Goal: Communication & Community: Answer question/provide support

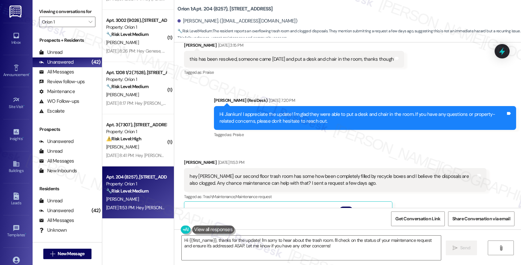
scroll to position [312, 0]
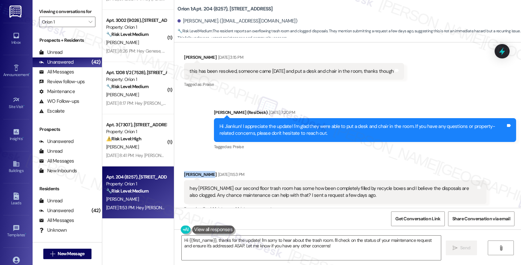
drag, startPoint x: 203, startPoint y: 168, endPoint x: 175, endPoint y: 167, distance: 28.4
click at [179, 167] on div "Received via SMS Jiankun Peng Sep 06, 2025 at 11:53 PM hey Sarah our second flo…" at bounding box center [335, 253] width 312 height 175
copy div "Jiankun Peng"
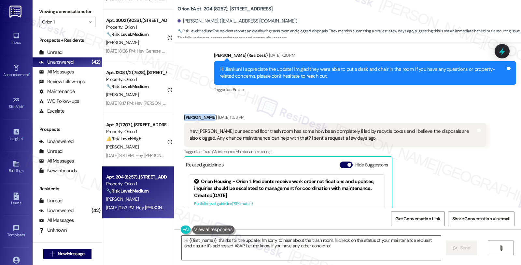
scroll to position [384, 0]
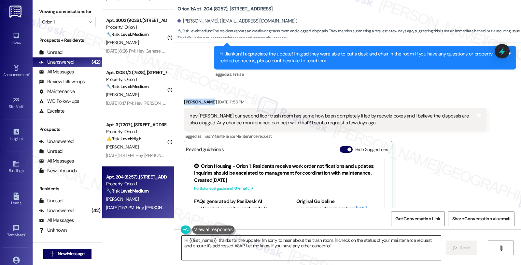
click at [334, 240] on textarea "Hi {{first_name}}, thanks for the update! I'm sorry to hear about the trash roo…" at bounding box center [311, 247] width 259 height 24
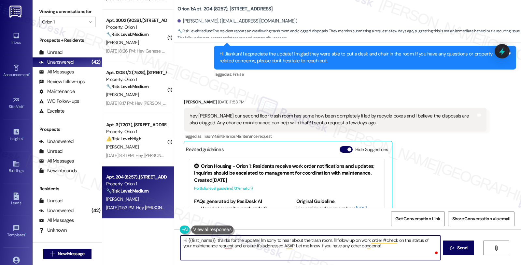
paste textarea "#26839-1"
click at [384, 240] on textarea "Hi {{first_name}}, thanks for the update! I'm sorry to hear about the trash roo…" at bounding box center [310, 247] width 259 height 24
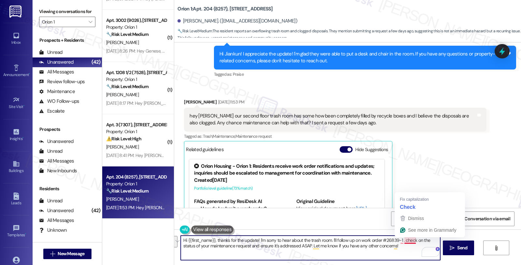
drag, startPoint x: 401, startPoint y: 241, endPoint x: 404, endPoint y: 251, distance: 10.9
click at [404, 251] on textarea "Hi {{first_name}}, thanks for the update! I'm sorry to hear about the trash roo…" at bounding box center [310, 247] width 259 height 24
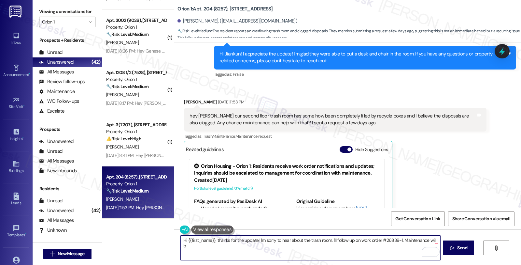
drag, startPoint x: 425, startPoint y: 239, endPoint x: 438, endPoint y: 244, distance: 14.5
click at [438, 244] on textarea "Hi {{first_name}}, thanks for the update! I'm sorry to hear about the trash roo…" at bounding box center [310, 247] width 259 height 24
paste textarea "e reaching out to them directly in the WO system."
click at [213, 245] on textarea "Hi {{first_name}}, thanks for the update! I'm sorry to hear about the trash roo…" at bounding box center [310, 247] width 259 height 24
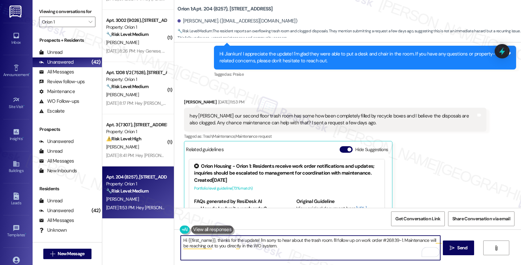
click at [275, 245] on textarea "Hi {{first_name}}, thanks for the update! I'm sorry to hear about the trash roo…" at bounding box center [310, 247] width 259 height 24
click at [375, 248] on textarea "Hi {{first_name}}, thanks for the update! I'm sorry to hear about the trash roo…" at bounding box center [310, 247] width 259 height 24
type textarea "Hi {{first_name}}, thanks for the update! I'm sorry to hear about the trash roo…"
click at [455, 247] on span " Send" at bounding box center [459, 247] width 21 height 7
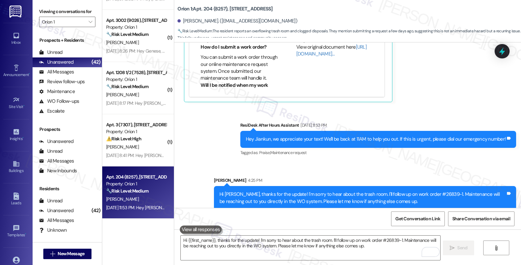
scroll to position [1919, 0]
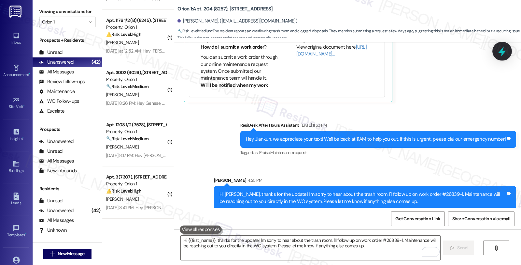
click at [500, 55] on icon at bounding box center [502, 51] width 11 height 11
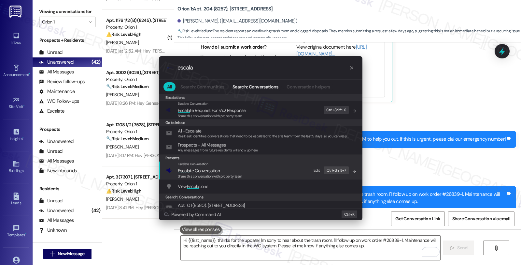
type input "escala"
click at [200, 171] on span "Escala te Conversation" at bounding box center [199, 171] width 42 height 6
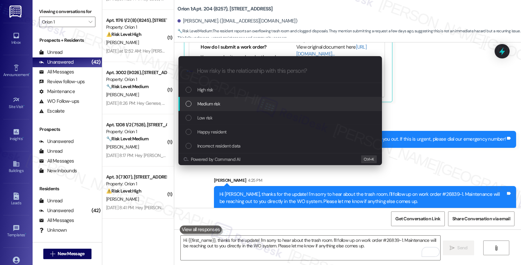
click at [204, 105] on span "Medium risk" at bounding box center [208, 103] width 23 height 7
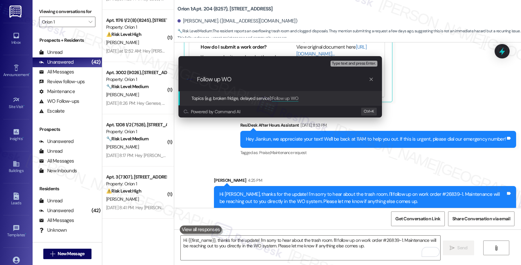
paste input "will be reaching out to them directly in the WO system."
drag, startPoint x: 233, startPoint y: 78, endPoint x: 478, endPoint y: 79, distance: 245.4
click at [478, 79] on div "Escalate Conversation Medium risk Topics (e.g. broken fridge, delayed service) …" at bounding box center [260, 132] width 521 height 265
paste input "#26839"
type input "Follow up WO #26839 (trash room disposal)"
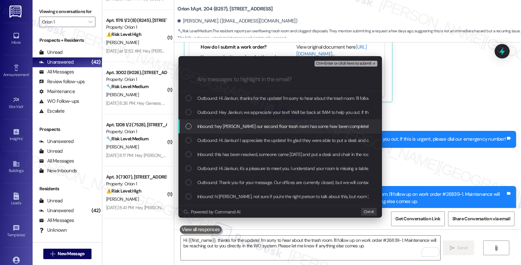
click at [260, 130] on div "Inbound: hey Sarah our second floor trash room has some how been completely fil…" at bounding box center [281, 126] width 204 height 14
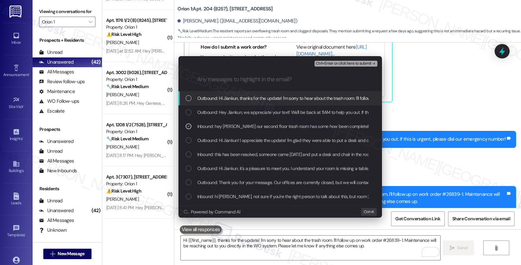
click at [324, 63] on span "Ctrl+Enter or click here to submit" at bounding box center [344, 63] width 56 height 5
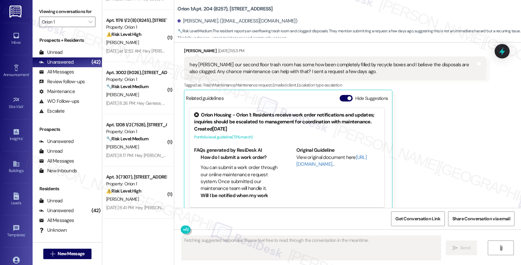
scroll to position [438, 0]
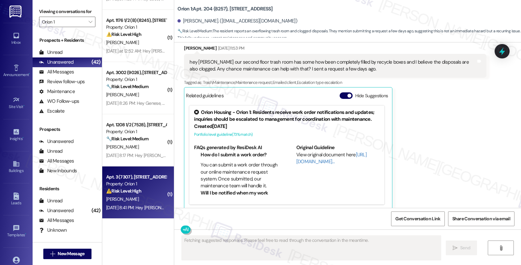
click at [143, 185] on div "Property: Orion 1" at bounding box center [136, 183] width 60 height 7
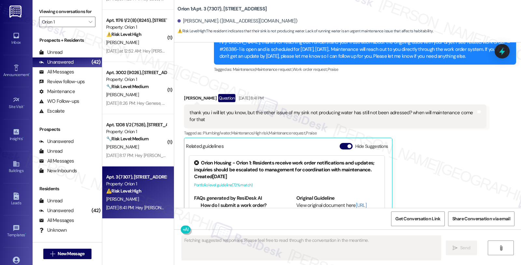
scroll to position [302, 0]
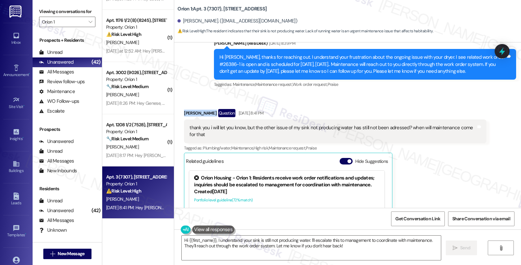
drag, startPoint x: 180, startPoint y: 112, endPoint x: 202, endPoint y: 113, distance: 22.8
click at [202, 113] on div "Ryan Leong Question Sep 08, 2025 at 8:41 PM" at bounding box center [335, 114] width 302 height 10
copy div "Ryan Leong"
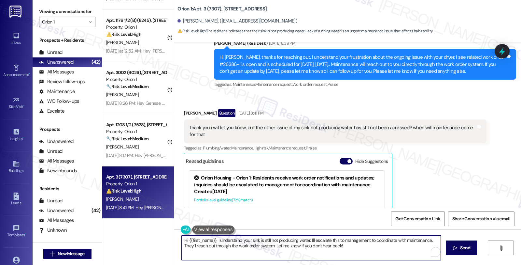
drag, startPoint x: 307, startPoint y: 239, endPoint x: 370, endPoint y: 253, distance: 64.9
click at [370, 253] on textarea "Hi {{first_name}}, I understand your sink is still not producing water. I'll es…" at bounding box center [311, 247] width 259 height 24
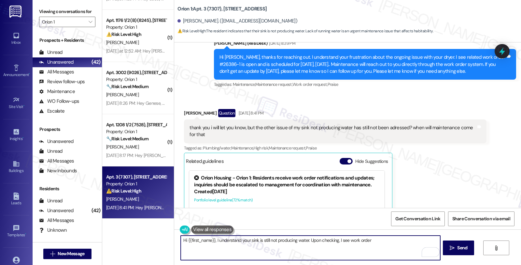
click at [377, 242] on textarea "Hi {{first_name}}, I understand your sink is still not producing water. Upon ch…" at bounding box center [310, 247] width 259 height 24
paste textarea "#26651-1"
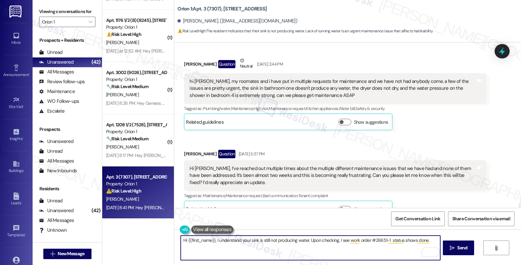
scroll to position [104, 0]
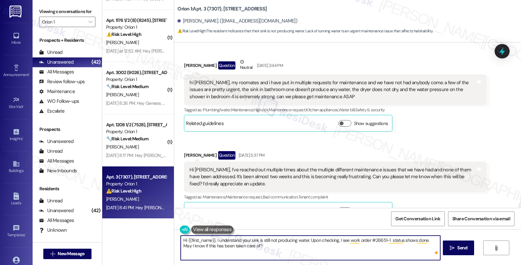
type textarea "Hi {{first_name}}, I understand your sink is still not producing water. Upon ch…"
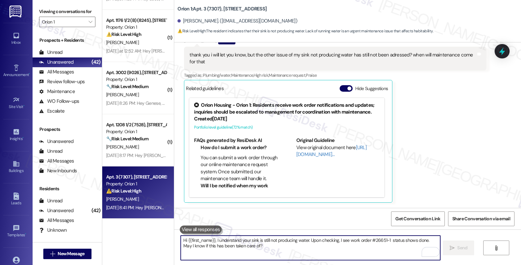
scroll to position [482, 0]
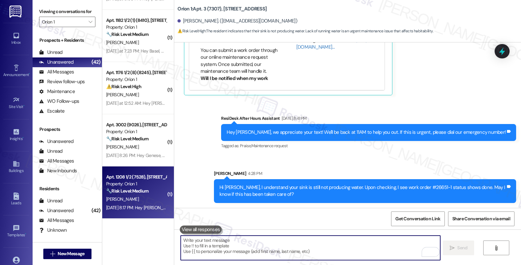
click at [127, 201] on div "K. Khalil" at bounding box center [137, 199] width 62 height 8
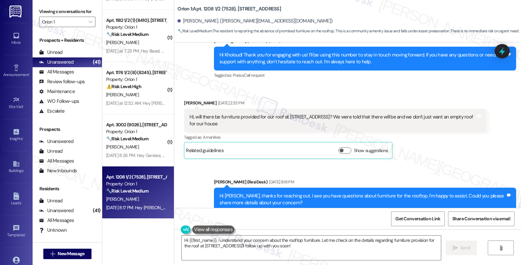
scroll to position [258, 0]
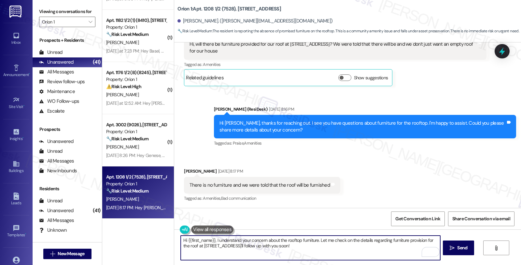
drag, startPoint x: 289, startPoint y: 246, endPoint x: 164, endPoint y: 225, distance: 126.9
click at [164, 225] on div "( 1 ) Apt. 1210 (5527), 1208 W 25th St Property: Orion 1 🔧 Risk Level: Medium T…" at bounding box center [311, 132] width 419 height 265
click at [297, 242] on textarea "Could you please let me know what specific furniture" at bounding box center [310, 247] width 259 height 24
type textarea "Could you please let me know what specific furniture are you looking for or ecp…"
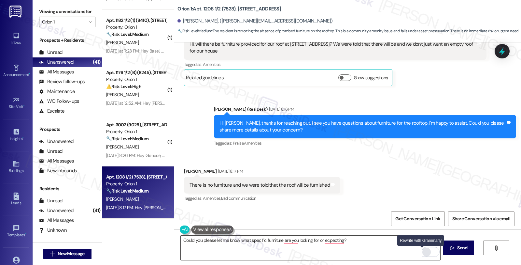
click at [423, 254] on div "Rewrite with Grammarly" at bounding box center [426, 251] width 7 height 7
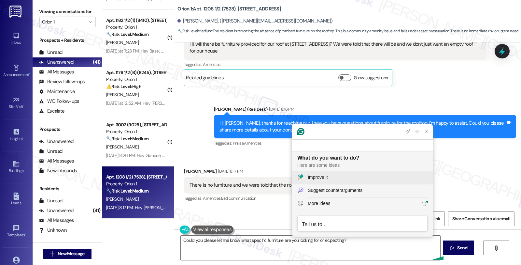
scroll to position [0, 0]
click at [323, 176] on div "Improve it" at bounding box center [318, 177] width 20 height 7
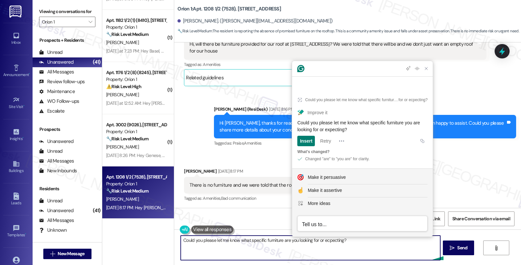
click at [360, 248] on textarea "Could you please let me know what specific furniture are you looking for or ecp…" at bounding box center [310, 247] width 259 height 24
click at [181, 239] on textarea "Could you please let me know what specific furniture are you looking for or ecp…" at bounding box center [310, 247] width 259 height 24
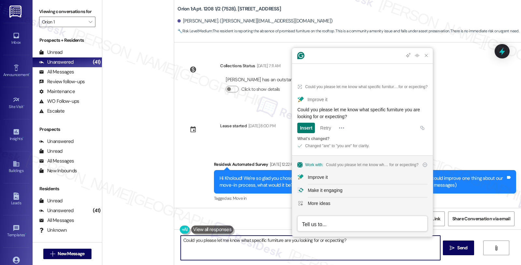
scroll to position [258, 0]
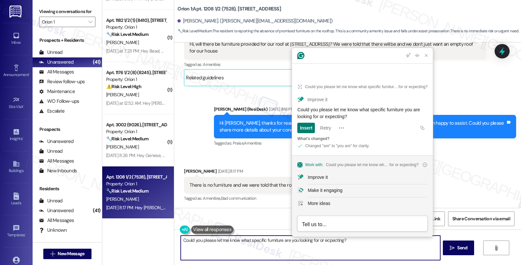
click at [224, 255] on textarea "Could you please let me know what specific furniture are you looking for or ecp…" at bounding box center [310, 247] width 259 height 24
paste textarea "Would you mind sharing which furniture items you’re hoping for?"
type textarea "Would you mind sharing which furniture items you’re hoping for?"
click at [456, 246] on span "Send" at bounding box center [462, 247] width 13 height 7
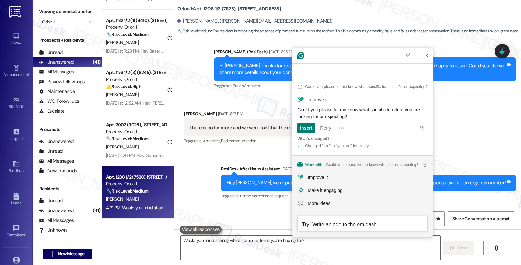
scroll to position [358, 0]
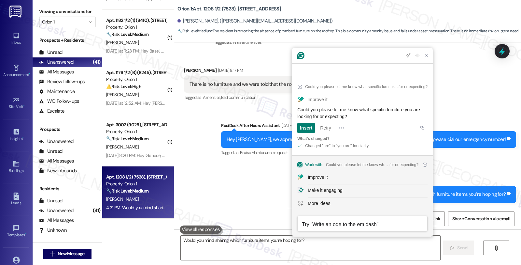
click at [494, 91] on div "Received via SMS Kholoud Khalil Sep 09, 2025 at 8:17 PM There is no furniture a…" at bounding box center [347, 79] width 347 height 55
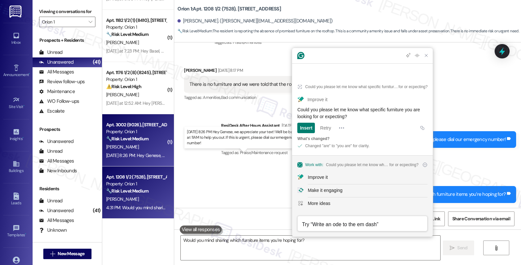
click at [139, 155] on div "Sep 10, 2025 at 8:26 PM: Hey Genese, we appreciate your text! We'll be back at …" at bounding box center [241, 155] width 270 height 6
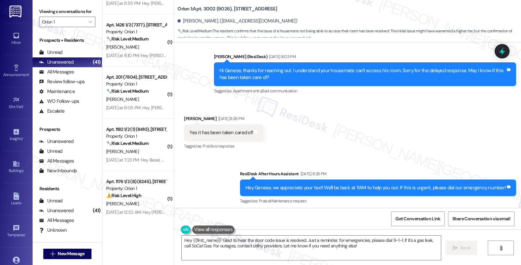
scroll to position [531, 0]
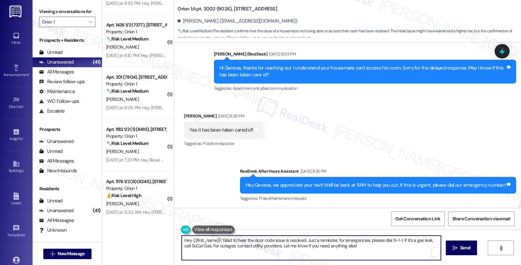
drag, startPoint x: 357, startPoint y: 247, endPoint x: 169, endPoint y: 223, distance: 190.1
click at [169, 223] on div "( 1 ) Apt. 1182 3/8 (2.5) (7585), 1180 W 37th Pl Property: Orion 1 🔧 Risk Level…" at bounding box center [311, 132] width 419 height 265
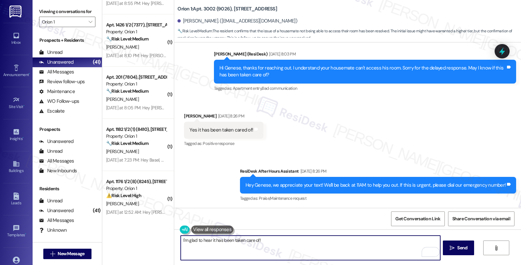
click at [287, 245] on textarea "I'm glad to hear it has been taken care of!" at bounding box center [310, 247] width 259 height 24
click at [269, 246] on textarea "I'm glad to hear it has been taken care of!" at bounding box center [310, 247] width 259 height 24
click at [271, 240] on textarea "I'm glad to hear it has been taken care of!" at bounding box center [310, 247] width 259 height 24
paste textarea "Should you have other concerns, please feel free to reach out. Have a great day!"
click at [391, 239] on textarea "I'm glad to hear it has been taken care of!Should you have other concerns, plea…" at bounding box center [310, 247] width 259 height 24
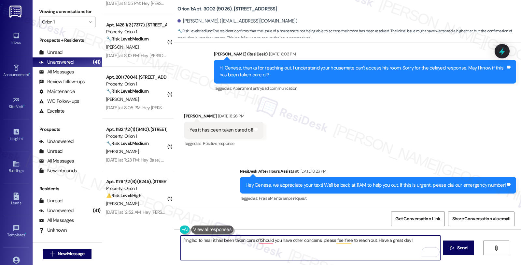
click at [392, 240] on textarea "I'm glad to hear it has been taken care of!Should you have other concerns, plea…" at bounding box center [310, 247] width 259 height 24
click at [402, 240] on textarea "I'm glad to hear it has been taken care of!Should you have other concerns, plea…" at bounding box center [310, 247] width 259 height 24
type textarea "I'm glad to hear it has been taken care of!Should you have other concerns, plea…"
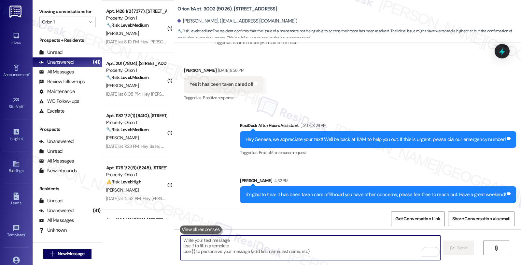
scroll to position [1815, 0]
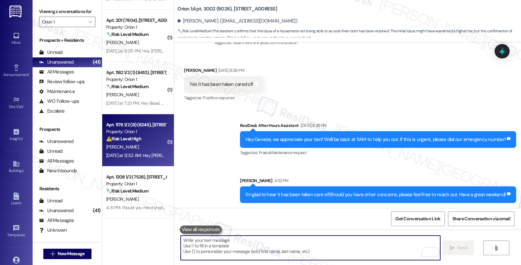
click at [158, 143] on div "[PERSON_NAME]" at bounding box center [137, 147] width 62 height 8
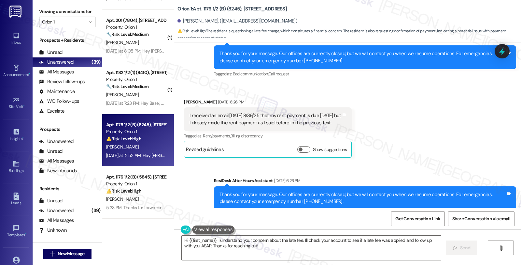
scroll to position [972, 0]
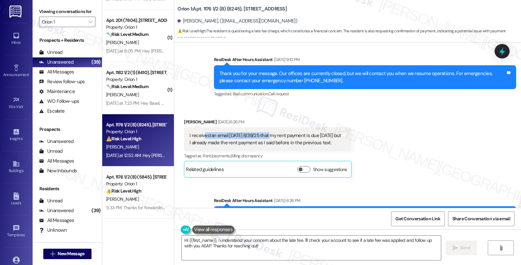
drag, startPoint x: 211, startPoint y: 131, endPoint x: 268, endPoint y: 137, distance: 57.6
click at [268, 137] on div "I received an email today 8/39/25 that my rent payment is due Sept. 1st but I a…" at bounding box center [268, 139] width 168 height 24
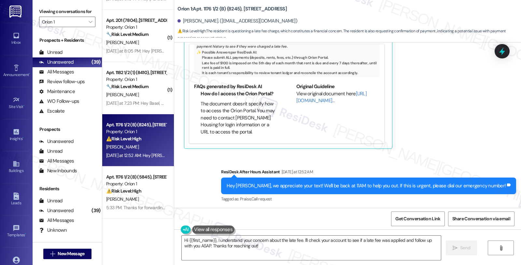
scroll to position [1298, 0]
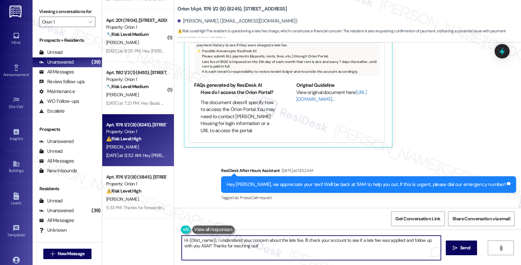
drag, startPoint x: 299, startPoint y: 238, endPoint x: 315, endPoint y: 250, distance: 20.5
click at [315, 250] on textarea "Hi {{first_name}}, I understand your concern about the late fee. I'll check you…" at bounding box center [311, 247] width 259 height 24
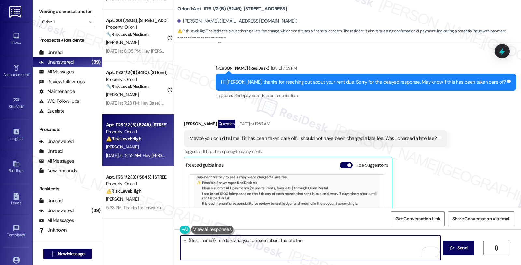
scroll to position [1154, 0]
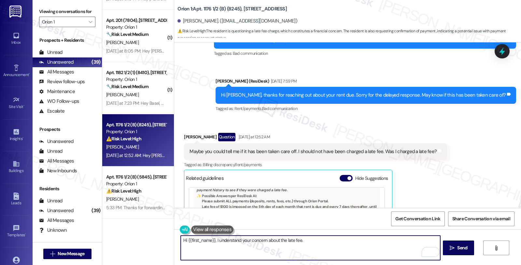
click at [317, 239] on textarea "Hi {{first_name}}, I understand your concern about the late fee." at bounding box center [310, 247] width 259 height 24
click at [299, 240] on textarea "Hi {{first_name}}, I understand your concern about the late fee. Let me check" at bounding box center [310, 247] width 259 height 24
click at [260, 246] on textarea "Hi {{first_name}}, I understand your concern about the late fee. Your payment s…" at bounding box center [310, 247] width 259 height 24
type textarea "Hi {{first_name}}, I understand your concern about the late fee. Your payment s…"
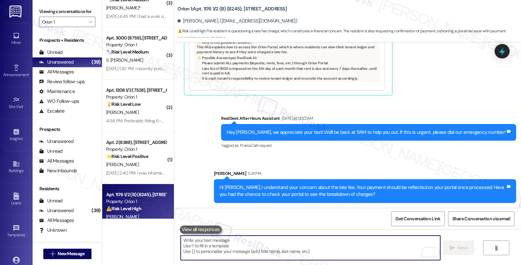
scroll to position [1204, 0]
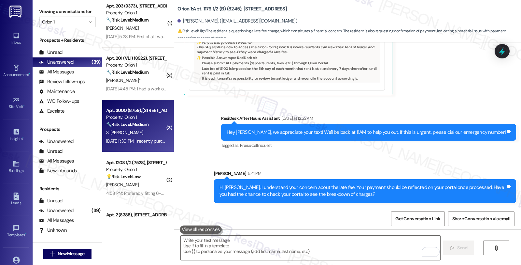
click at [147, 128] on div "Apt. 3000 (8759), 1580 W 30th St Property: Orion 1 🔧 Risk Level: Medium The res…" at bounding box center [137, 117] width 62 height 22
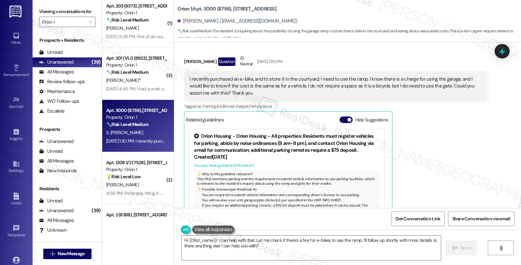
scroll to position [2054, 0]
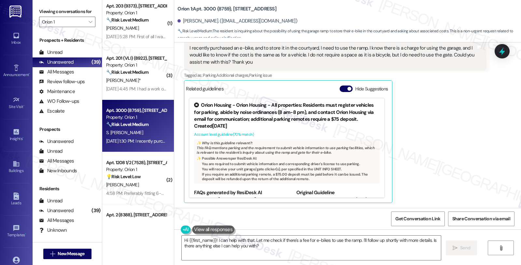
click at [445, 115] on div "Scarlet Blandon Parrales Question Neutral Sep 08, 2025 at 1:30 PM I recently pu…" at bounding box center [335, 113] width 302 height 179
click at [212, 239] on textarea "Hi {{first_name}}! I can help with that. Let me check if there's a fee for e-bi…" at bounding box center [311, 247] width 259 height 24
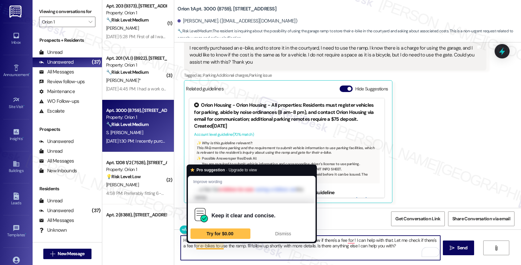
click at [190, 244] on textarea "Hi {{first_name}}, thanks for reaching out. I understand you'd like to know if …" at bounding box center [310, 247] width 259 height 24
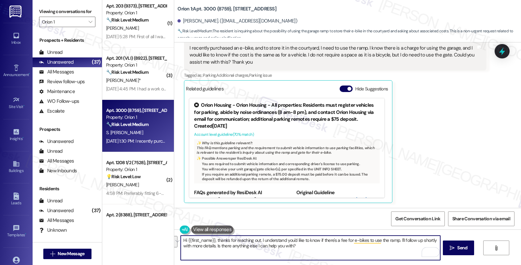
drag, startPoint x: 398, startPoint y: 239, endPoint x: 402, endPoint y: 250, distance: 12.0
click at [402, 250] on textarea "Hi {{first_name}}, thanks for reaching out. I understand you'd like to know if …" at bounding box center [310, 247] width 259 height 24
click at [243, 246] on textarea "Hi {{first_name}}, thanks for reaching out. I understand you'd like to know if …" at bounding box center [310, 247] width 259 height 24
click at [269, 244] on textarea "Hi {{first_name}}, thanks for reaching out. I understand you'd like to know if …" at bounding box center [310, 247] width 259 height 24
type textarea "Hi {{first_name}}, thanks for reaching out. I understand you'd like to know if …"
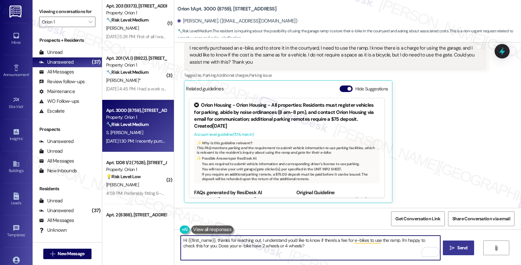
click at [450, 247] on icon "" at bounding box center [452, 247] width 5 height 5
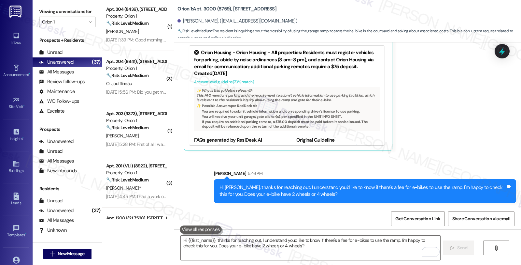
scroll to position [1095, 0]
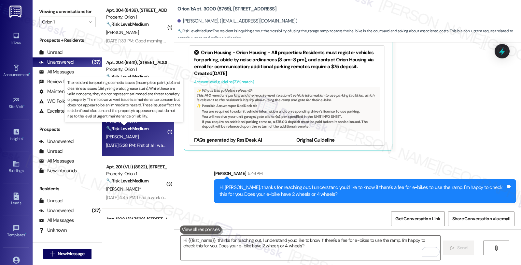
click at [134, 126] on strong "🔧 Risk Level: Medium" at bounding box center [127, 128] width 42 height 6
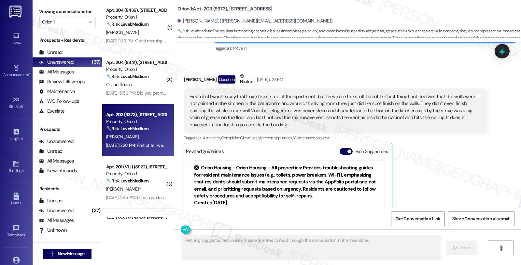
scroll to position [80, 0]
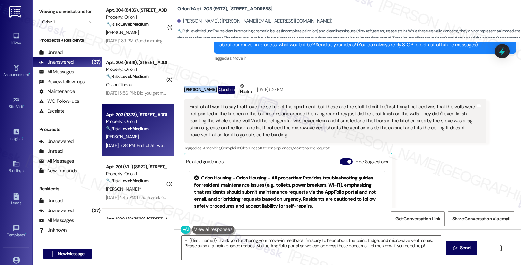
drag, startPoint x: 178, startPoint y: 90, endPoint x: 213, endPoint y: 91, distance: 35.9
click at [213, 91] on div "Received via SMS Donny Contreras Question Neutral Sep 08, 2025 at 5:28 PM First…" at bounding box center [335, 179] width 312 height 203
copy div "Donny Contreras"
click at [434, 241] on textarea "Hi {{first_name}}, thank you for sharing your move-in feedback. I'm sorry to he…" at bounding box center [311, 247] width 259 height 24
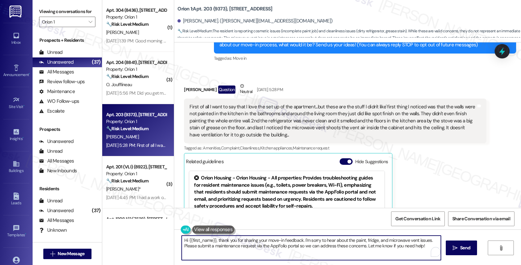
type textarea "Hi {{first_name}}, thank you for sharing your move-in feedback. I'm sorry to he…"
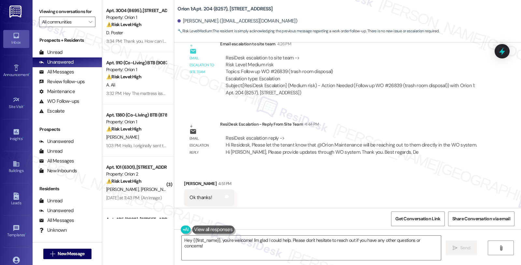
scroll to position [644, 0]
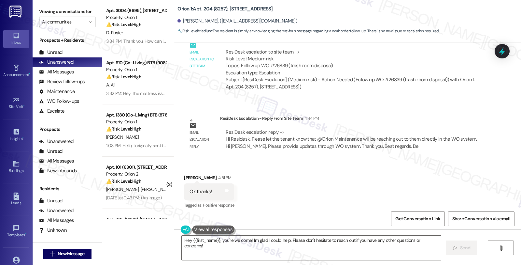
click at [190, 183] on div "Ok thanks! Tags and notes" at bounding box center [209, 191] width 50 height 17
click at [182, 241] on textarea "Hey {{first_name}}, you're welcome! I'm glad I could help. Please don't hesitat…" at bounding box center [311, 247] width 259 height 24
click at [239, 253] on textarea "You're elcomwe. Hey {{first_name}}, you're welcome! I'm glad I could help. Plea…" at bounding box center [310, 247] width 259 height 24
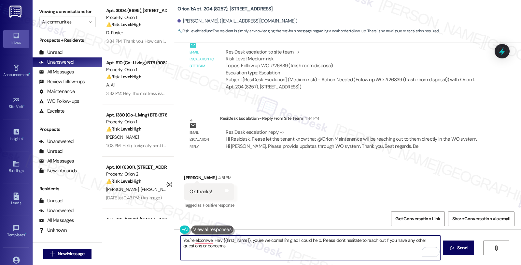
drag, startPoint x: 210, startPoint y: 239, endPoint x: 243, endPoint y: 249, distance: 34.6
click at [243, 249] on textarea "You're elcomwe. Hey {{first_name}}, you're welcome! I'm glad I could help. Plea…" at bounding box center [310, 247] width 259 height 24
paste textarea "Should you have other concerns, please feel free to reach out. Have a great day"
click at [356, 239] on textarea "You're welcome. Should you have other concerns, please feel free to reach out. …" at bounding box center [310, 247] width 259 height 24
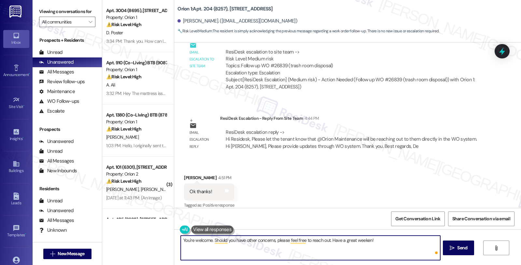
type textarea "You're welcome. Should you have other concerns, please feel free to reach out. …"
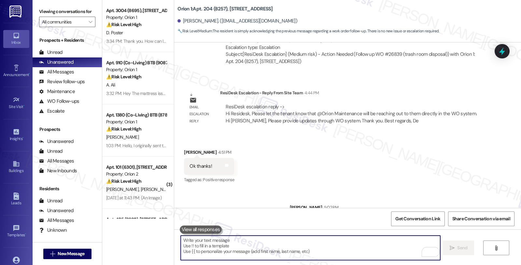
scroll to position [689, 0]
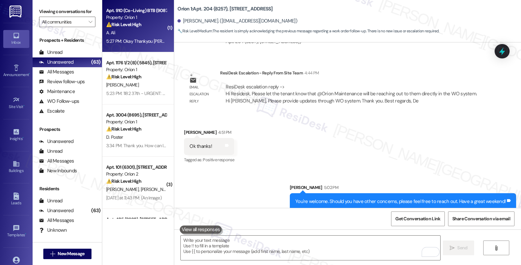
click at [141, 30] on div "A. Ali" at bounding box center [137, 33] width 62 height 8
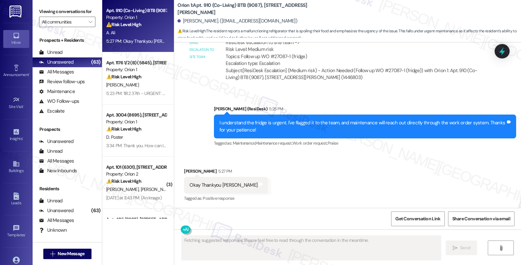
scroll to position [607, 0]
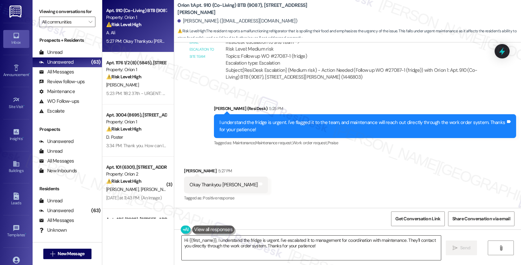
click at [236, 247] on textarea "Hi {{first_name}}, I understand the fridge is urgent. I've escalated it to mana…" at bounding box center [311, 247] width 259 height 24
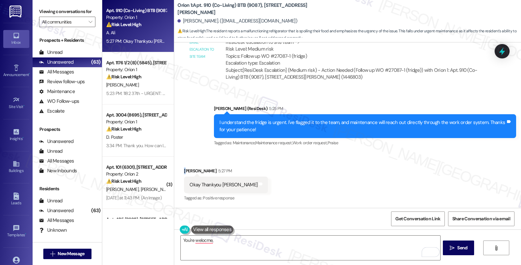
click at [184, 168] on div "Akif Ali 5:27 PM" at bounding box center [226, 171] width 84 height 9
click at [184, 169] on div "Akif Ali 5:27 PM" at bounding box center [226, 171] width 84 height 9
click at [259, 243] on textarea "You're welocme," at bounding box center [310, 247] width 259 height 24
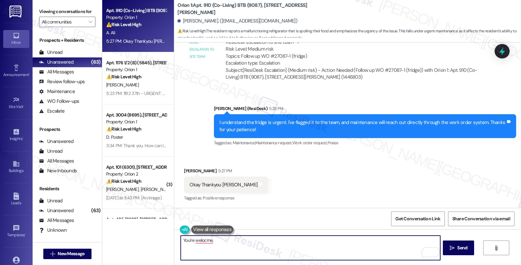
paste textarea "Akif"
click at [230, 238] on textarea "You're welcome, Akif" at bounding box center [310, 247] width 259 height 24
type textarea "You're welcome, Akif. Have a great weekend!"
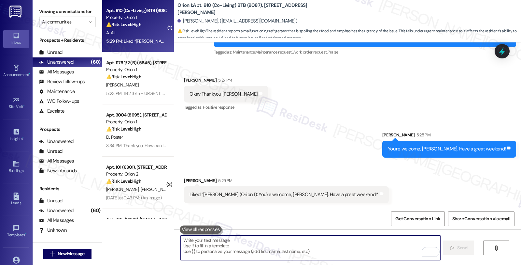
scroll to position [698, 0]
type textarea "😊"
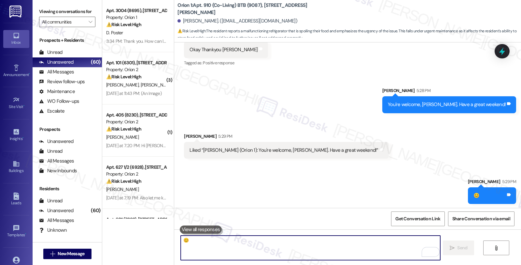
scroll to position [743, 0]
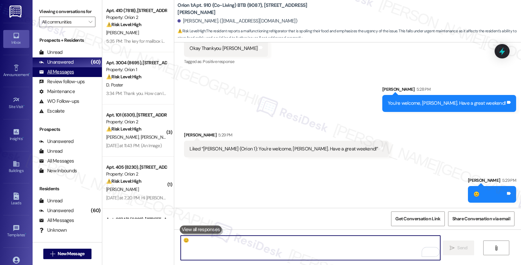
click at [71, 74] on div "All Messages (undefined)" at bounding box center [67, 72] width 69 height 10
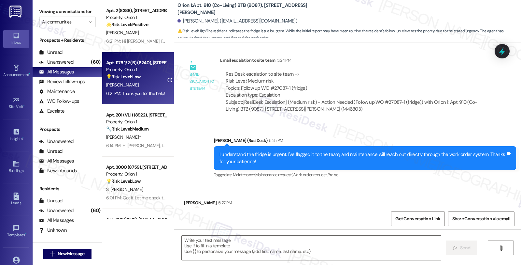
scroll to position [716, 0]
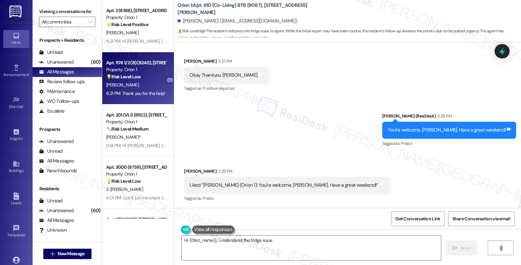
click at [142, 80] on div "💡 Risk Level: Low The resident is expressing gratitude for assistance with a no…" at bounding box center [136, 76] width 60 height 7
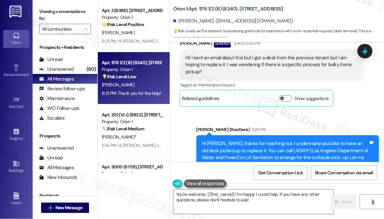
scroll to position [213, 0]
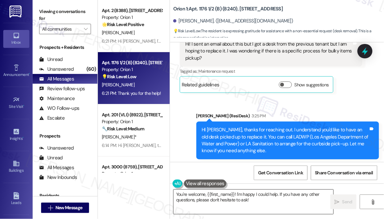
click at [264, 201] on textarea "You're welcome, {{first_name}}! I'm happy I could help. If you have any other q…" at bounding box center [253, 202] width 160 height 24
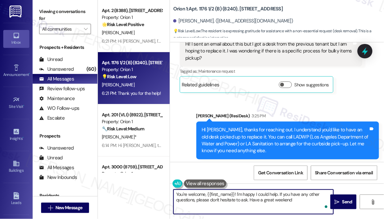
type textarea "You're welcome, {{first_name}}! I'm happy I could help. If you have any other q…"
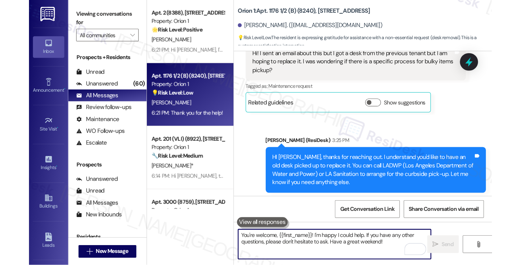
scroll to position [280, 0]
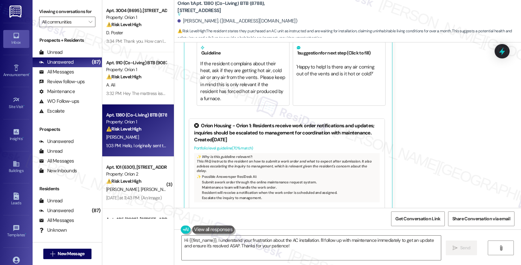
scroll to position [549, 0]
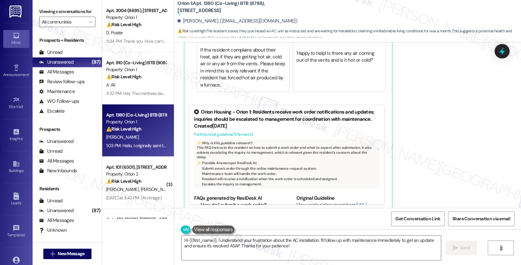
click at [420, 114] on div "[PERSON_NAME] Question 1:03 PM Hello, I originally sent this message on [DATE].…" at bounding box center [335, 71] width 302 height 278
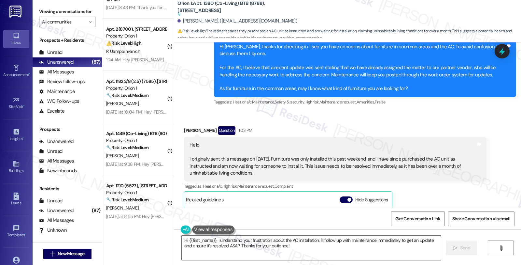
scroll to position [368, 0]
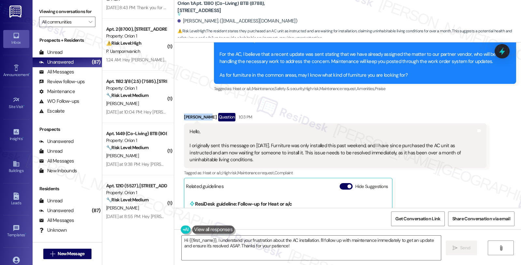
drag, startPoint x: 200, startPoint y: 116, endPoint x: 175, endPoint y: 116, distance: 25.4
click at [179, 116] on div "Received via SMS [PERSON_NAME] Question 1:03 PM Hello, I originally sent this m…" at bounding box center [335, 252] width 312 height 288
copy div "[PERSON_NAME]"
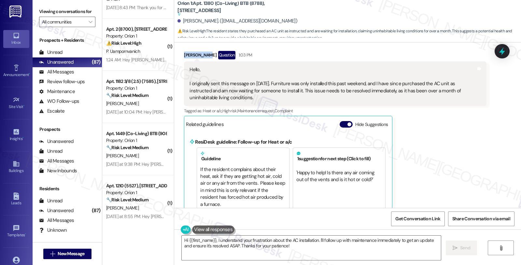
scroll to position [440, 0]
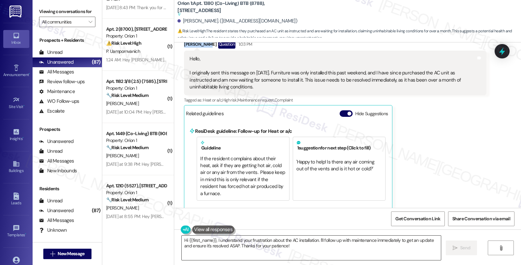
click at [182, 239] on textarea "Hi {{first_name}}, I understand your frustration about the AC installation. I'l…" at bounding box center [311, 247] width 259 height 24
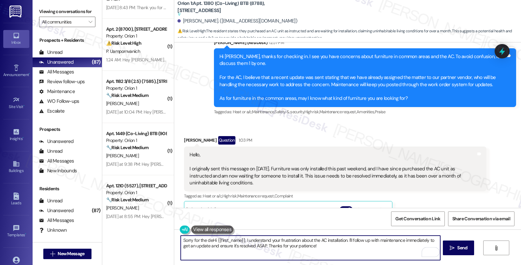
scroll to position [331, 0]
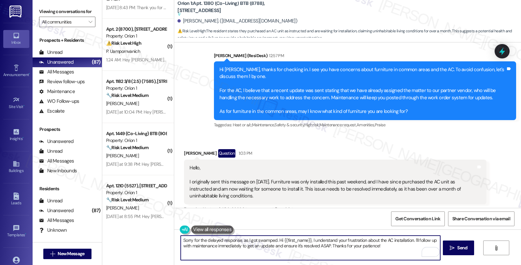
click at [274, 239] on textarea "Sorry for the delayed response, as I got swamped. Hi {{first_name}}, I understa…" at bounding box center [310, 247] width 259 height 24
click at [279, 251] on textarea "Sorry for the delayed response, as I got swamped. I'm glad that the fusniture h…" at bounding box center [310, 247] width 259 height 24
click at [375, 239] on textarea "Sorry for the delayed response, as I got swamped. I'm glad that the furniture h…" at bounding box center [310, 247] width 259 height 24
drag, startPoint x: 206, startPoint y: 248, endPoint x: 172, endPoint y: 248, distance: 34.2
click at [174, 248] on div "Sorry for the delayed response, as I got swamped. I'm glad that the furniture h…" at bounding box center [347, 253] width 347 height 49
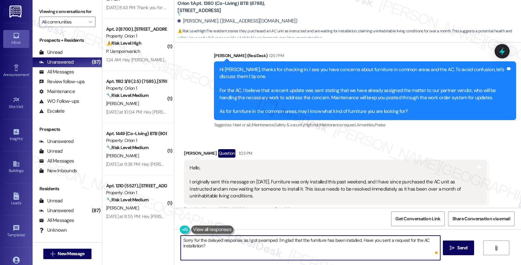
type textarea "Sorry for the delayed response, as I got swamped. I'm glad that the furniture h…"
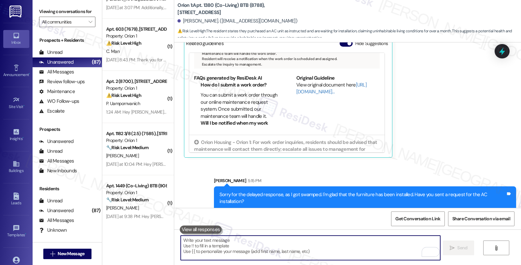
scroll to position [130, 0]
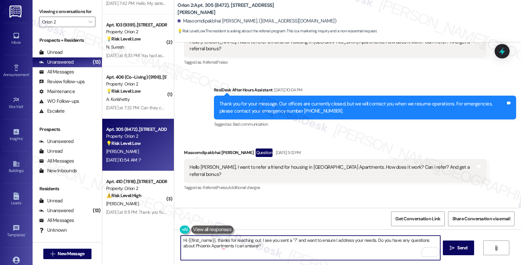
scroll to position [591, 0]
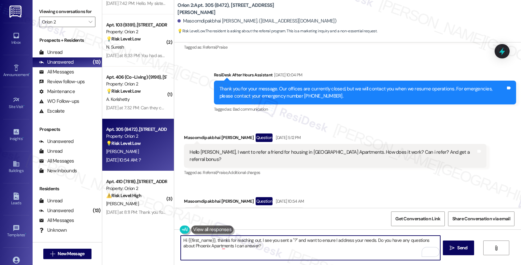
click at [259, 239] on textarea "Hi {{first_name}}, thanks for reaching out. I see you sent a "?" and want to en…" at bounding box center [310, 247] width 259 height 24
click at [232, 239] on textarea "Hi {{first_name}}, thanks for reaching out. I see you sent a "?" and want to en…" at bounding box center [310, 247] width 259 height 24
click at [256, 248] on textarea "Hi {{first_name}}, thanks for reaching out. I see you sent a "?" and want to en…" at bounding box center [310, 247] width 259 height 24
click at [263, 243] on textarea "Hi {{first_name}}, thanks for reaching out. I see you sent a "?" and want to en…" at bounding box center [310, 247] width 259 height 24
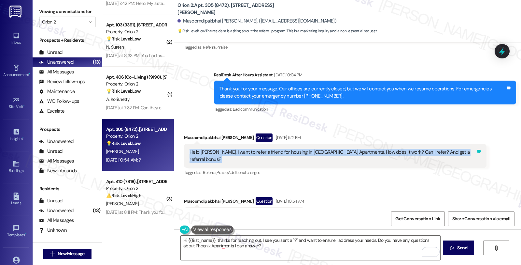
copy div "Hello Sarah, I want to refer a friend for housing in Phoenix Apartments. How do…"
drag, startPoint x: 182, startPoint y: 139, endPoint x: 441, endPoint y: 140, distance: 258.1
click at [441, 144] on div "Hello Sarah, I want to refer a friend for housing in Phoenix Apartments. How do…" at bounding box center [335, 156] width 302 height 24
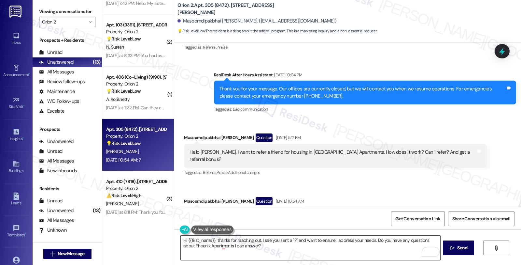
click at [274, 247] on textarea "Hi {{first_name}}, thanks for reaching out. I see you sent a "?" and want to en…" at bounding box center [310, 247] width 259 height 24
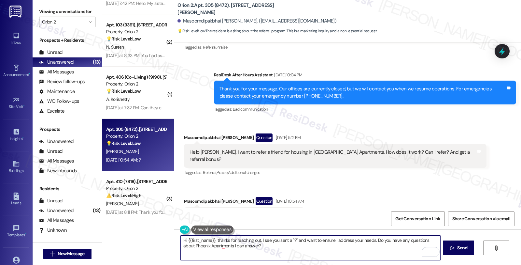
drag, startPoint x: 258, startPoint y: 240, endPoint x: 263, endPoint y: 243, distance: 6.0
click at [263, 243] on textarea "Hi {{first_name}}, thanks for reaching out. I see you sent a "?" and want to en…" at bounding box center [310, 247] width 259 height 24
click at [259, 241] on textarea "Hi {{first_name}}, thanks for reaching out. Good to know" at bounding box center [310, 247] width 259 height 24
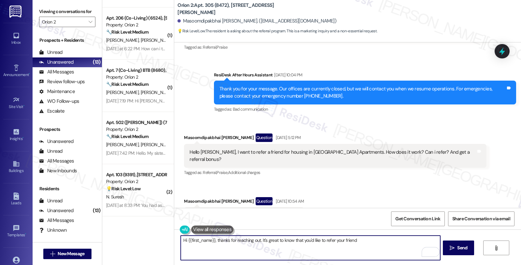
scroll to position [407, 0]
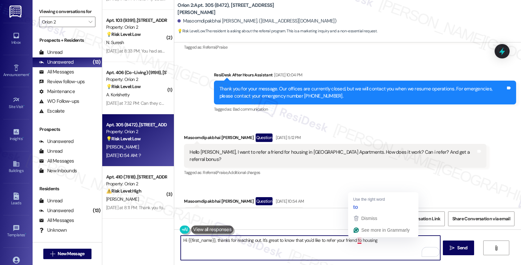
click at [356, 241] on textarea "Hi {{first_name}}, thanks for reaching out. It's great to know that you'd like …" at bounding box center [310, 247] width 259 height 24
click at [355, 241] on textarea "Hi {{first_name}}, thanks for reaching out. It's great to know that you'd like …" at bounding box center [310, 247] width 259 height 24
drag, startPoint x: 354, startPoint y: 240, endPoint x: 411, endPoint y: 243, distance: 57.4
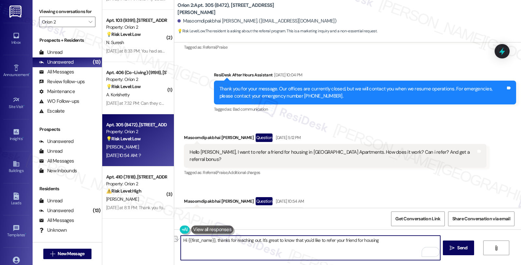
click at [411, 243] on textarea "Hi {{first_name}}, thanks for reaching out. It's great to know that you'd like …" at bounding box center [310, 247] width 259 height 24
click at [386, 238] on textarea "Hi {{first_name}}, thanks for reaching out. It's great to know that you'd like …" at bounding box center [310, 247] width 259 height 24
click at [278, 246] on textarea "Hi {{first_name}}, thanks for reaching out. It's great to know that you'd like …" at bounding box center [310, 247] width 259 height 24
click at [256, 244] on textarea "Hi {{first_name}}, thanks for reaching out. It's great to know that you'd like …" at bounding box center [310, 247] width 259 height 24
click at [344, 248] on textarea "Hi {{first_name}}, thanks for reaching out. It's great to know that you'd like …" at bounding box center [310, 247] width 259 height 24
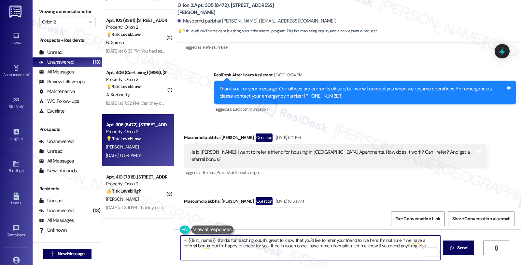
click at [414, 246] on textarea "Hi {{first_name}}, thanks for reaching out. It's great to know that you'd like …" at bounding box center [310, 247] width 259 height 24
type textarea "Hi {{first_name}}, thanks for reaching out. It's great to know that you'd like …"
click at [454, 248] on icon "" at bounding box center [452, 247] width 5 height 5
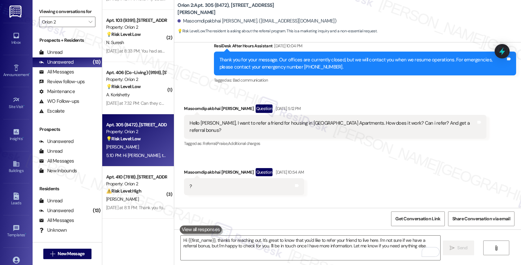
scroll to position [643, 0]
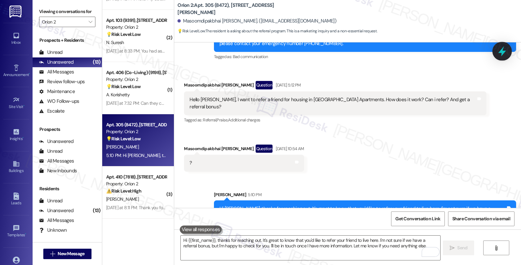
click at [503, 50] on icon at bounding box center [502, 51] width 11 height 11
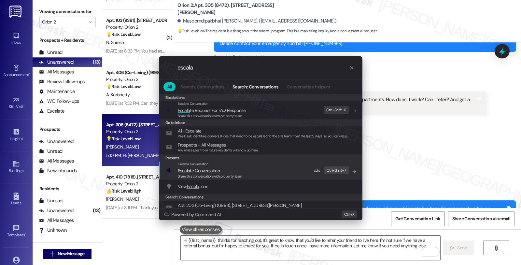
type input "escala"
click at [226, 169] on span "Escala te Conversation" at bounding box center [210, 170] width 65 height 7
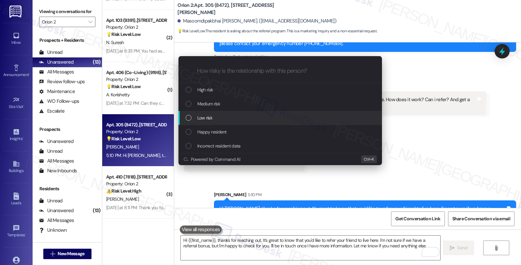
click at [213, 117] on div "Low risk" at bounding box center [281, 117] width 191 height 7
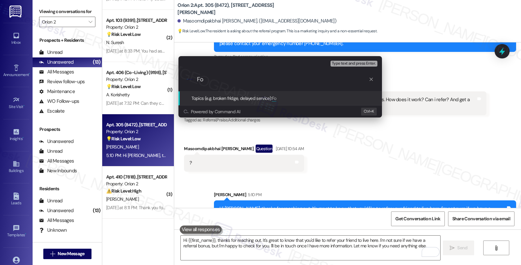
type input "F"
type input "Do we offer referral bonus?"
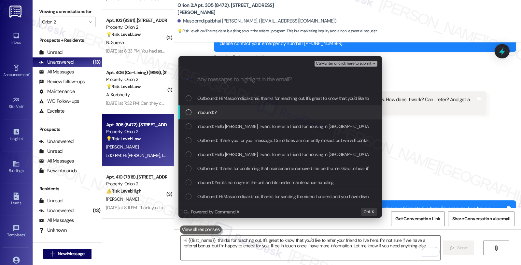
click at [213, 112] on span "Inbound: ?" at bounding box center [207, 112] width 20 height 7
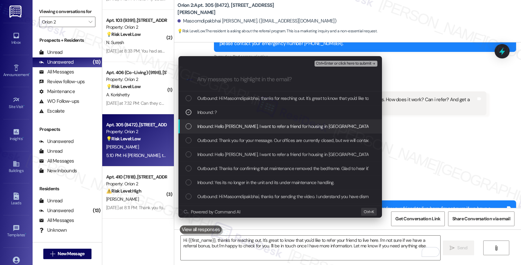
click at [219, 126] on span "Inbound: Hello Sarah, I want to refer a friend for housing in Phoenix Apartment…" at bounding box center [338, 126] width 282 height 7
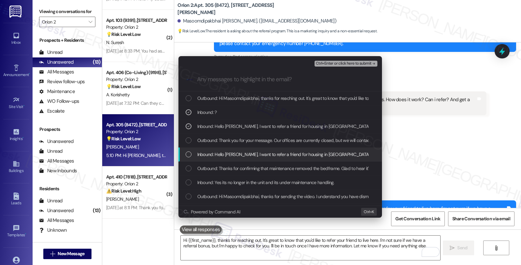
click at [222, 152] on span "Inbound: Hello Sarah, I want to refer a friend for housing in Phoenix Apartment…" at bounding box center [338, 154] width 282 height 7
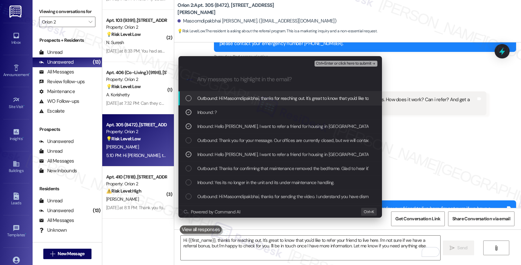
click at [348, 63] on span "Ctrl+Enter or click here to submit" at bounding box center [344, 63] width 56 height 5
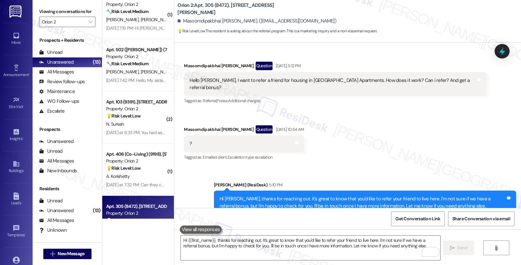
scroll to position [407, 0]
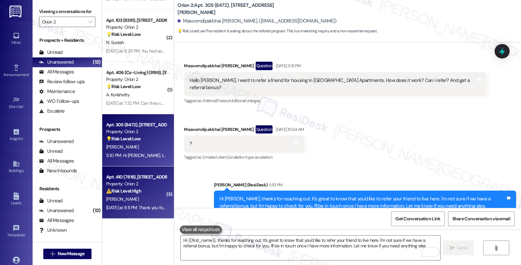
click at [144, 197] on div "Y. Cheng" at bounding box center [137, 199] width 62 height 8
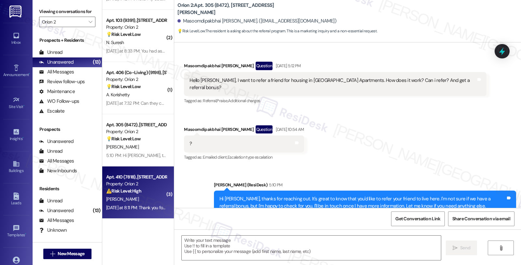
type textarea "Fetching suggested responses. Please feel free to read through the conversation…"
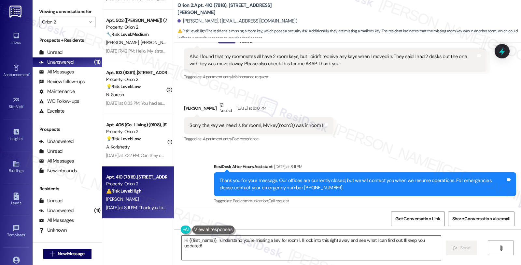
scroll to position [1380, 0]
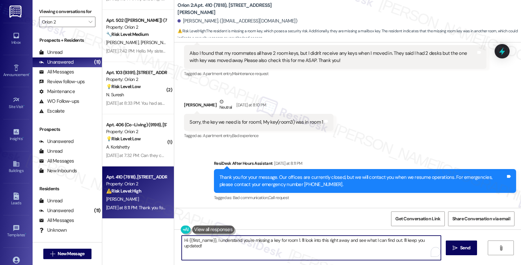
drag, startPoint x: 214, startPoint y: 240, endPoint x: 269, endPoint y: 246, distance: 54.8
click at [269, 246] on textarea "Hi {{first_name}}, I understand you're missing a key for room 1. I'll look into…" at bounding box center [311, 247] width 259 height 24
click at [256, 239] on textarea "Hi {{first_name}}, thanks for the update. Could you please confirm" at bounding box center [310, 247] width 259 height 24
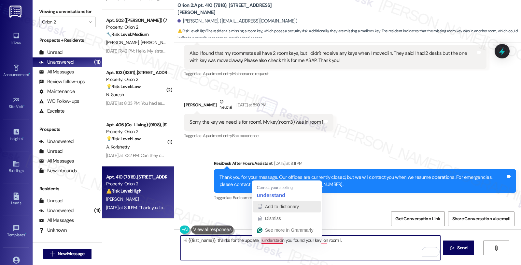
click at [275, 202] on div "Add to dictionary" at bounding box center [281, 206] width 35 height 10
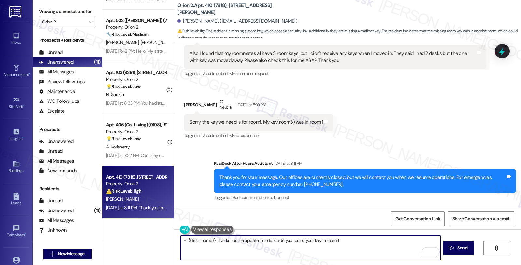
click at [351, 238] on textarea "Hi {{first_name}}, thanks for the update. I understadn you found your key in ro…" at bounding box center [310, 247] width 259 height 24
type textarea "Hi {{first_name}}, thanks for the update. I understadn you found your key in ro…"
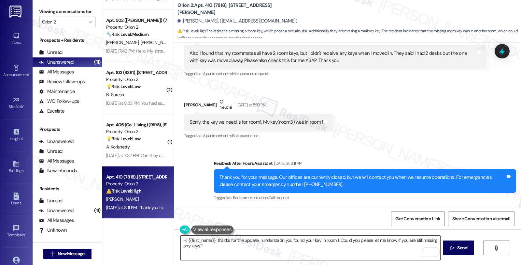
click at [370, 239] on textarea "Hi {{first_name}}, thanks for the update. I understadn you found your key in ro…" at bounding box center [310, 247] width 259 height 24
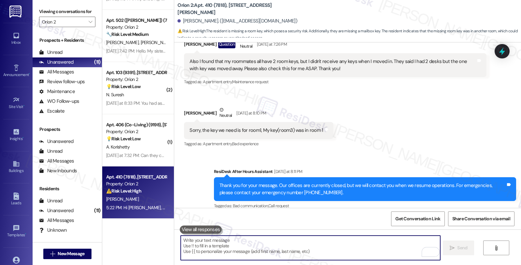
scroll to position [1425, 0]
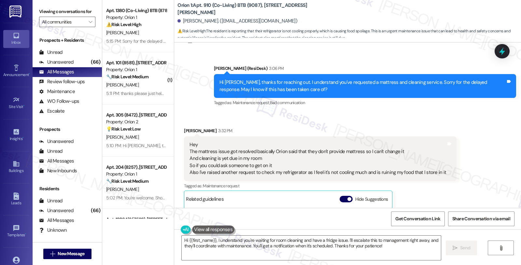
scroll to position [238, 0]
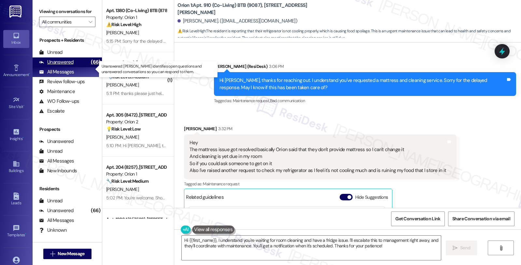
click at [66, 66] on div "Unanswered" at bounding box center [56, 62] width 35 height 7
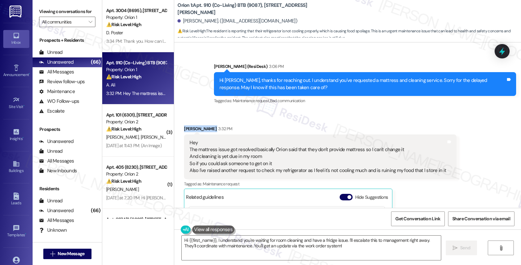
drag, startPoint x: 179, startPoint y: 127, endPoint x: 193, endPoint y: 127, distance: 14.3
click at [193, 127] on div "Received via SMS [PERSON_NAME] 3:32 PM Hey The mattress issue got resolved basi…" at bounding box center [320, 218] width 283 height 196
copy div "Akif Ali"
click at [182, 239] on textarea "Hi {{first_name}}, I understand you're waiting for room cleaning and have a fri…" at bounding box center [311, 247] width 259 height 24
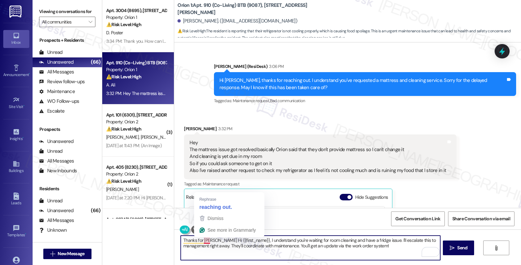
click at [204, 242] on textarea "Thanks for reh Hi {{first_name}}, I understand you're waiting for room cleaning…" at bounding box center [310, 247] width 259 height 24
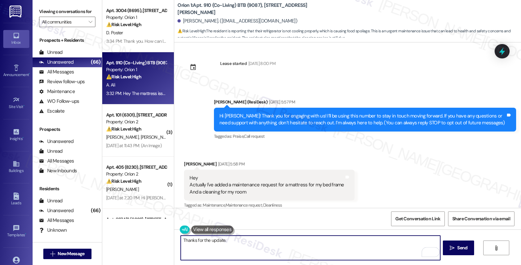
scroll to position [0, 0]
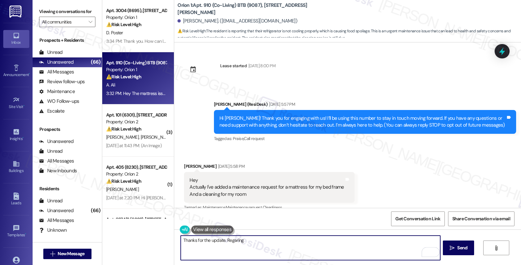
paste textarea "Cleaning service, if applicable, is provided once a month for common areas only…"
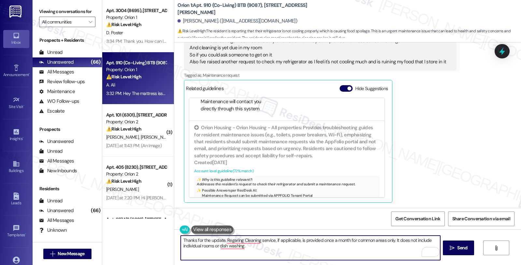
scroll to position [131, 0]
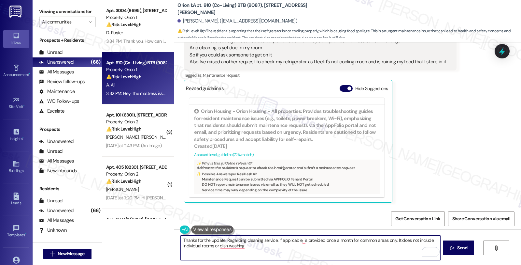
click at [272, 241] on textarea "Thanks for the update. Regarding cleaning service, if applicable, is provided o…" at bounding box center [310, 247] width 259 height 24
click at [300, 241] on textarea "Thanks for the update. Regarding cleaning services, if applicable, is provided …" at bounding box center [310, 247] width 259 height 24
click at [281, 248] on textarea "Thanks for the update. Regarding cleaning services, if applicable, please know …" at bounding box center [310, 247] width 259 height 24
click at [292, 244] on textarea "Thanks for the update. Regarding cleaning services, if applicable, please know …" at bounding box center [310, 247] width 259 height 24
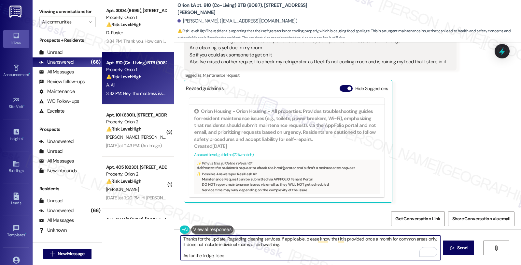
drag, startPoint x: 212, startPoint y: 256, endPoint x: 265, endPoint y: 259, distance: 52.5
click at [265, 259] on textarea "Thanks for the update. Regarding cleaning services, if applicable, please know …" at bounding box center [310, 247] width 259 height 24
paste textarea "#27087-1"
click at [328, 253] on textarea "Thanks for the update. Regarding cleaning services, if applicable, please know …" at bounding box center [310, 247] width 259 height 24
click at [370, 254] on textarea "Thanks for the update. Regarding cleaning services, if applicable, please know …" at bounding box center [310, 247] width 259 height 24
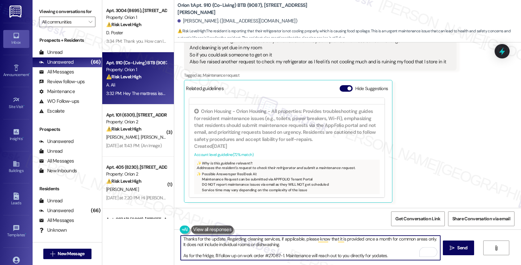
click at [370, 254] on textarea "Thanks for the update. Regarding cleaning services, if applicable, please know …" at bounding box center [310, 247] width 259 height 24
click at [370, 255] on textarea "Thanks for the update. Regarding cleaning services, if applicable, please know …" at bounding box center [310, 247] width 259 height 24
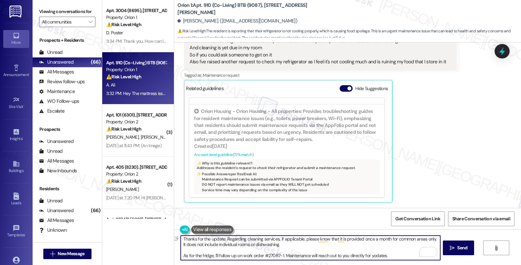
click at [370, 255] on textarea "Thanks for the update. Regarding cleaning services, if applicable, please know …" at bounding box center [310, 247] width 259 height 24
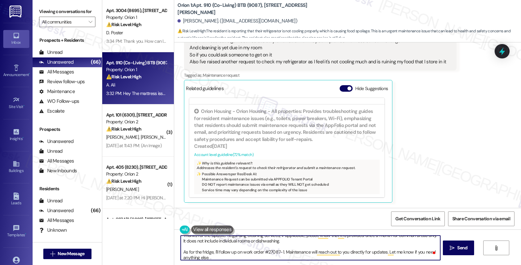
click at [209, 255] on textarea "Thanks for the update. Regarding cleaning services, if applicable, please know …" at bounding box center [310, 247] width 259 height 24
type textarea "Thanks for the update. Regarding cleaning services, if applicable, please know …"
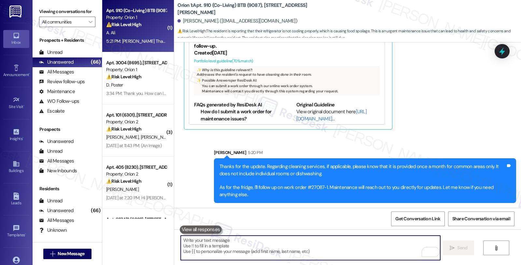
scroll to position [479, 0]
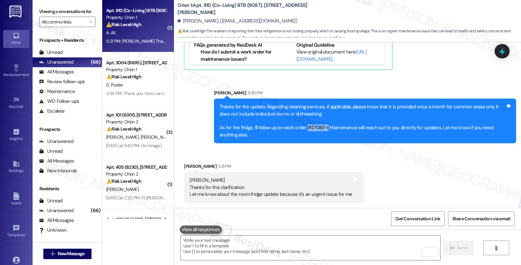
drag, startPoint x: 302, startPoint y: 126, endPoint x: 323, endPoint y: 125, distance: 20.5
click at [323, 125] on div "Thanks for the update. Regarding cleaning services, if applicable, please know …" at bounding box center [363, 120] width 286 height 35
copy div "#27087-1."
click at [499, 50] on icon at bounding box center [502, 51] width 8 height 8
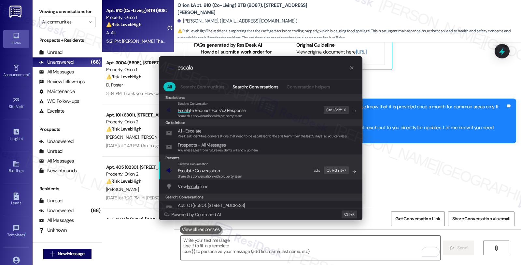
type input "escala"
click at [225, 175] on span "Share this conversation with property team" at bounding box center [210, 176] width 65 height 5
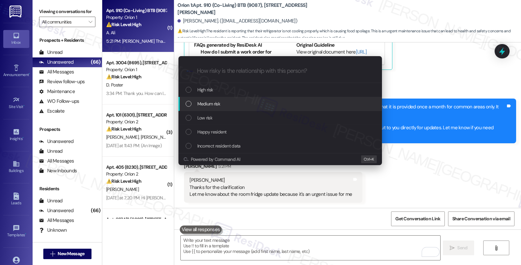
click at [225, 105] on div "Medium risk" at bounding box center [281, 103] width 191 height 7
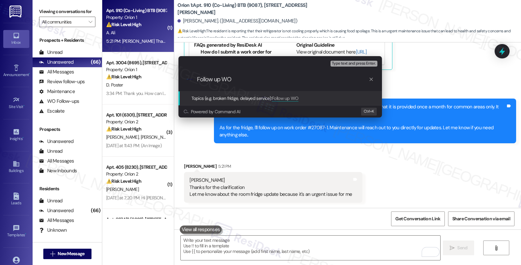
paste input "#27087-1."
type input "Follow up WO #27087-1 (fridge)"
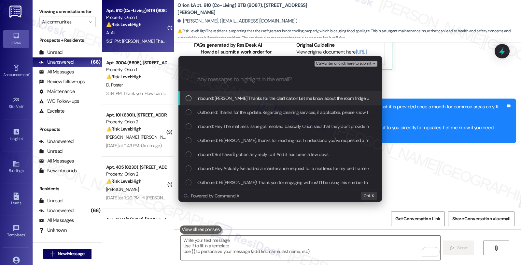
click at [224, 98] on span "Inbound: Okay Sarah Thanks for the clarification Let me know about the room fri…" at bounding box center [322, 98] width 250 height 7
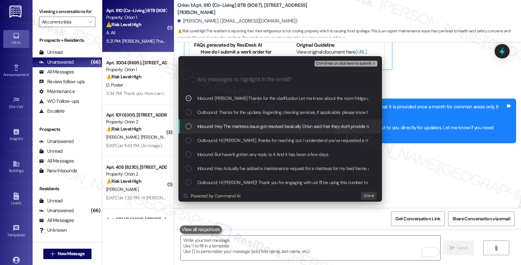
click at [224, 123] on span "Inbound: Hey The mattress issue got resolved basically Orion said that they don…" at bounding box center [496, 126] width 598 height 7
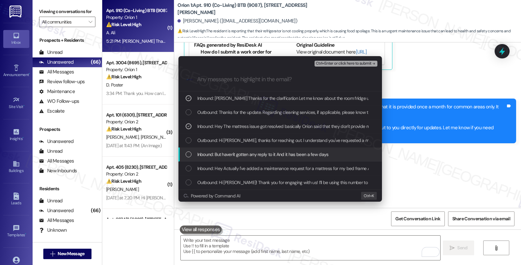
click at [227, 154] on span "Inbound: But haven't gotten any reply to it And it has been a few days" at bounding box center [262, 154] width 131 height 7
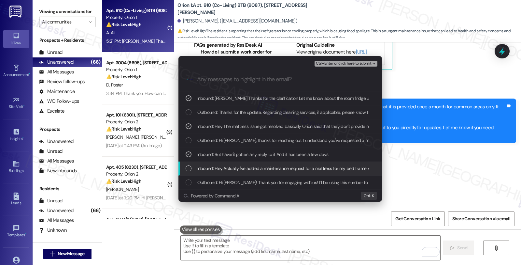
click at [227, 167] on span "Inbound: Hey Actually I've added a maintenance request for a mattress for my be…" at bounding box center [308, 168] width 223 height 7
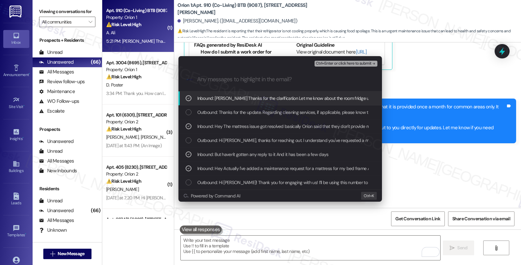
click at [343, 63] on span "Ctrl+Enter or click here to submit" at bounding box center [344, 63] width 56 height 5
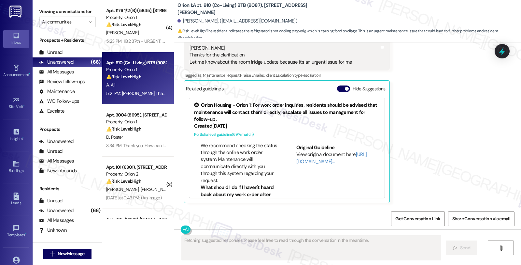
scroll to position [398, 0]
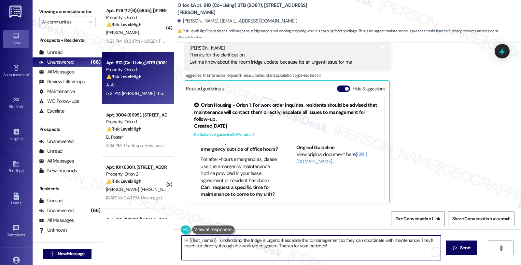
drag, startPoint x: 213, startPoint y: 240, endPoint x: 142, endPoint y: 240, distance: 70.4
click at [142, 240] on div "( 4 ) Apt. 1176 1/2 (B) (5845), 1180 W 37th Pl Property: Orion 1 ⚠️ Risk Level:…" at bounding box center [311, 132] width 419 height 265
click at [241, 239] on textarea "I understand the fridge is urgent. I'll escalate this to management so they can…" at bounding box center [310, 247] width 259 height 24
click at [251, 239] on textarea "I understand the fridge is urgent. I'll escalate this to management so they can…" at bounding box center [310, 247] width 259 height 24
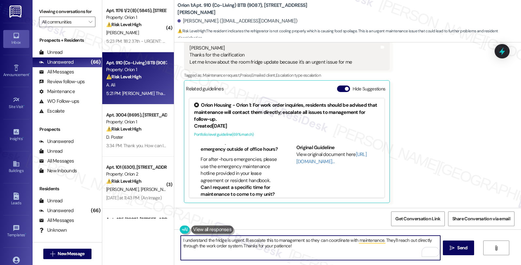
click at [241, 240] on textarea "I understand the fridge is urgent. I'll escalate this to management so they can…" at bounding box center [310, 247] width 259 height 24
click at [248, 241] on textarea "I understand the fridge is urgent. I'll escalate this to management so they can…" at bounding box center [310, 247] width 259 height 24
click at [243, 241] on textarea "I understand the fridge is urgent. I'll flag this to management so they can coo…" at bounding box center [310, 247] width 259 height 24
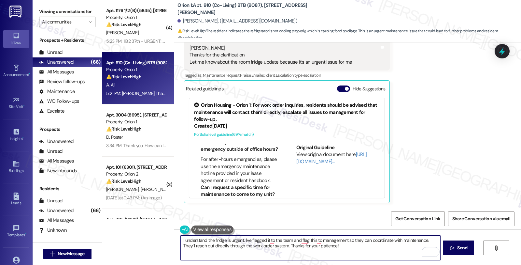
click at [396, 240] on textarea "I understand the fridge is urgent. I've flagged it to the team and flag this to…" at bounding box center [310, 247] width 259 height 24
drag, startPoint x: 322, startPoint y: 240, endPoint x: 336, endPoint y: 240, distance: 14.4
click at [336, 240] on textarea "I understand the fridge is urgent. I've flagged it to the team and maintenance.…" at bounding box center [310, 247] width 259 height 24
click at [240, 246] on textarea "I understand the fridge is urgent. I've flagged it to the team, and maintenance…" at bounding box center [310, 247] width 259 height 24
type textarea "I understand the fridge is urgent. I've flagged it to the team, and maintenance…"
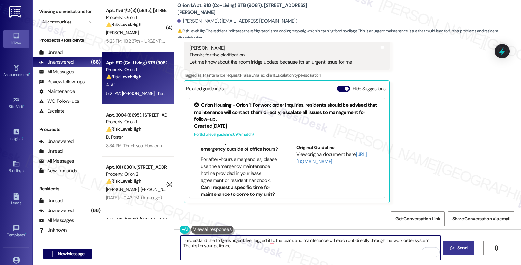
click at [458, 248] on span "Send" at bounding box center [463, 247] width 10 height 7
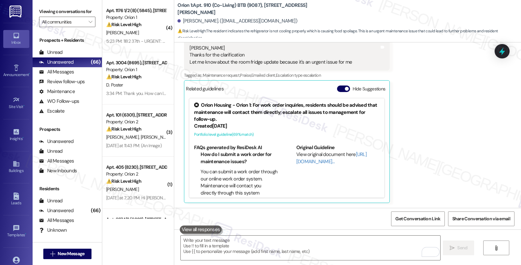
scroll to position [568, 0]
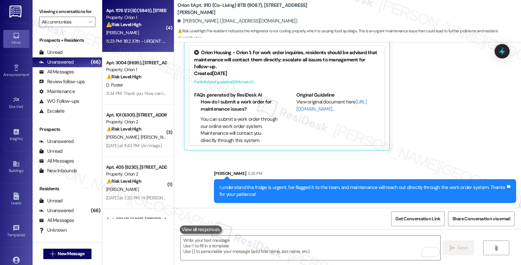
click at [149, 25] on div "⚠️ Risk Level: High The resident received an email about a major water leak at …" at bounding box center [136, 24] width 60 height 7
type textarea "Fetching suggested responses. Please feel free to read through the conversation…"
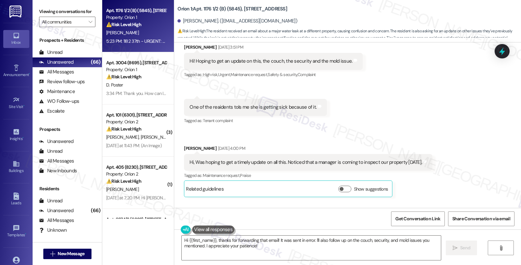
scroll to position [3592, 0]
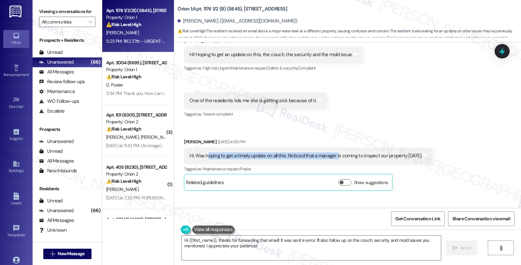
drag, startPoint x: 202, startPoint y: 122, endPoint x: 332, endPoint y: 122, distance: 130.0
click at [332, 152] on div "Hi, Was hoping to get a timely update on all this. Noticed that a manager is co…" at bounding box center [306, 155] width 233 height 7
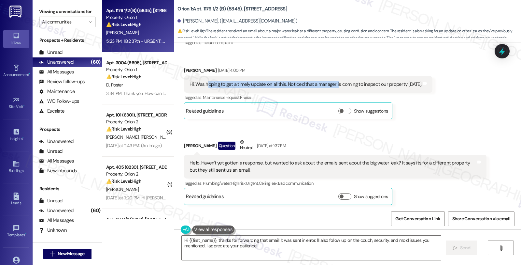
scroll to position [3665, 0]
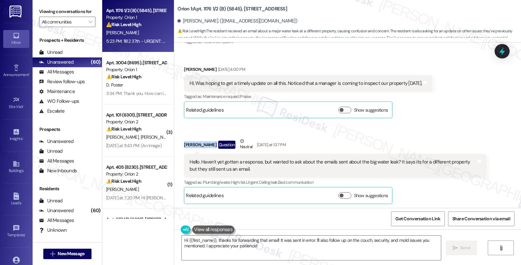
drag, startPoint x: 180, startPoint y: 110, endPoint x: 206, endPoint y: 111, distance: 25.8
click at [206, 138] on div "Fatema Bhaiji Question Neutral Yesterday at 1:37 PM" at bounding box center [335, 146] width 302 height 16
copy div "Fatema Bhaiji"
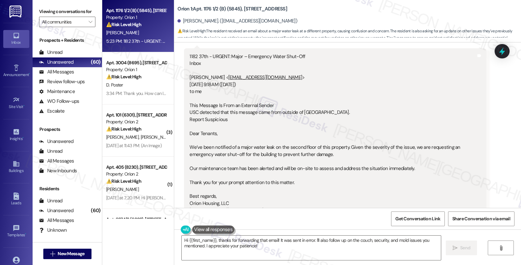
scroll to position [4063, 0]
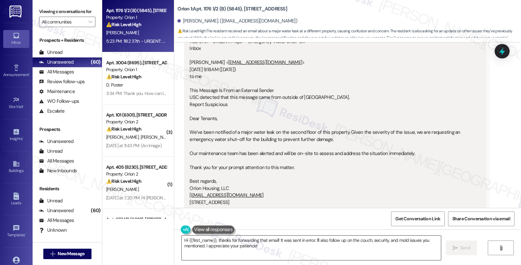
click at [182, 238] on textarea "Hi {{first_name}}, thanks for forwarding that email! It was sent in error. I'll…" at bounding box center [311, 247] width 259 height 24
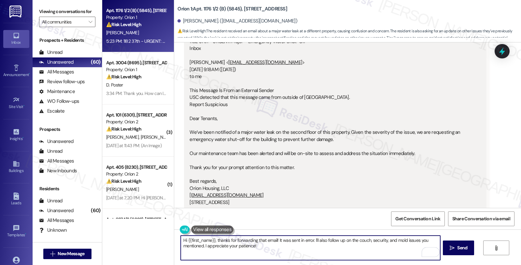
click at [213, 238] on textarea "Hi {{first_name}}, thanks for forwarding that email! It was sent in error. I'll…" at bounding box center [310, 247] width 259 height 24
click at [241, 240] on textarea "Thanks for forwarding that email! It was sent in error. I'll also follow up on …" at bounding box center [310, 247] width 259 height 24
type textarea "Thanks for forwarding that email! It was sent in error. I'll also follow up on …"
click at [234, 248] on textarea "Thanks for forwarding that email! It was sent in error. I'll also follow up on …" at bounding box center [310, 247] width 259 height 24
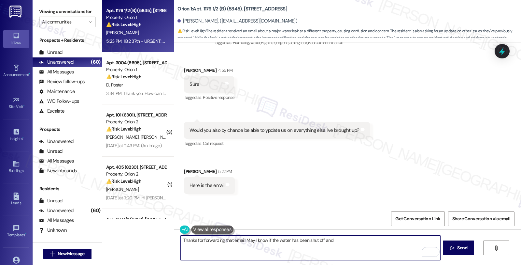
scroll to position [3882, 0]
type textarea "Thanks for forwarding that email! May I know if the water has been shut off and…"
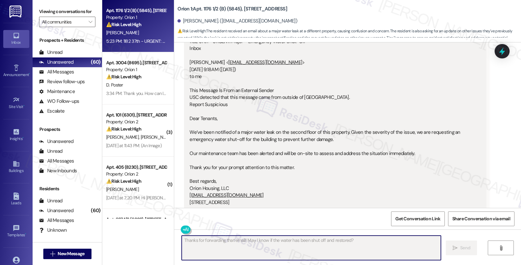
scroll to position [4108, 0]
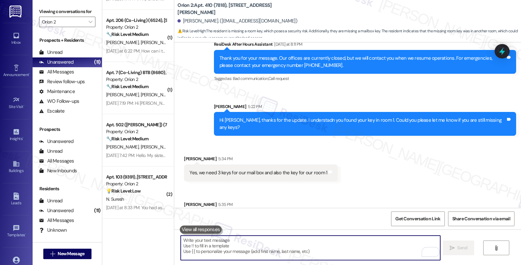
scroll to position [1516, 0]
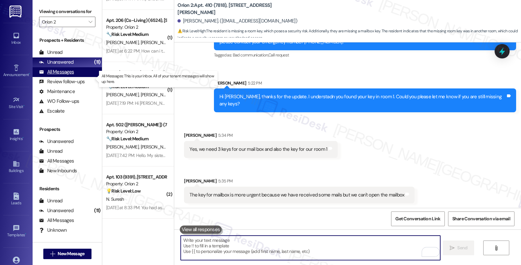
click at [71, 75] on div "All Messages" at bounding box center [56, 71] width 35 height 7
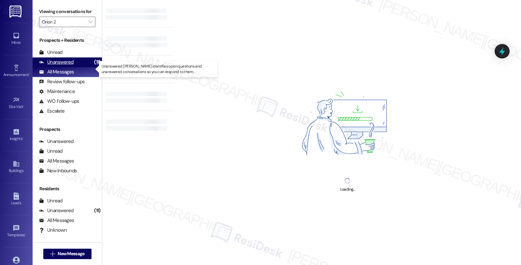
click at [73, 67] on div "Unanswered (11)" at bounding box center [67, 62] width 69 height 10
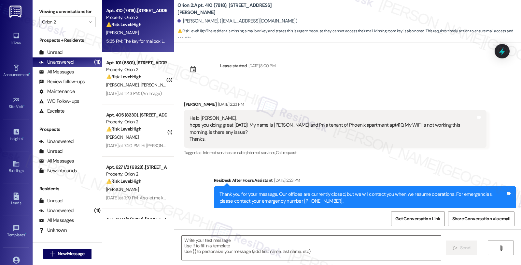
scroll to position [1536, 0]
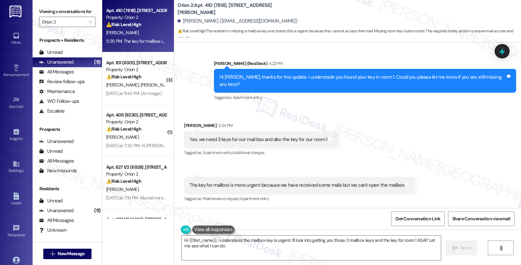
type textarea "Hi {{first_name}}, I understand the mailbox key is urgent. I'll look into getti…"
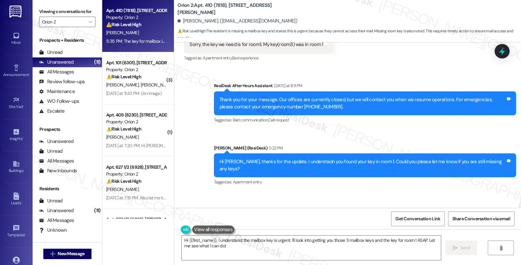
scroll to position [1499, 0]
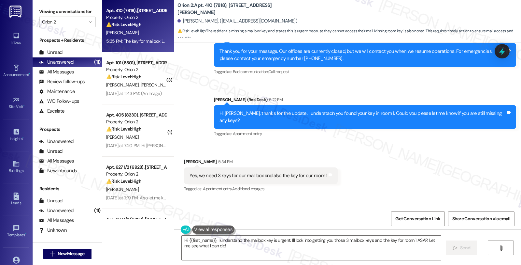
drag, startPoint x: 486, startPoint y: 175, endPoint x: 478, endPoint y: 175, distance: 8.2
click at [486, 175] on div "Received via SMS Yuchia Cheng 5:34 PM Yes, we need 3 keys for our mail box and …" at bounding box center [347, 193] width 347 height 101
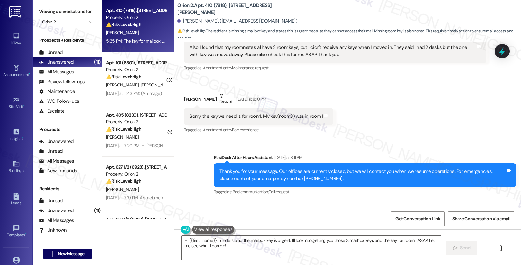
scroll to position [1354, 0]
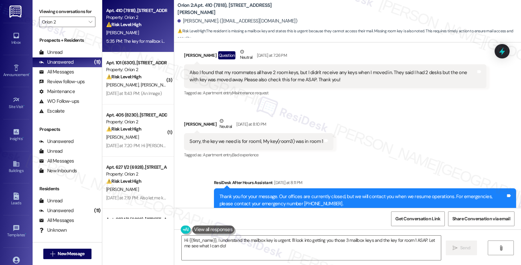
click at [453, 129] on div "Received via SMS Yuchia Cheng Question Yesterday at 4:00 PM Okay, thanks! Btw, …" at bounding box center [347, 67] width 347 height 194
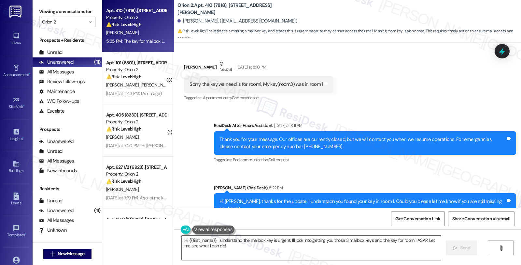
scroll to position [1536, 0]
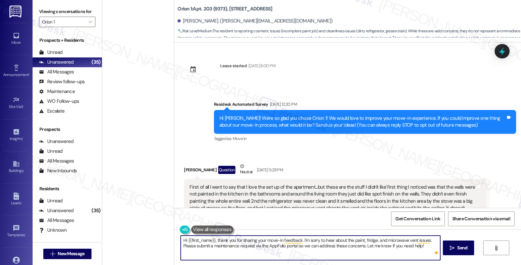
scroll to position [80, 0]
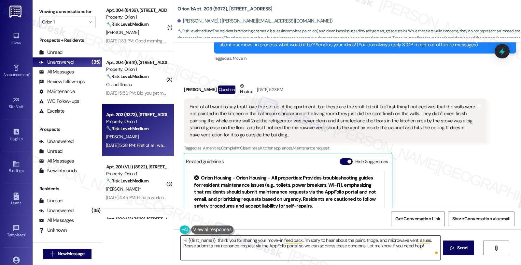
click at [430, 240] on textarea "Hi {{first_name}}, thank you for sharing your move-in feedback. I'm sorry to he…" at bounding box center [310, 247] width 259 height 24
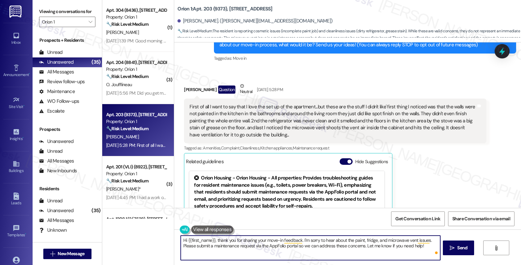
paste textarea "Your input is valuable to us as it helps us identify areas for improvement in s…"
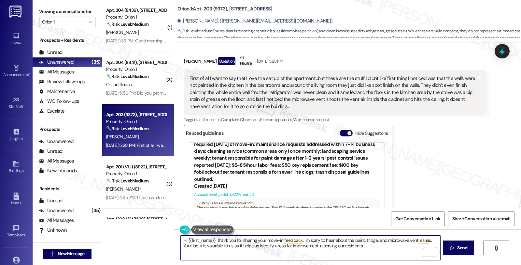
scroll to position [137, 0]
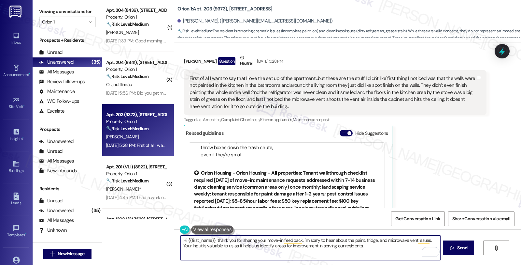
click at [283, 191] on div "Orion Housing - Orion Housing - All properties: Tenant walkthrough checklist re…" at bounding box center [287, 193] width 186 height 49
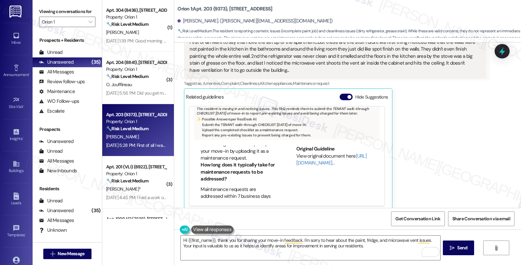
scroll to position [0, 0]
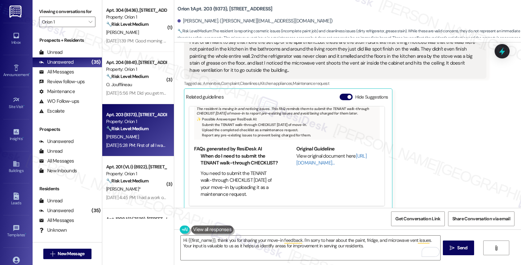
click at [237, 160] on li "When do I need to submit the TENANT walk-through CHECKLIST?" at bounding box center [239, 160] width 77 height 14
click at [302, 160] on link "[URL][DOMAIN_NAME]…" at bounding box center [332, 159] width 70 height 13
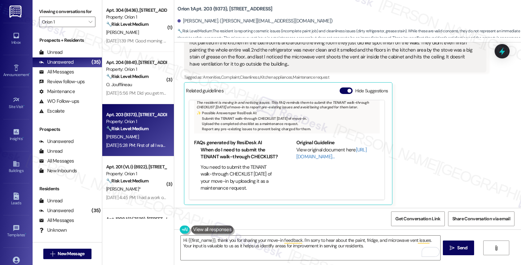
scroll to position [153, 0]
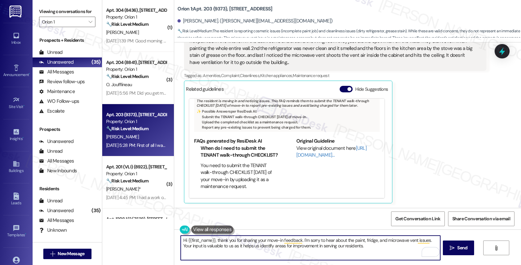
click at [366, 247] on textarea "Hi {{first_name}}, thank you for sharing your move-in feedback. I'm sorry to he…" at bounding box center [310, 247] width 259 height 24
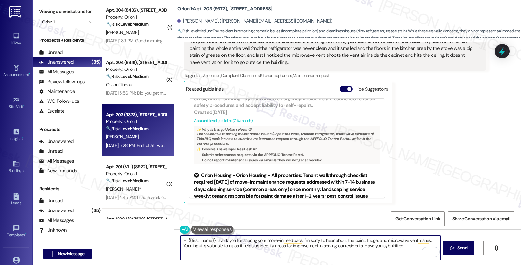
click at [380, 245] on textarea "Hi {{first_name}}, thank you for sharing your move-in feedback. I'm sorry to he…" at bounding box center [310, 247] width 259 height 24
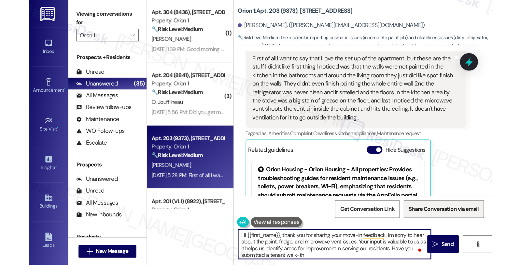
scroll to position [167, 0]
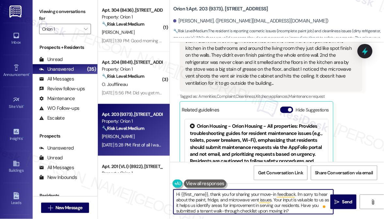
click at [293, 213] on textarea "Hi {{first_name}}, thank you for sharing your move-in feedback. I'm sorry to he…" at bounding box center [253, 202] width 160 height 24
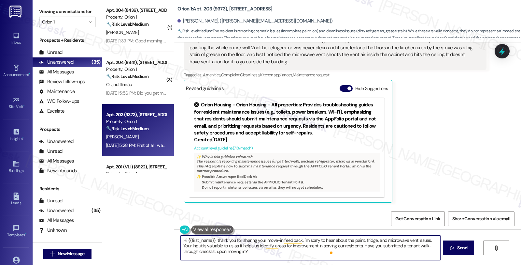
scroll to position [153, 0]
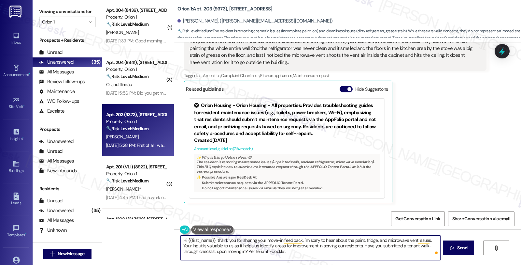
click at [250, 251] on textarea "Hi {{first_name}}, thank you for sharing your move-in feedback. I'm sorry to he…" at bounding box center [310, 247] width 259 height 24
click at [286, 248] on textarea "Hi {{first_name}}, thank you for sharing your move-in feedback. I'm sorry to he…" at bounding box center [310, 247] width 259 height 24
click at [284, 253] on textarea "Hi {{first_name}}, thank you for sharing your move-in feedback. I'm sorry to he…" at bounding box center [310, 247] width 259 height 24
paste textarea "You need to submit the TENANT walk-through CHECKLIST within 3 days of your move…"
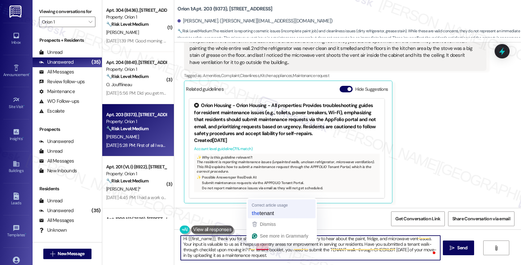
type textarea "Hi {{first_name}}, thank you for sharing your move-in feedback. I'm sorry to he…"
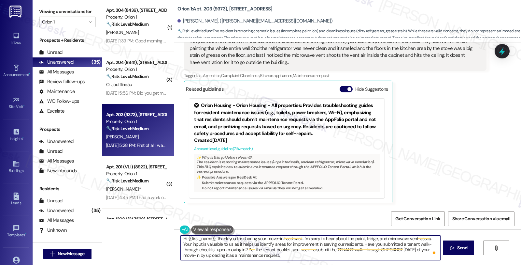
click at [295, 251] on textarea "Hi {{first_name}}, thank you for sharing your move-in feedback. I'm sorry to he…" at bounding box center [310, 247] width 259 height 24
click at [340, 254] on textarea "Hi {{first_name}}, thank you for sharing your move-in feedback. I'm sorry to he…" at bounding box center [310, 247] width 259 height 24
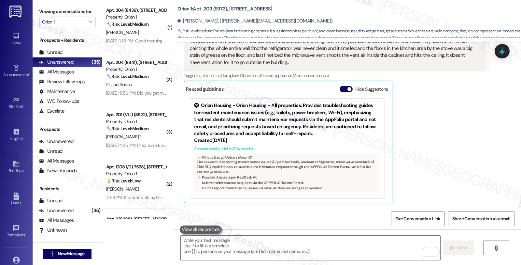
click at [431, 136] on div "Donny Contreras Question Neutral Sep 08, 2025 at 5:28 PM First of all I want to…" at bounding box center [335, 106] width 302 height 193
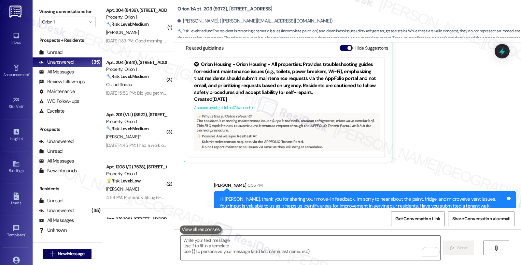
scroll to position [219, 0]
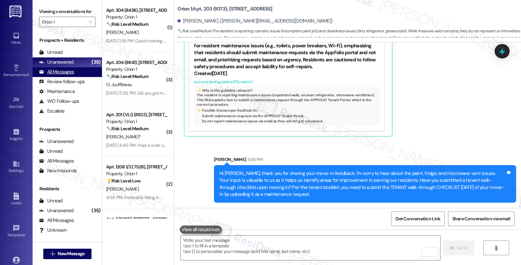
click at [70, 75] on div "All Messages" at bounding box center [56, 71] width 35 height 7
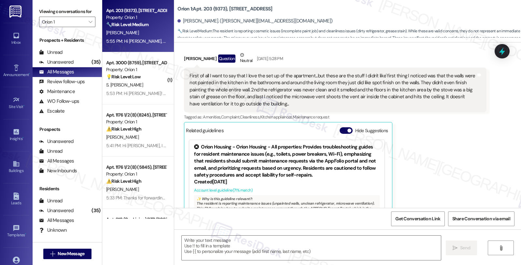
scroll to position [153, 0]
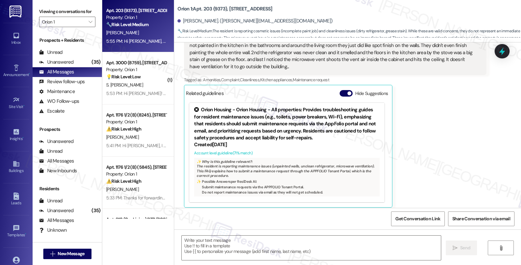
type textarea "Fetching suggested responses. Please feel free to read through the conversation…"
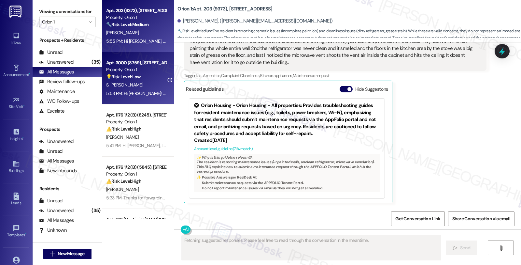
click at [149, 85] on div "S. [PERSON_NAME]" at bounding box center [137, 85] width 62 height 8
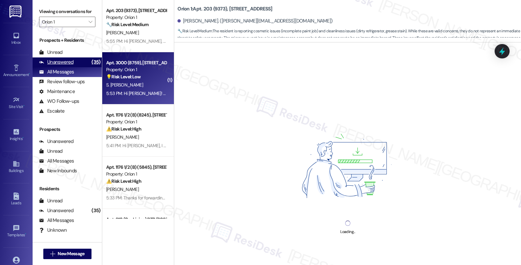
click at [68, 66] on div "Unanswered" at bounding box center [56, 62] width 35 height 7
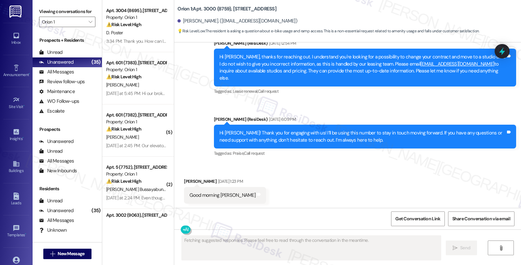
scroll to position [2055, 0]
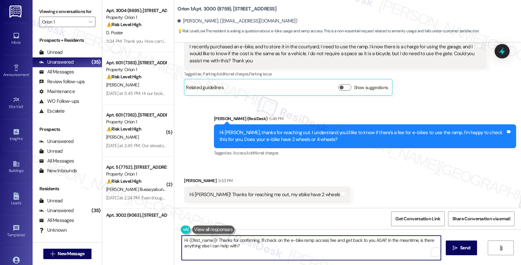
drag, startPoint x: 179, startPoint y: 239, endPoint x: 273, endPoint y: 248, distance: 93.9
click at [273, 248] on textarea "Hi {{first_name}}! Thanks for confirming. I'll check on the e-bike ramp access …" at bounding box center [311, 247] width 259 height 24
click at [358, 239] on textarea "Got it. Let me check this for you, and will get back to you once I have more in…" at bounding box center [310, 247] width 259 height 24
type textarea "Got it. Let me check this for you, and will get back to you once I have more in…"
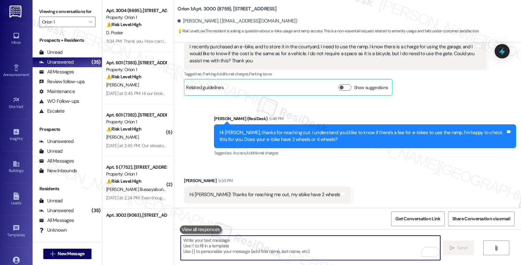
scroll to position [2101, 0]
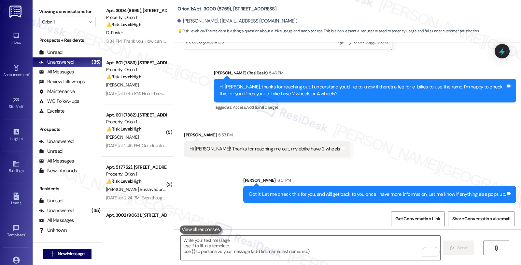
click at [452, 152] on div "Received via SMS Scarlet Blandon Parrales 5:53 PM Hi Sarah! Thanks for reaching…" at bounding box center [347, 139] width 347 height 45
click at [462, 125] on div "Received via SMS Scarlet Blandon Parrales 5:53 PM Hi Sarah! Thanks for reaching…" at bounding box center [347, 139] width 347 height 45
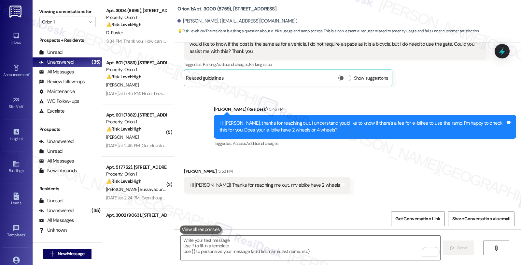
scroll to position [2029, 0]
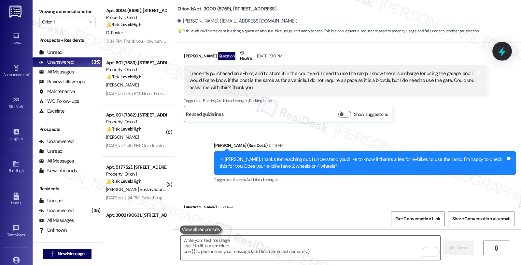
click at [500, 55] on icon at bounding box center [502, 51] width 11 height 11
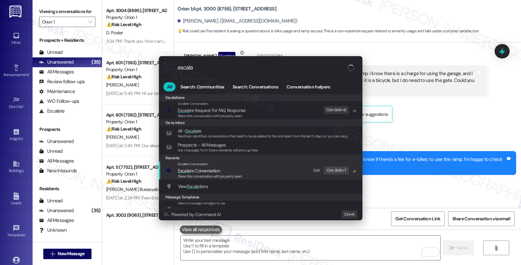
type input "escala"
click at [236, 173] on span "Escala te Conversation" at bounding box center [210, 170] width 65 height 7
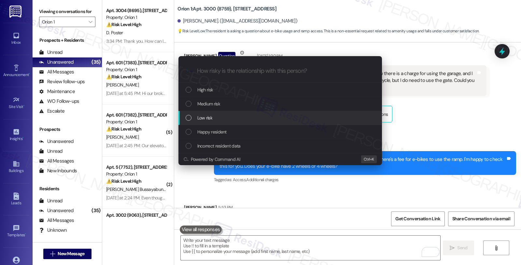
click at [235, 115] on div "Low risk" at bounding box center [281, 117] width 191 height 7
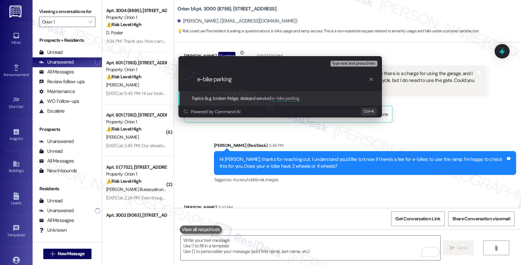
drag, startPoint x: 229, startPoint y: 79, endPoint x: 183, endPoint y: 79, distance: 45.6
click at [183, 79] on div ".cls-1{fill:#0a055f;}.cls-2{fill:#0cc4c4;} resideskLogoBlueOrange e-bike parking" at bounding box center [281, 79] width 204 height 23
click at [199, 80] on input "e-bike parking" at bounding box center [283, 79] width 172 height 7
type input "Inquiry about e-bike parking"
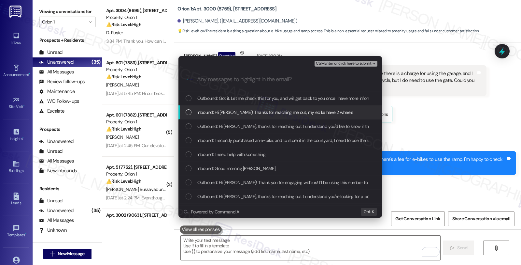
click at [244, 113] on span "Inbound: Hi Sarah! Thanks for reaching me out, my ebike have 2 wheels" at bounding box center [275, 112] width 156 height 7
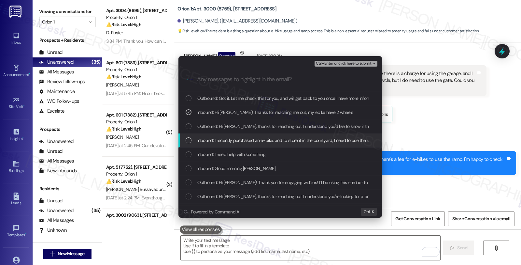
click at [243, 142] on span "Inbound: I recently purchased an e-bike, and to store it in the courtyard, I ne…" at bounding box center [495, 140] width 597 height 7
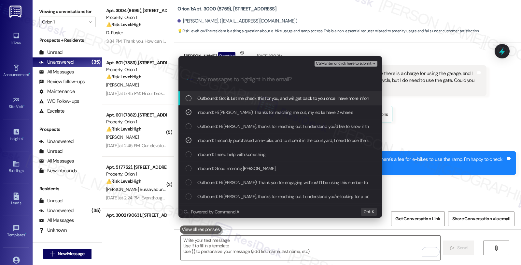
click at [341, 63] on span "Ctrl+Enter or click here to submit" at bounding box center [344, 63] width 56 height 5
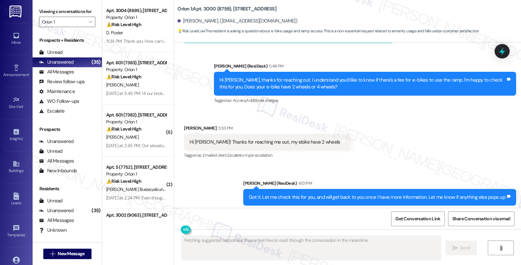
scroll to position [2120, 0]
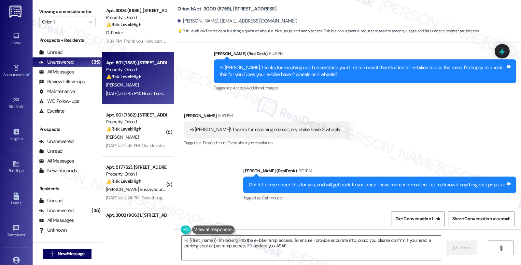
type textarea "Hi {{first_name}}! I'm looking into the e-bike ramp access. To ensure I provide…"
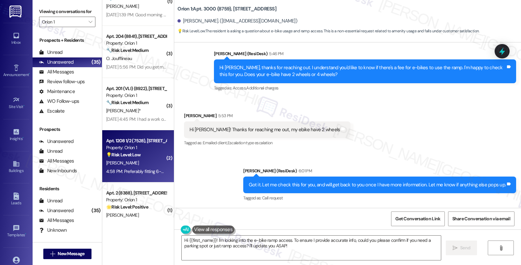
scroll to position [1122, 0]
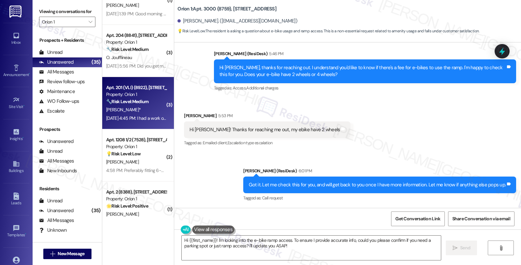
click at [139, 102] on strong "🔧 Risk Level: Medium" at bounding box center [127, 101] width 42 height 6
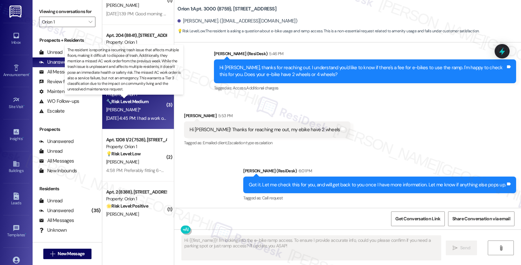
type textarea "Fetching suggested responses. Please feel free to read through the conversation…"
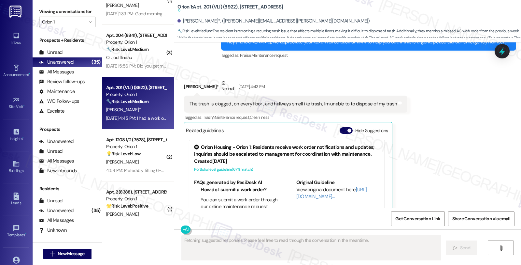
scroll to position [3730, 0]
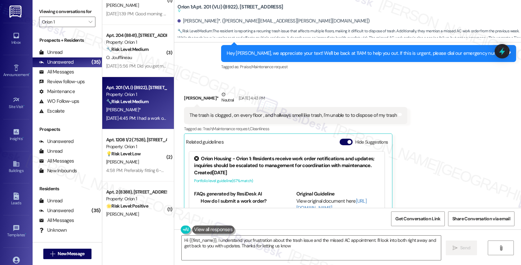
type textarea "Hi {{first_name}}, I understand your frustration about the trash issue and the …"
drag, startPoint x: 179, startPoint y: 89, endPoint x: 208, endPoint y: 90, distance: 28.4
click at [208, 90] on div "Received via SMS Beverly Larkins* Neutral Sep 08, 2025 at 4:43 PM The trash is …" at bounding box center [295, 173] width 233 height 175
copy div "Beverly Larkins"
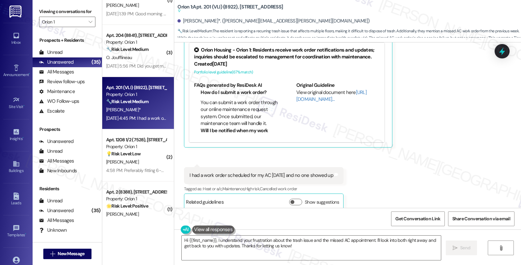
scroll to position [3739, 0]
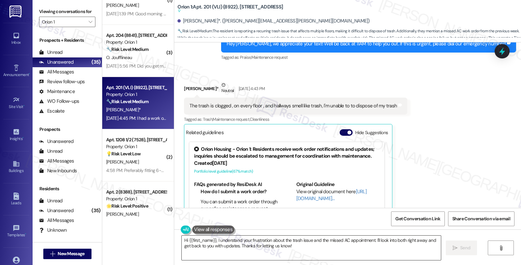
click at [213, 241] on textarea "Hi {{first_name}}, I understand your frustration about the trash issue and the …" at bounding box center [311, 247] width 259 height 24
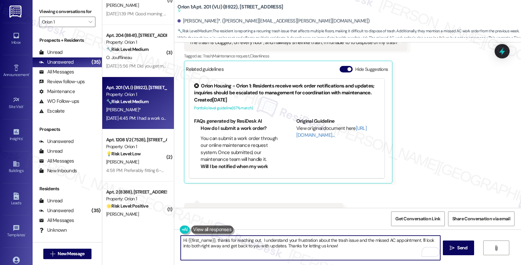
scroll to position [3838, 0]
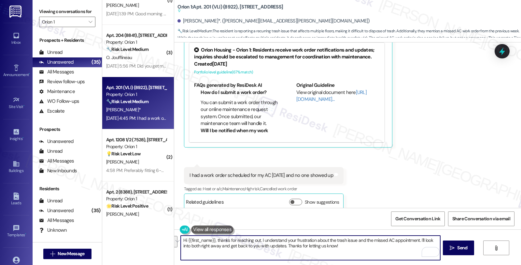
drag, startPoint x: 417, startPoint y: 241, endPoint x: 416, endPoint y: 249, distance: 8.5
click at [416, 249] on textarea "Hi {{first_name}}, thanks for reaching out. I understand your frustration about…" at bounding box center [310, 247] width 259 height 24
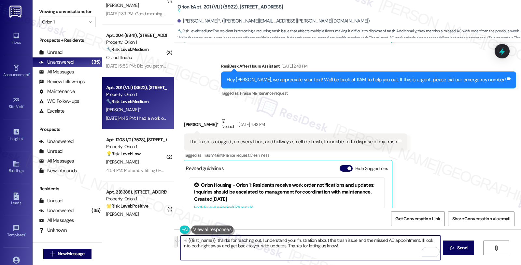
scroll to position [3694, 0]
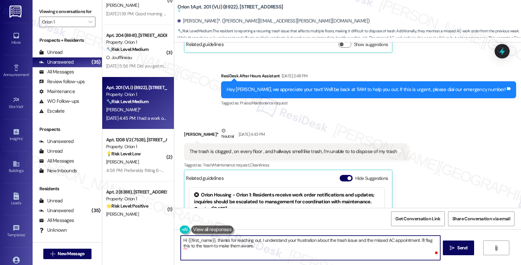
type textarea "Hi {{first_name}}, thanks for reaching out. I understand your frustration about…"
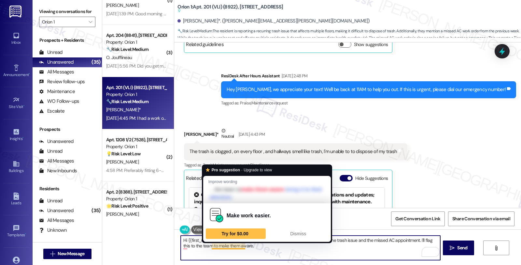
click at [272, 249] on textarea "Hi {{first_name}}, thanks for reaching out. I understand your frustration about…" at bounding box center [310, 247] width 259 height 24
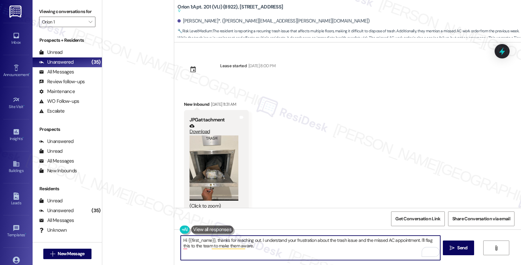
scroll to position [3694, 0]
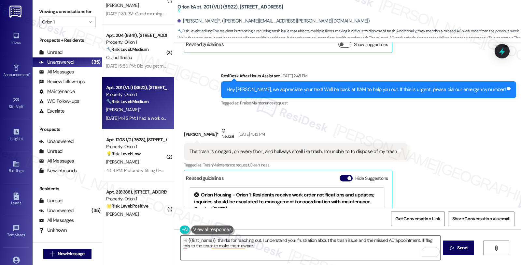
click at [503, 145] on div "Received via SMS [PERSON_NAME]* Neutral [DATE] 4:43 PM The trash is clogged , o…" at bounding box center [347, 235] width 347 height 247
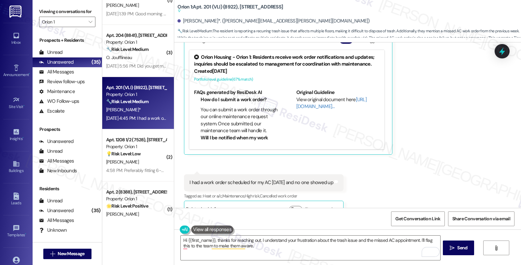
scroll to position [3838, 0]
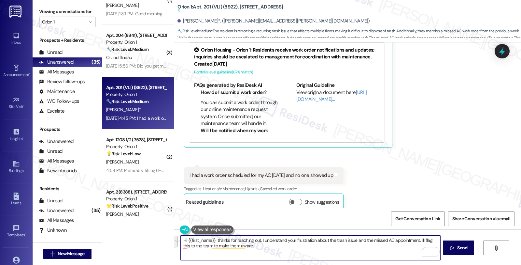
drag, startPoint x: 421, startPoint y: 238, endPoint x: 421, endPoint y: 245, distance: 7.2
click at [421, 245] on textarea "Hi {{first_name}}, thanks for reaching out. I understand your frustration about…" at bounding box center [310, 247] width 259 height 24
paste textarea "#26593-1"
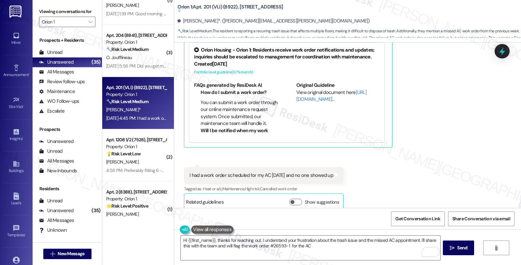
click at [452, 138] on div "Received via SMS [PERSON_NAME]* Neutral [DATE] 4:43 PM The trash is clogged , o…" at bounding box center [347, 91] width 347 height 247
click at [314, 245] on textarea "Hi {{first_name}}, thanks for reaching out. I understand your frustration about…" at bounding box center [310, 247] width 259 height 24
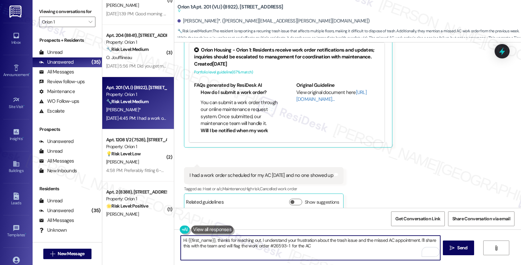
click at [288, 243] on textarea "Hi {{first_name}}, thanks for reaching out. I understand your frustration about…" at bounding box center [310, 247] width 259 height 24
click at [305, 245] on textarea "Hi {{first_name}}, thanks for reaching out. I understand your frustration about…" at bounding box center [310, 247] width 259 height 24
click at [435, 246] on textarea "Hi {{first_name}}, thanks for reaching out. I understand your frustration about…" at bounding box center [310, 247] width 259 height 24
type textarea "Hi {{first_name}}, thanks for reaching out. I understand your frustration about…"
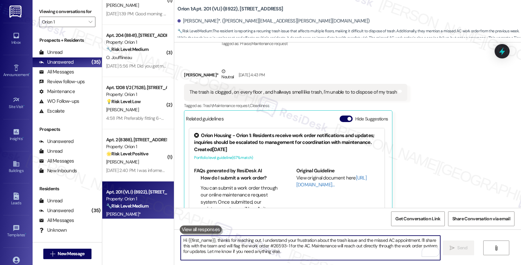
scroll to position [3717, 0]
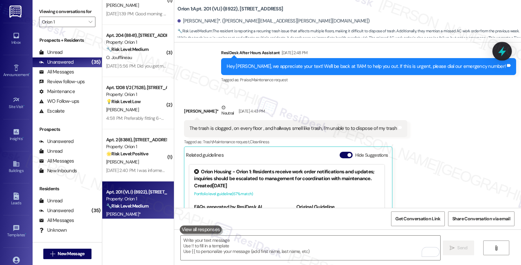
click at [506, 51] on icon at bounding box center [502, 51] width 11 height 11
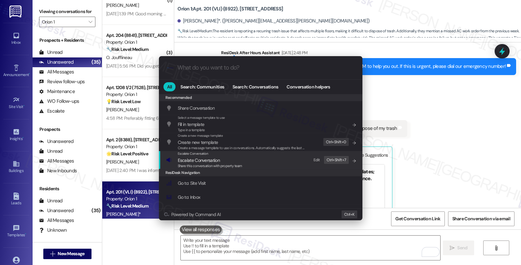
click at [193, 160] on span "Escalate Conversation" at bounding box center [199, 160] width 42 height 6
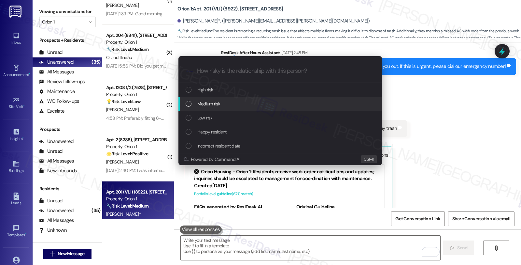
click at [204, 105] on span "Medium risk" at bounding box center [208, 103] width 23 height 7
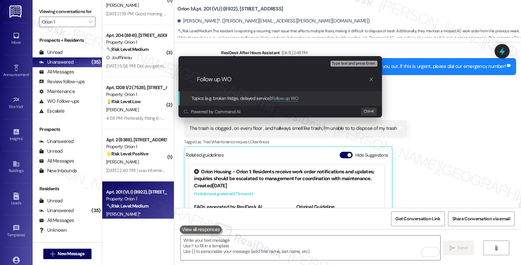
paste input "#26593-1"
type input "Follow up WO #26593-1 ("
click at [399, 109] on div "Escalate Conversation Medium risk Topics (e.g. broken fridge, delayed service) …" at bounding box center [260, 132] width 521 height 265
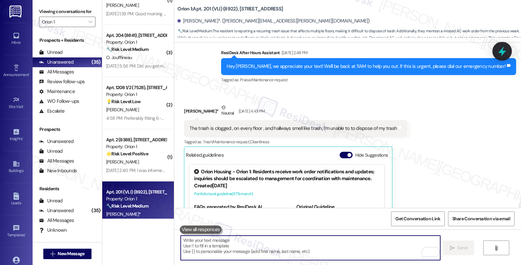
click at [502, 51] on icon at bounding box center [503, 51] width 8 height 10
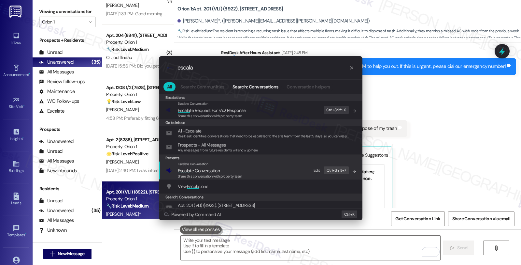
type input "escala"
click at [242, 166] on div "Escalate Conversation Escala te Conversation Share this conversation with prope…" at bounding box center [261, 170] width 191 height 18
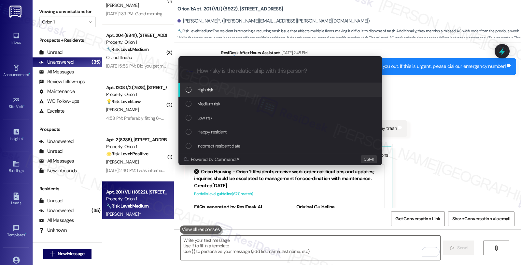
click at [226, 93] on div "High risk" at bounding box center [281, 89] width 191 height 7
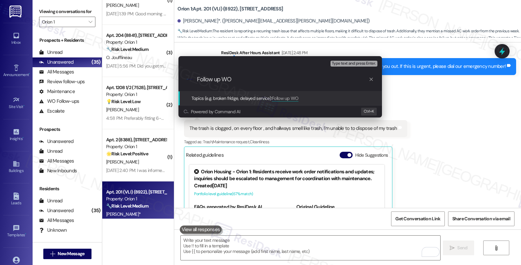
paste input "#26593-1"
type input "Follow up WO #26593-1 (AC); trash concerns"
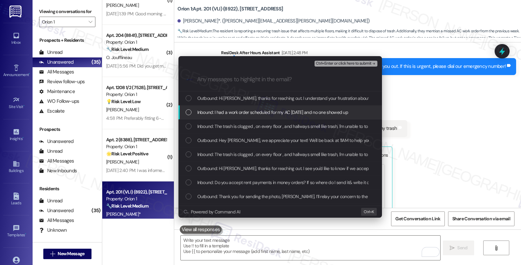
click at [226, 112] on span "Inbound: I had a work order scheduled for my AC last Thursday and no one showed…" at bounding box center [272, 112] width 151 height 7
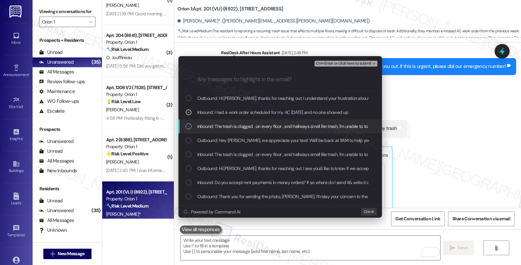
click at [224, 126] on span "Inbound: The trash is clogged , on every floor , and hallways smell like trash,…" at bounding box center [302, 126] width 210 height 7
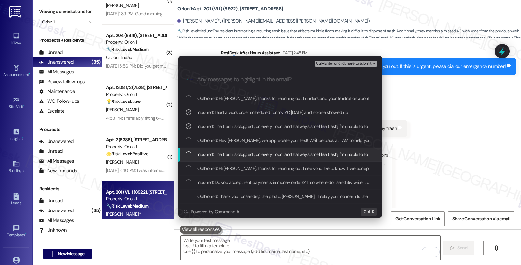
click at [226, 152] on span "Inbound: The trash is clogged , on every floor , and hallways smell like trash,…" at bounding box center [302, 154] width 210 height 7
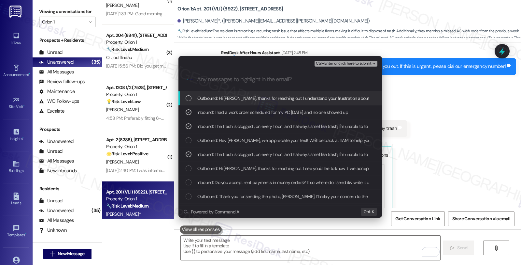
click at [338, 61] on span "Ctrl+Enter or click here to submit" at bounding box center [344, 63] width 56 height 5
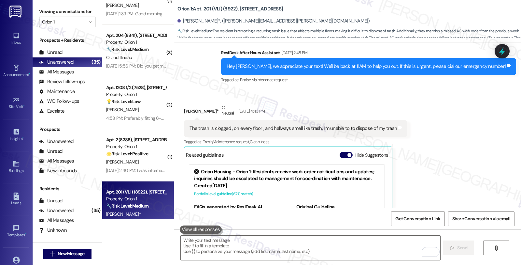
scroll to position [3898, 0]
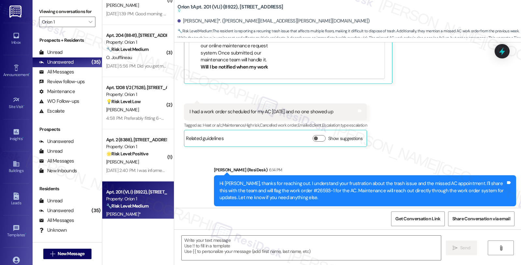
type textarea "Fetching suggested responses. Please feel free to read through the conversation…"
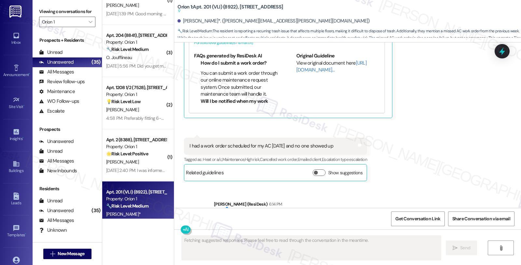
scroll to position [3908, 0]
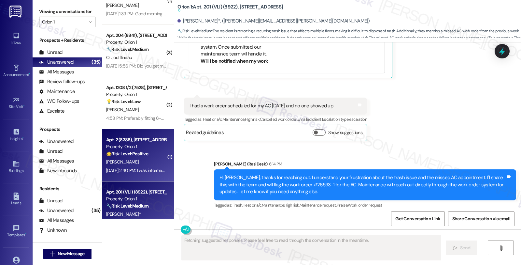
click at [142, 166] on div "Sep 09, 2025 at 2:40 PM: I was informed by Mya a few minutes ago that the kitch…" at bounding box center [137, 170] width 62 height 8
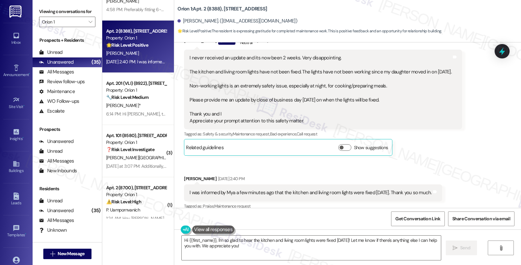
scroll to position [424, 0]
click at [337, 240] on textarea "Hi {{first_name}}, I'm so glad to hear the kitchen and living room lights were …" at bounding box center [311, 247] width 259 height 24
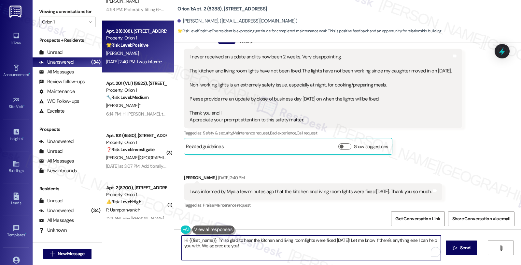
click at [337, 240] on textarea "Hi {{first_name}}, I'm so glad to hear the kitchen and living room lights were …" at bounding box center [311, 247] width 259 height 24
drag, startPoint x: 362, startPoint y: 240, endPoint x: 367, endPoint y: 256, distance: 16.5
click at [367, 256] on textarea "Hi {{first_name}}, I'm so glad to hear the kitchen and living room lights were …" at bounding box center [310, 247] width 259 height 24
type textarea "Hi {{first_name}}, I'm so glad to hear the kitchen and living room lights were …"
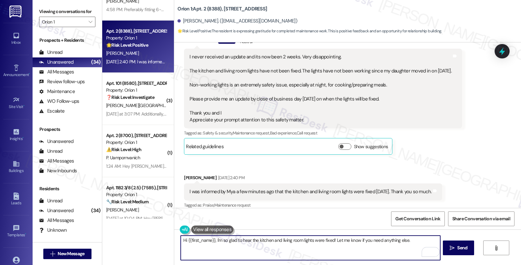
click at [360, 240] on textarea "Hi {{first_name}}, I'm so glad to hear the kitchen and living room lights were …" at bounding box center [310, 247] width 259 height 24
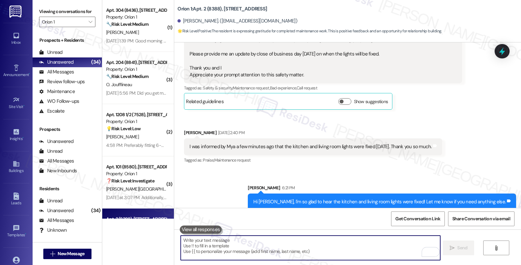
scroll to position [1068, 0]
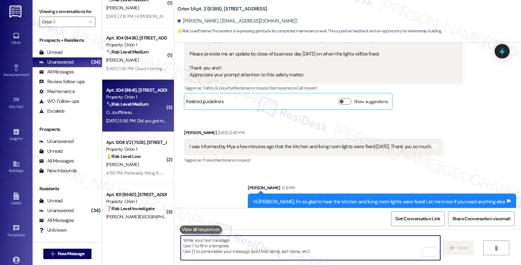
click at [144, 115] on div "O. Joufflineau" at bounding box center [137, 112] width 62 height 8
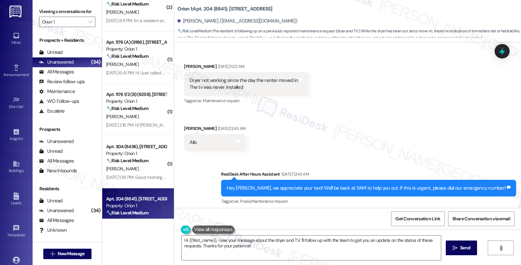
scroll to position [86, 0]
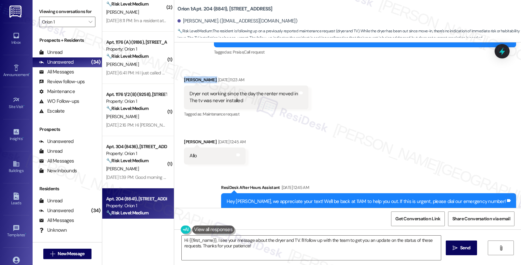
drag, startPoint x: 180, startPoint y: 79, endPoint x: 213, endPoint y: 80, distance: 33.6
click at [213, 80] on div "Olivier Joufflineau Sep 05, 2025 at 11:23 AM" at bounding box center [246, 80] width 124 height 9
copy div "[PERSON_NAME]"
click at [213, 239] on textarea "Hi {{first_name}}, I see your message about the dryer and TV. I'll follow up wi…" at bounding box center [311, 247] width 259 height 24
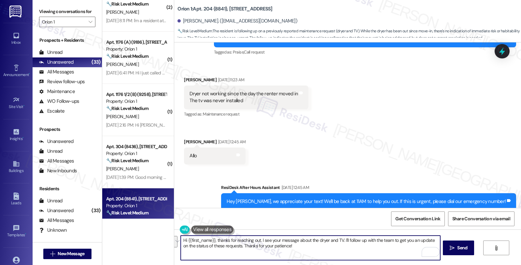
drag, startPoint x: 341, startPoint y: 240, endPoint x: 349, endPoint y: 255, distance: 16.8
click at [349, 255] on textarea "Hi {{first_name}}, thanks for reaching out. I see your message about the dryer …" at bounding box center [310, 247] width 259 height 24
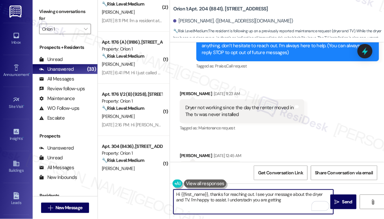
click at [282, 203] on textarea "Hi {{first_name}}, thanks for reaching out. I see your message about the dryer …" at bounding box center [253, 202] width 160 height 24
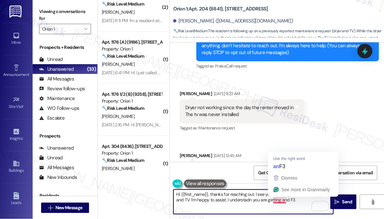
click at [280, 201] on textarea "Hi {{first_name}}, thanks for reaching out. I see your message about the dryer …" at bounding box center [253, 202] width 160 height 24
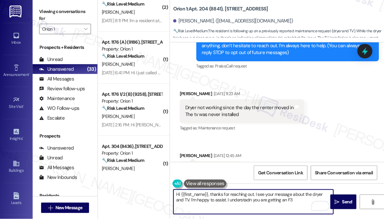
click at [295, 203] on textarea "Hi {{first_name}}, thanks for reaching out. I see your message about the dryer …" at bounding box center [253, 202] width 160 height 24
type textarea "Hi {{first_name}}, thanks for reaching out. I see your message about the dryer …"
click at [342, 202] on span "Send" at bounding box center [347, 201] width 10 height 7
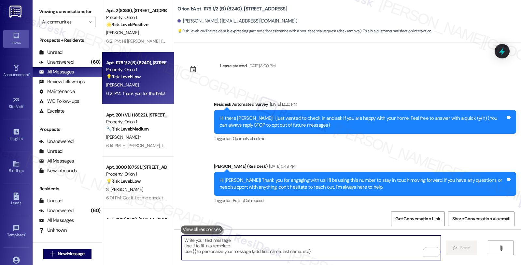
scroll to position [245, 0]
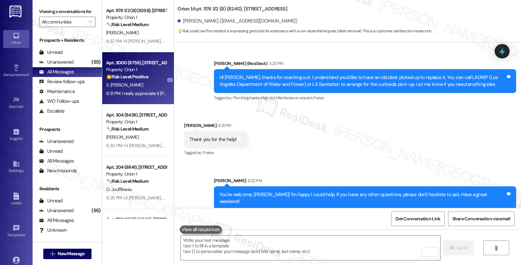
click at [142, 83] on div "S. [PERSON_NAME]" at bounding box center [137, 85] width 62 height 8
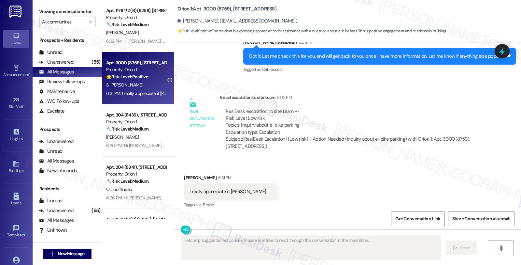
scroll to position [2255, 0]
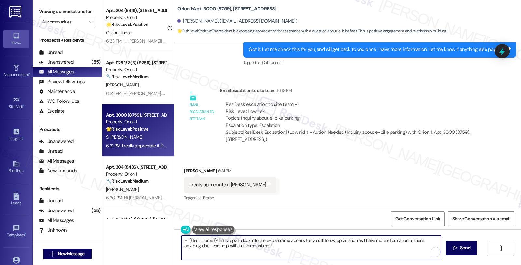
click at [119, 239] on div "( 1 ) Apt. 204 (8841), [STREET_ADDRESS] Property: Orion 1 🌟 Risk Level: Positiv…" at bounding box center [311, 132] width 419 height 265
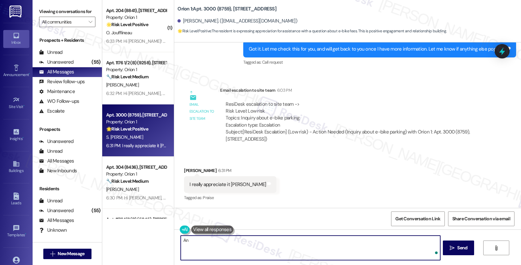
type textarea "A"
type textarea "Sure thing! Have a great weekend 😊"
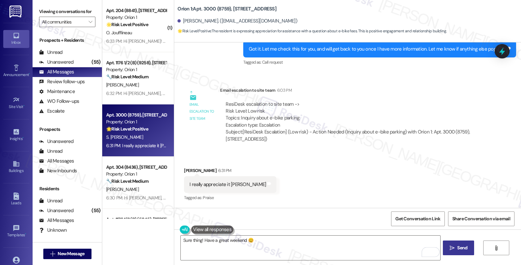
click at [455, 253] on button " Send" at bounding box center [459, 247] width 32 height 15
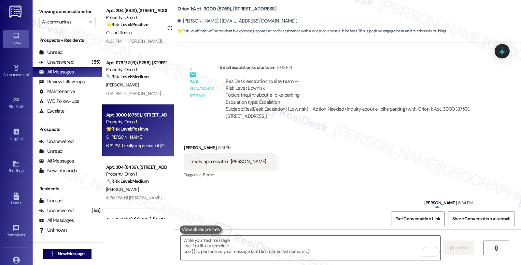
scroll to position [2301, 0]
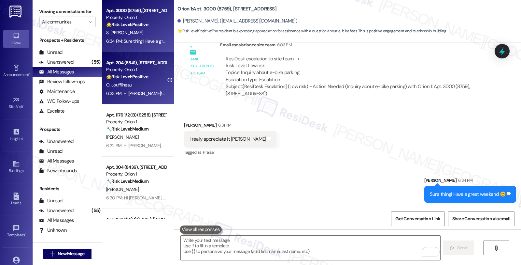
click at [137, 89] on div "6:33 PM: Hi [PERSON_NAME]! The dryer issue is solved and works well. The TV has…" at bounding box center [137, 93] width 62 height 8
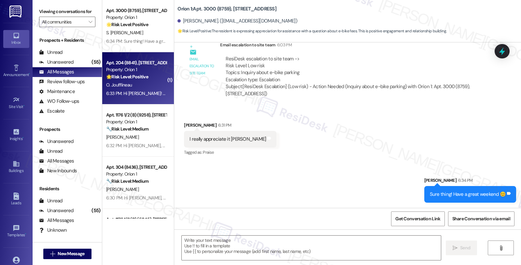
type textarea "Fetching suggested responses. Please feel free to read through the conversation…"
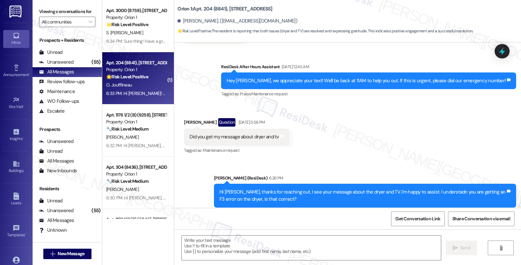
type textarea "Fetching suggested responses. Please feel free to read through the conversation…"
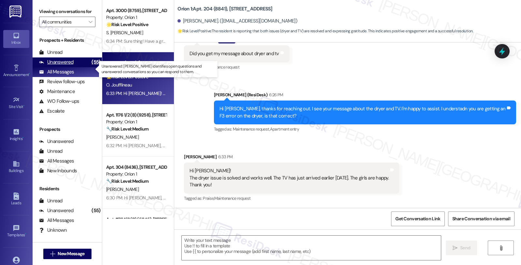
click at [74, 67] on div "Unanswered (55)" at bounding box center [67, 62] width 69 height 10
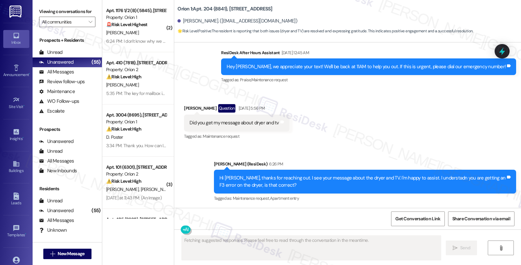
type textarea "Fetching suggested responses. Please feel free to read through the conversation…"
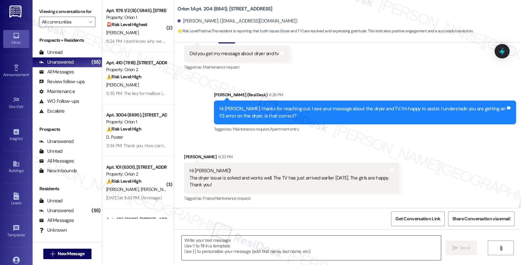
click at [244, 251] on textarea at bounding box center [311, 247] width 259 height 24
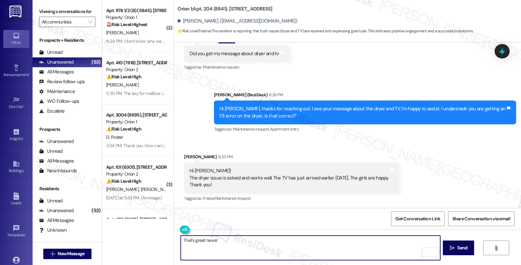
click at [224, 236] on textarea "That's great news!" at bounding box center [310, 247] width 259 height 24
click at [225, 243] on textarea "That's great news!" at bounding box center [310, 247] width 259 height 24
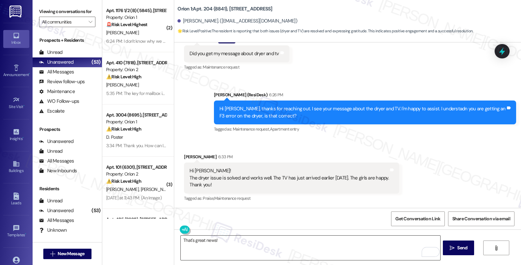
click at [237, 241] on textarea "That's great news!" at bounding box center [310, 247] width 259 height 24
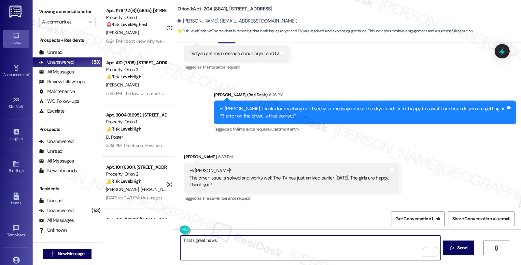
paste textarea "Should you have other concerns, please feel free to reach out. Have a great day!"
click at [358, 239] on textarea "That's great news! Should you have other concerns, please feel free to reach ou…" at bounding box center [310, 247] width 259 height 24
type textarea "That's great news! Should you have other concerns, please feel free to reach ou…"
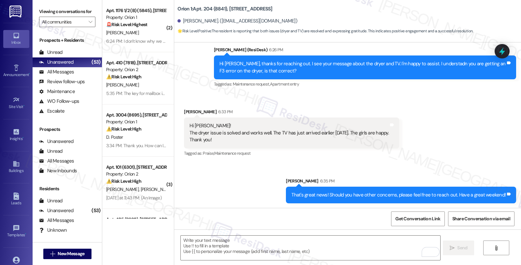
click at [409, 132] on div "Received via SMS [PERSON_NAME] 6:33 PM Hi [PERSON_NAME]! The dryer issue is sol…" at bounding box center [347, 128] width 347 height 69
click at [448, 145] on div "Received via SMS [PERSON_NAME] 6:33 PM Hi [PERSON_NAME]! The dryer issue is sol…" at bounding box center [347, 128] width 347 height 69
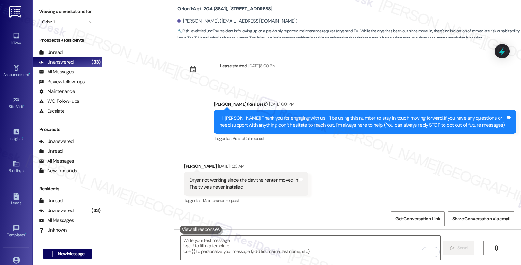
scroll to position [86, 0]
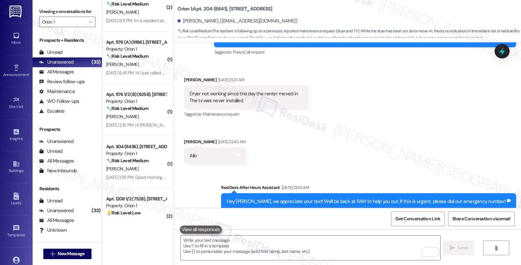
click at [442, 117] on div "Received via SMS Olivier Joufflineau Sep 05, 2025 at 11:23 AM Dryer not working…" at bounding box center [347, 116] width 347 height 108
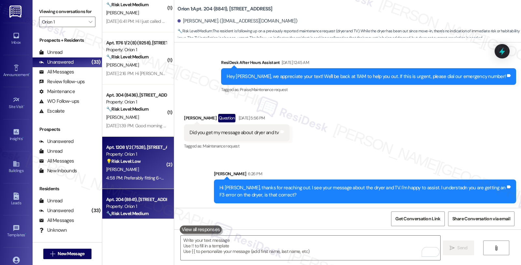
scroll to position [995, 0]
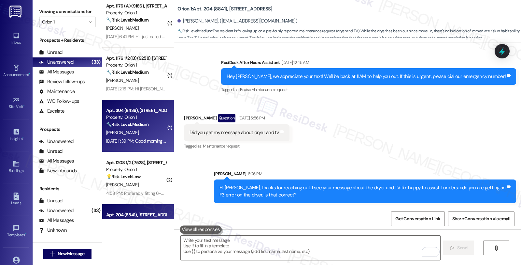
click at [145, 137] on div "Sep 09, 2025 at 1:39 PM: Good morning sarah, I was reaching out to update you. …" at bounding box center [137, 141] width 62 height 8
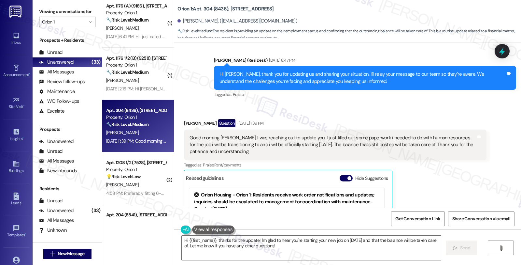
scroll to position [344, 0]
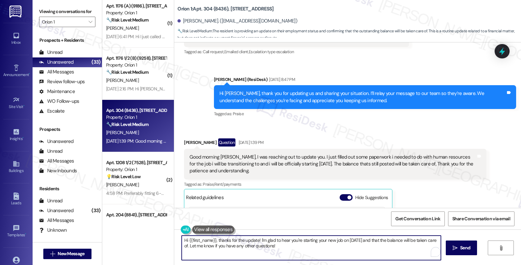
drag, startPoint x: 234, startPoint y: 240, endPoint x: 256, endPoint y: 238, distance: 21.9
click at [256, 238] on textarea "Hi {{first_name}}, thanks for the update! I'm glad to hear you're starting your…" at bounding box center [311, 247] width 259 height 24
drag, startPoint x: 235, startPoint y: 245, endPoint x: 367, endPoint y: 256, distance: 132.7
click at [367, 256] on textarea "Hi {{first_name}}, thanks for keeping me in the loop. I'm glad to hear you're s…" at bounding box center [310, 247] width 259 height 24
click at [302, 248] on textarea "Hi {{first_name}}, thanks for keeping me in the loop. I'm glad to hear you're s…" at bounding box center [310, 247] width 259 height 24
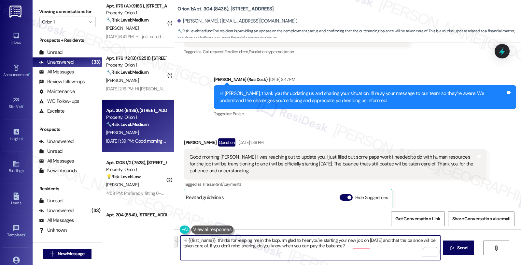
click at [280, 255] on textarea "Hi {{first_name}}, thanks for keeping me in the loop. I'm glad to hear you're s…" at bounding box center [310, 247] width 259 height 24
paste textarea "updated. I’m really glad to hear about your new job starting on September 22nd—…"
click at [422, 247] on textarea "Hi {{first_name}}, thanks for keeping me updated. I’m really glad to hear about…" at bounding box center [310, 247] width 259 height 24
type textarea "Hi {{first_name}}, thanks for keeping me updated. I’m really glad to hear about…"
click at [458, 247] on span "Send" at bounding box center [463, 247] width 10 height 7
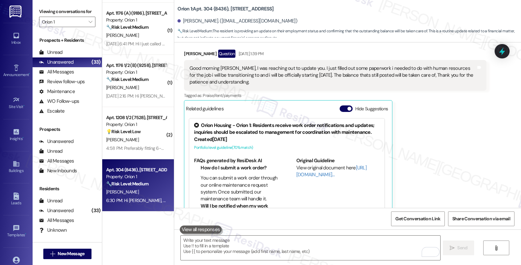
scroll to position [1031, 0]
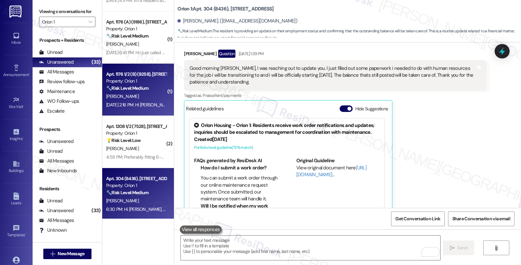
click at [140, 96] on div "D. Dandrich" at bounding box center [137, 96] width 62 height 8
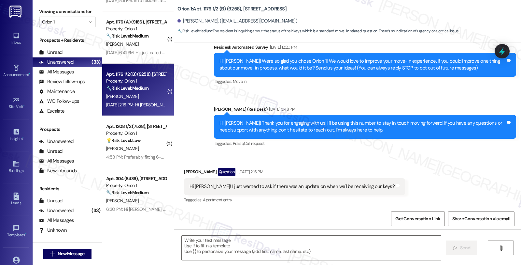
scroll to position [59, 0]
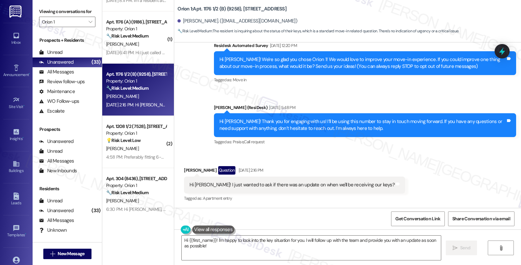
drag, startPoint x: 179, startPoint y: 169, endPoint x: 210, endPoint y: 169, distance: 31.0
click at [210, 169] on div "Received via SMS Daejah Dandrich Question Sep 09, 2025 at 2:16 PM Hi Sarah! I j…" at bounding box center [294, 184] width 231 height 47
copy div "Daejah Dandrich"
click at [212, 239] on textarea "Hi {{first_name}}! I'm happy to look into the key situation for you. I will fol…" at bounding box center [311, 247] width 259 height 24
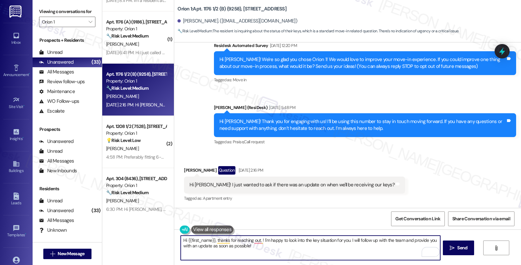
click at [269, 251] on textarea "Hi {{first_name}}, thanks for reaching out. ! I'm happy to look into the key si…" at bounding box center [310, 247] width 259 height 24
click at [330, 236] on textarea "Hi {{first_name}}, thanks for reaching out about the status of your keys. I'm" at bounding box center [310, 247] width 259 height 24
click at [371, 242] on textarea "Hi {{first_name}}, thanks for reaching out about the status of your keys. I'm h…" at bounding box center [310, 247] width 259 height 24
type textarea "Hi {{first_name}}, thanks for reaching out about the status of your keys. I'm h…"
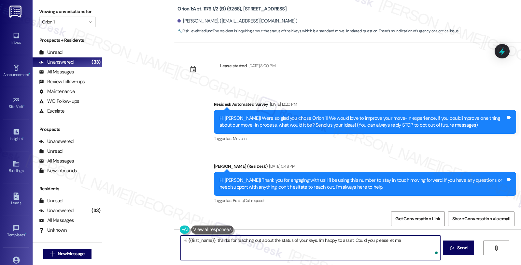
scroll to position [59, 0]
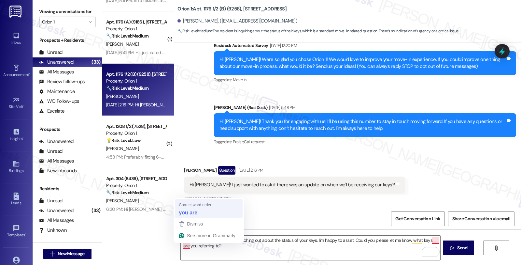
type textarea "Hi {{first_name}}, thanks for reaching out about the status of your keys. I'm h…"
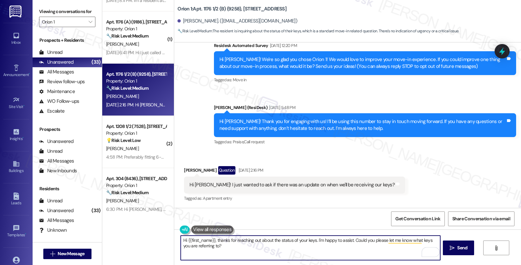
click at [241, 237] on textarea "Hi {{first_name}}, thanks for reaching out about the status of your keys. I'm h…" at bounding box center [310, 247] width 259 height 24
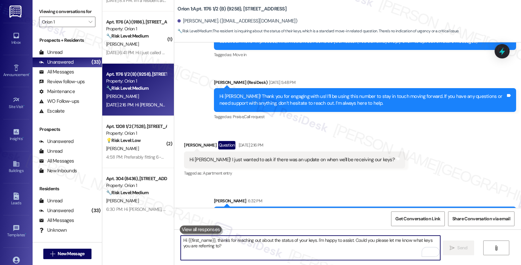
scroll to position [111, 0]
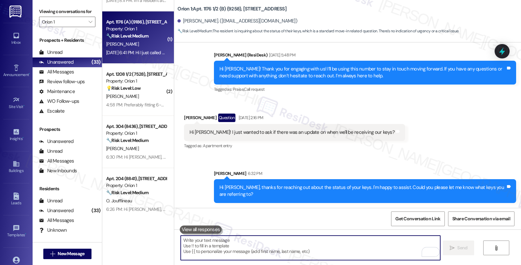
click at [144, 51] on div "Sep 09, 2025 at 6:41 PM: Hi I just called spectrum, but they told me that they …" at bounding box center [390, 53] width 569 height 6
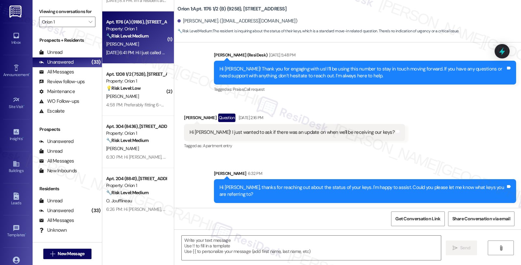
type textarea "Fetching suggested responses. Please feel free to read through the conversation…"
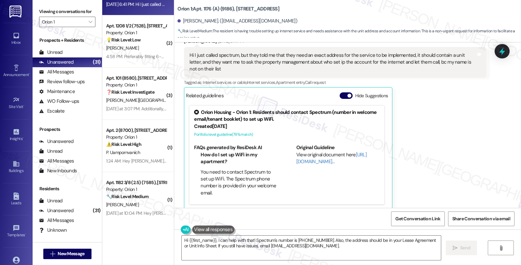
scroll to position [1014, 0]
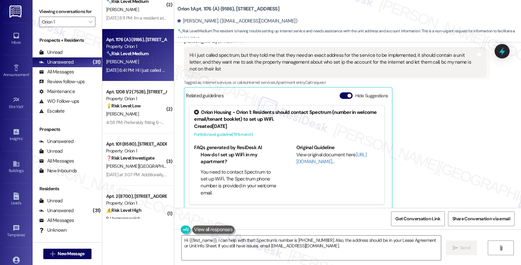
click at [438, 122] on div "Yin Chen Sep 09, 2025 at 6:41 PM Hi I just called spectrum, but they told me th…" at bounding box center [335, 124] width 302 height 172
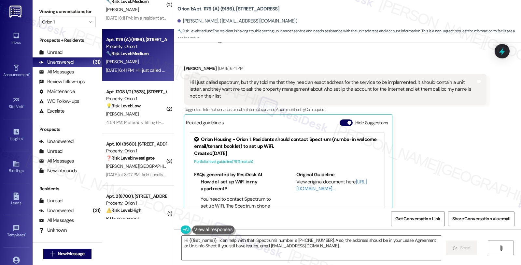
scroll to position [1445, 0]
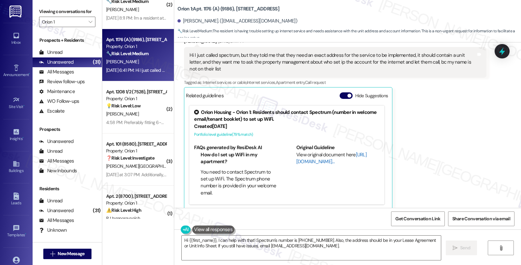
click at [301, 155] on link "[URL][DOMAIN_NAME]…" at bounding box center [332, 157] width 70 height 13
click at [213, 238] on textarea "Hi {{first_name}}, I can help with that! Spectrum's number is 855-243-8892. Als…" at bounding box center [311, 247] width 259 height 24
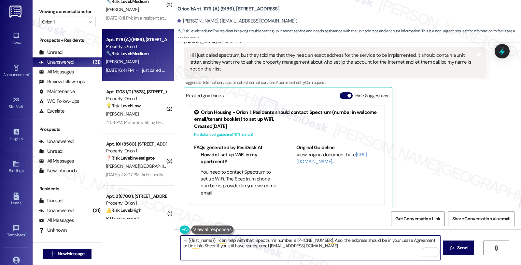
click at [213, 239] on textarea "Hi {{first_name}}, I can help with that! Spectrum's number is 855-243-8892. Als…" at bounding box center [310, 247] width 259 height 24
click at [307, 154] on link "[URL][DOMAIN_NAME]…" at bounding box center [332, 157] width 70 height 13
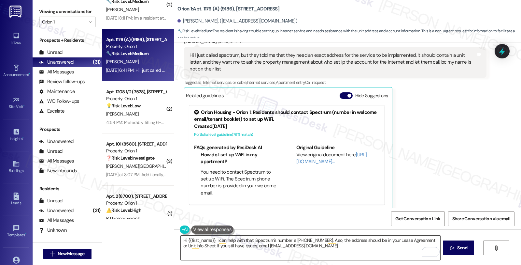
click at [213, 239] on textarea "Hi {{first_name}}, I can help with that! Spectrum's number is 855-243-8892. Als…" at bounding box center [310, 247] width 259 height 24
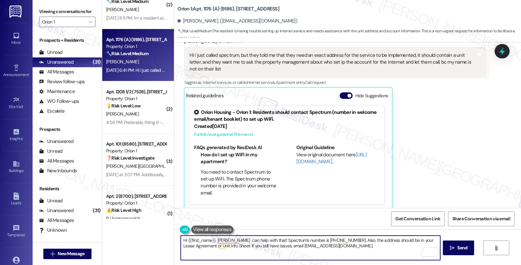
click at [212, 239] on textarea "Hi {{first_name}}, Ithanks can help with that! Spectrum's number is 855-243-889…" at bounding box center [310, 247] width 259 height 24
click at [308, 239] on textarea "Hi {{first_name}}, thanks for reaching out. You need to call Spectrum's number …" at bounding box center [310, 247] width 259 height 24
click at [342, 241] on textarea "Hi {{first_name}}, thanks for reaching out. You need to call Spectrum at 855-24…" at bounding box center [310, 247] width 259 height 24
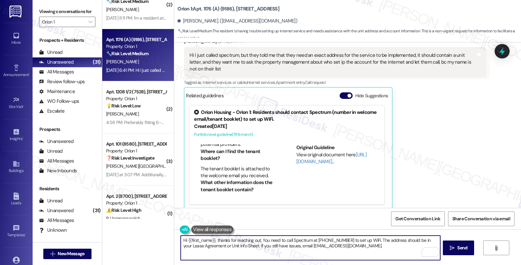
scroll to position [289, 0]
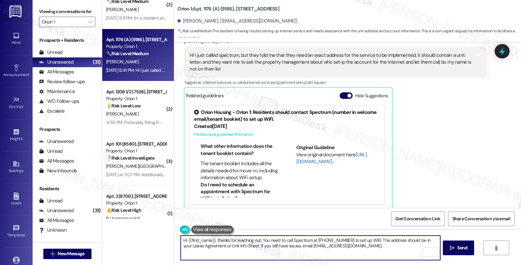
click at [308, 153] on link "http://res.cl…" at bounding box center [332, 157] width 70 height 13
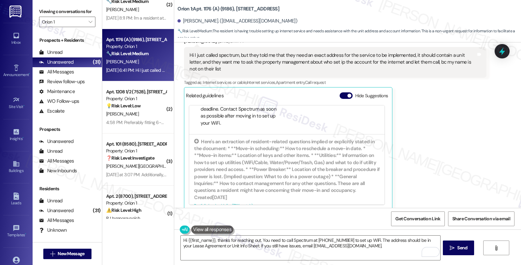
scroll to position [72, 0]
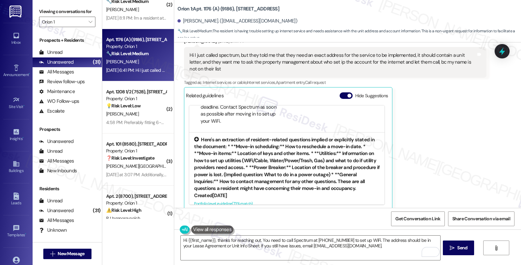
click at [317, 162] on div "Here's an extraction of resident-related questions implied or explicitly stated…" at bounding box center [287, 164] width 186 height 56
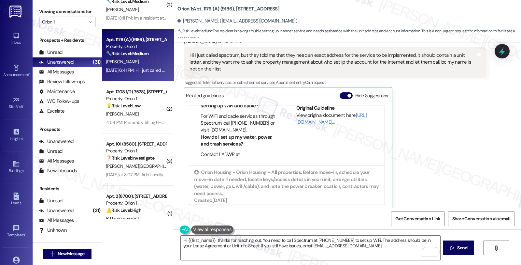
scroll to position [109, 0]
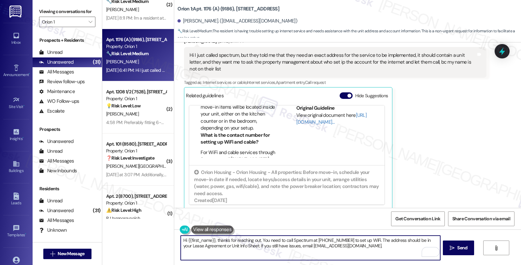
drag, startPoint x: 301, startPoint y: 246, endPoint x: 362, endPoint y: 246, distance: 61.3
click at [362, 246] on textarea "Hi {{first_name}}, thanks for reaching out. You need to call Spectrum at 855-24…" at bounding box center [310, 247] width 259 height 24
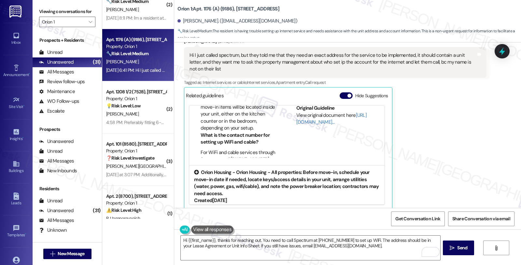
click at [265, 169] on div "Orion Housing - Orion Housing - All properties: Before move-in, schedule your m…" at bounding box center [287, 183] width 186 height 28
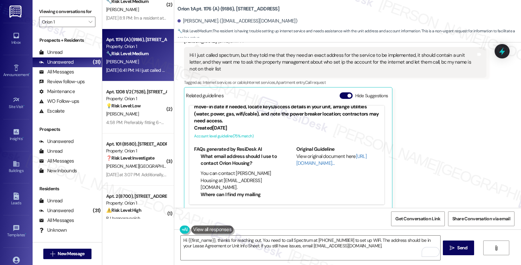
scroll to position [129, 0]
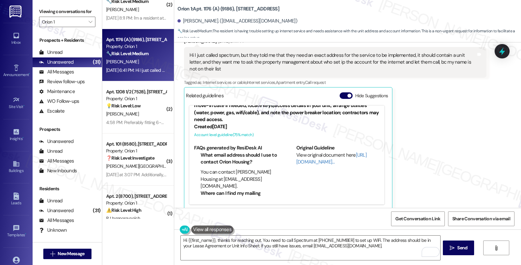
click at [230, 158] on li "What email address should I use to contact Orion Housing?" at bounding box center [239, 159] width 77 height 14
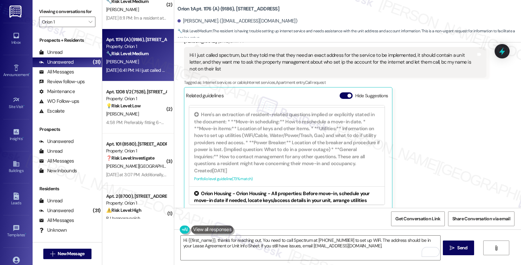
scroll to position [21, 0]
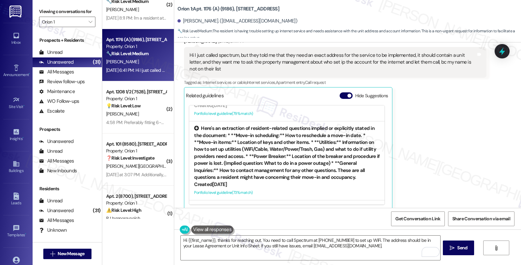
click at [285, 153] on div "Here's an extraction of resident-related questions implied or explicitly stated…" at bounding box center [287, 153] width 186 height 56
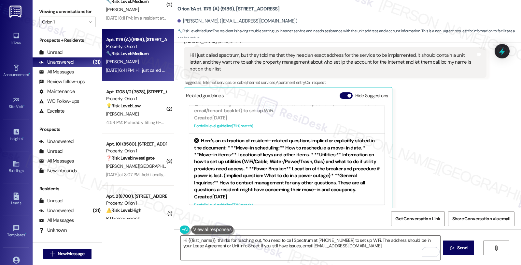
scroll to position [0, 0]
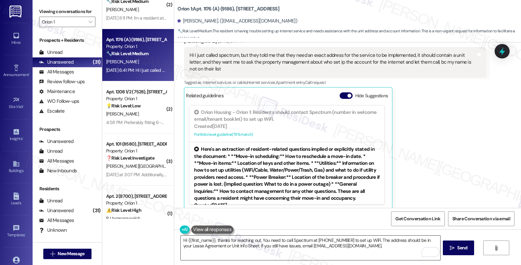
click at [288, 253] on textarea "Hi {{first_name}}, thanks for reaching out. You need to call Spectrum at 855-24…" at bounding box center [310, 247] width 259 height 24
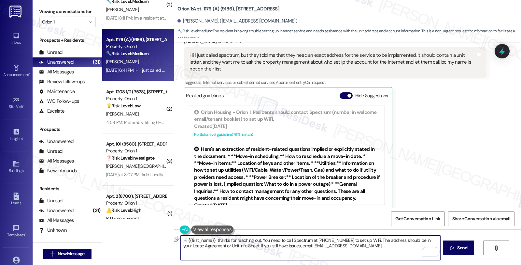
drag, startPoint x: 248, startPoint y: 246, endPoint x: 363, endPoint y: 247, distance: 115.4
click at [363, 247] on textarea "Hi {{first_name}}, thanks for reaching out. You need to call Spectrum at 855-24…" at bounding box center [310, 247] width 259 height 24
click at [372, 239] on textarea "Hi {{first_name}}, thanks for reaching out. You need to call Spectrum at 855-24…" at bounding box center [310, 247] width 259 height 24
click at [405, 240] on textarea "Hi {{first_name}}, thanks for reaching out. You need to call Spectrum at 855-24…" at bounding box center [310, 247] width 259 height 24
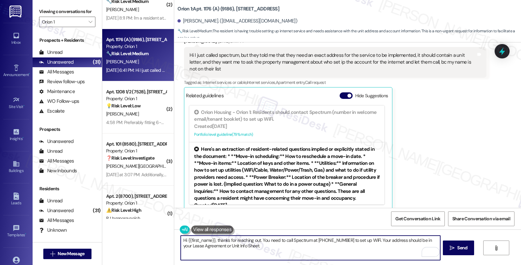
click at [405, 240] on textarea "Hi {{first_name}}, thanks for reaching out. You need to call Spectrum at 855-24…" at bounding box center [310, 247] width 259 height 24
click at [287, 253] on textarea "Hi {{first_name}}, thanks for reaching out. You need to call Spectrum at 855-24…" at bounding box center [310, 247] width 259 height 24
click at [334, 245] on textarea "Hi {{first_name}}, thanks for reaching out. You need to call Spectrum at 855-24…" at bounding box center [310, 247] width 259 height 24
type textarea "Hi {{first_name}}, thanks for reaching out. You need to call Spectrum at 855-24…"
click at [465, 247] on span "Send" at bounding box center [463, 247] width 10 height 7
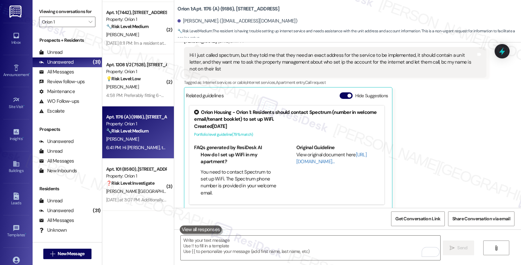
scroll to position [941, 0]
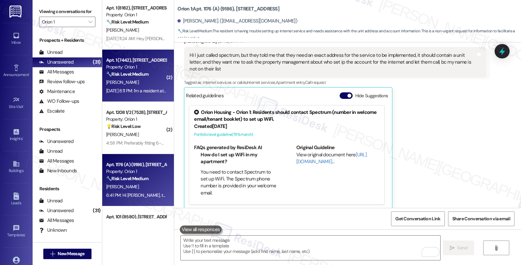
click at [119, 76] on strong "🔧 Risk Level: Medium" at bounding box center [127, 74] width 42 height 6
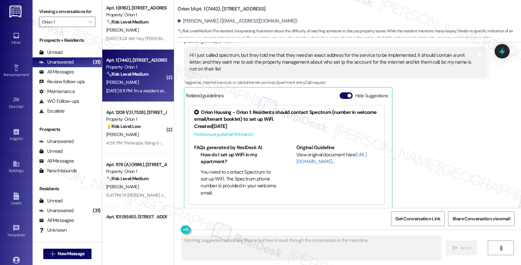
scroll to position [454, 0]
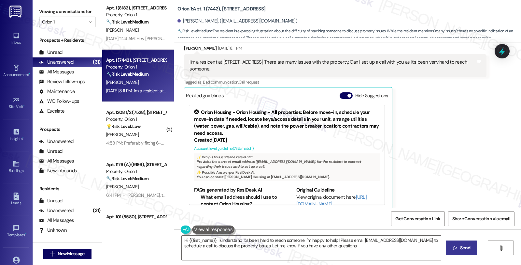
type textarea "Hi {{first_name}}, I understand it's been hard to reach someone. I'm happy to h…"
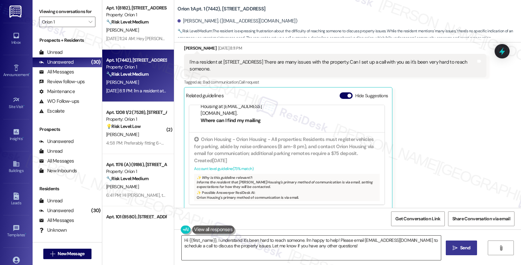
click at [240, 244] on textarea "Hi {{first_name}}, I understand it's been hard to reach someone. I'm happy to h…" at bounding box center [311, 247] width 259 height 24
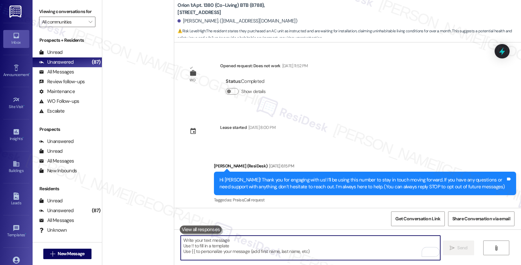
scroll to position [510, 0]
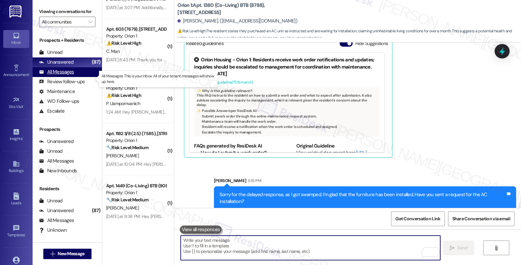
click at [73, 75] on div "All Messages" at bounding box center [56, 71] width 35 height 7
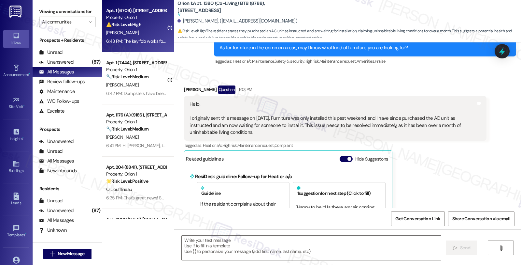
type textarea "Fetching suggested responses. Please feel free to read through the conversation…"
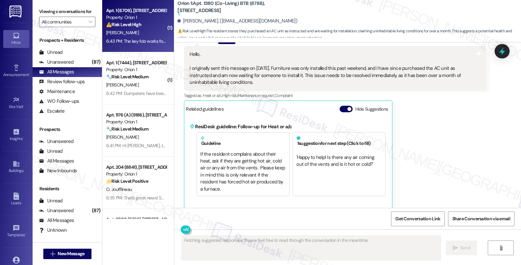
scroll to position [549, 0]
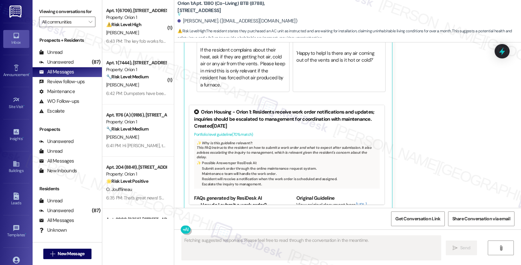
click at [137, 33] on div "G. Vasquez" at bounding box center [137, 33] width 62 height 8
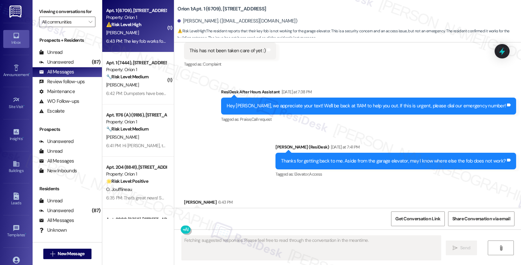
scroll to position [410, 0]
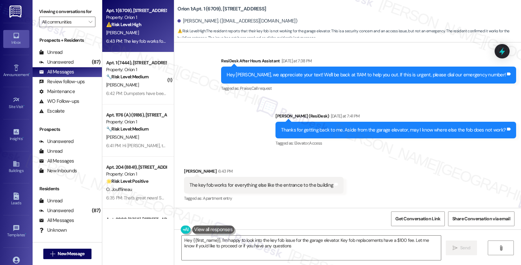
type textarea "Hey {{first_name}}, I'm happy to look into the key fob issue for the garage ele…"
drag, startPoint x: 206, startPoint y: 183, endPoint x: 322, endPoint y: 186, distance: 115.7
click at [322, 186] on div "The key fob works for everything else like the entrance to the building" at bounding box center [262, 185] width 144 height 7
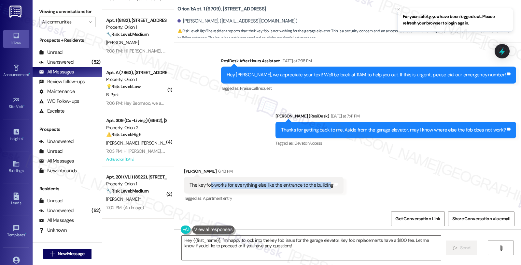
scroll to position [362, 0]
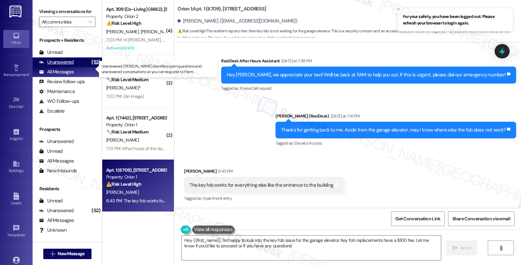
click at [65, 66] on div "Unanswered" at bounding box center [56, 62] width 35 height 7
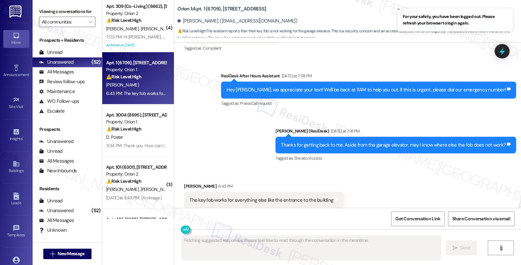
scroll to position [410, 0]
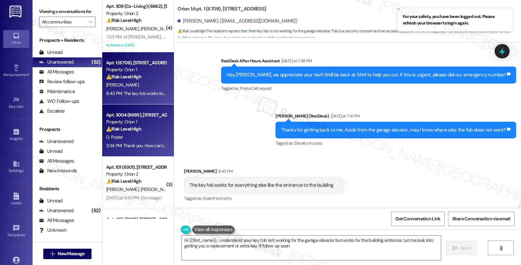
type textarea "Hi {{first_name}}, I understand your key fob isn't working for the garage eleva…"
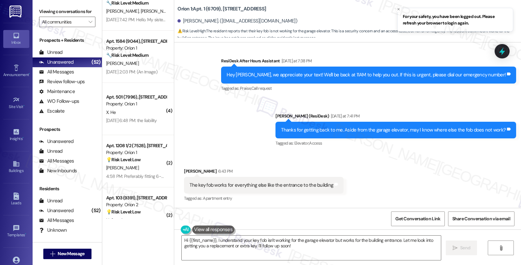
scroll to position [1738, 0]
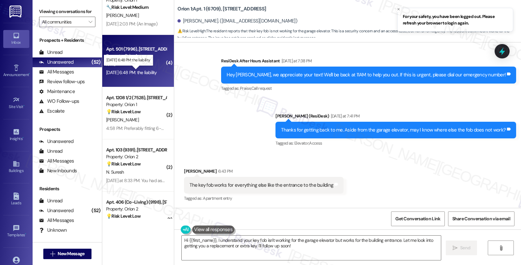
click at [144, 70] on div "Aug 20, 2025 at 6:48 PM: the liability Aug 20, 2025 at 6:48 PM: the liability" at bounding box center [131, 72] width 51 height 6
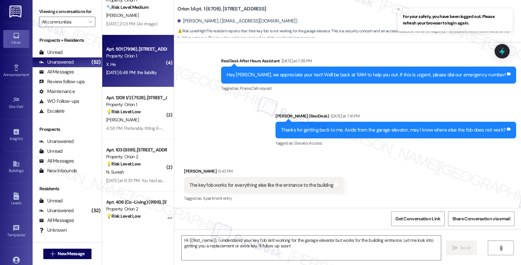
type textarea "Fetching suggested responses. Please feel free to read through the conversation…"
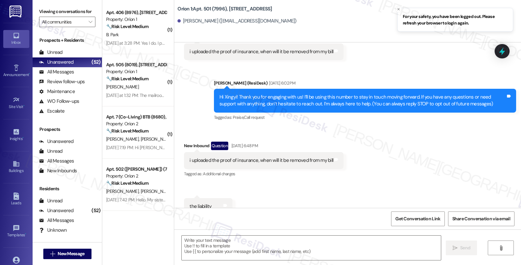
scroll to position [1593, 0]
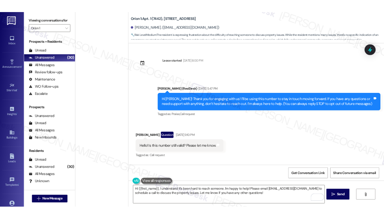
scroll to position [454, 0]
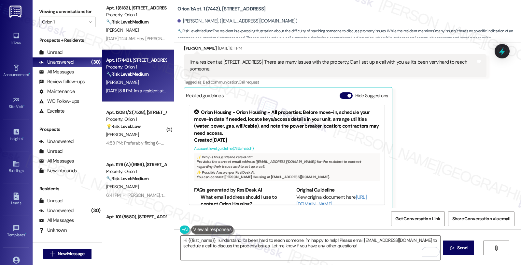
click at [425, 153] on div "[PERSON_NAME] [DATE] 8:11 PM I'm a resident at [STREET_ADDRESS] There are many …" at bounding box center [335, 127] width 302 height 165
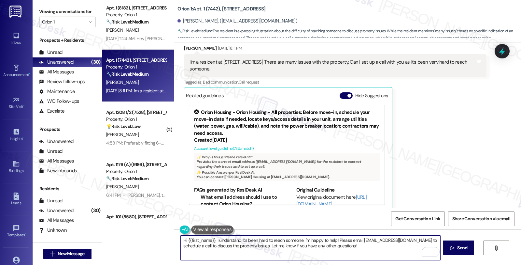
click at [213, 239] on textarea "Hi {{first_name}}, I understand it's been hard to reach someone. I'm happy to h…" at bounding box center [310, 247] width 259 height 24
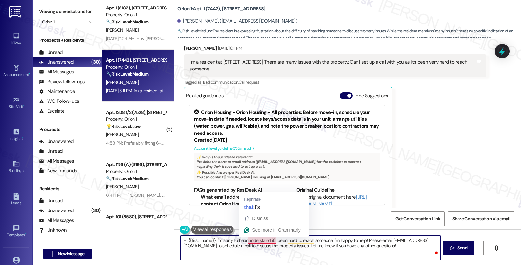
click at [268, 239] on textarea "Hi {{first_name}}, I'm sorry to hear understand it's been hard to reach someone…" at bounding box center [310, 247] width 259 height 24
click at [244, 241] on textarea "Hi {{first_name}}, I'm sorry to hear understand it's been hard to reach someone…" at bounding box center [310, 247] width 259 height 24
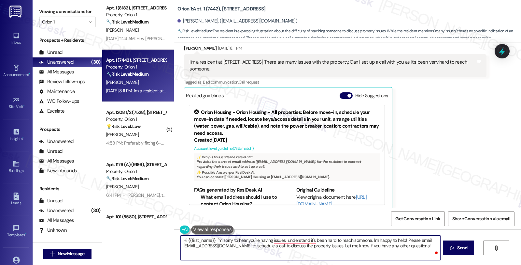
click at [338, 239] on textarea "Hi {{first_name}}, I'm sorry to hear you're having issues understand it's been …" at bounding box center [310, 247] width 259 height 24
click at [320, 240] on textarea "Hi {{first_name}}, I'm sorry to hear you're having issues reaching someone. I'm…" at bounding box center [310, 247] width 259 height 24
paste textarea "would love to speak with you. However, I'm only communicating with tenants via …"
drag, startPoint x: 210, startPoint y: 244, endPoint x: 248, endPoint y: 246, distance: 38.2
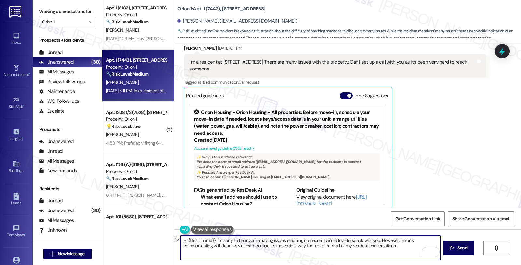
click at [248, 246] on textarea "Hi {{first_name}}, I'm sorry to hear you're having issues reaching someone. I w…" at bounding box center [310, 247] width 259 height 24
click at [235, 246] on textarea "Hi {{first_name}}, I'm sorry to hear you're having issues reaching someone. I w…" at bounding box center [310, 247] width 259 height 24
click at [373, 245] on textarea "Hi {{first_name}}, I'm sorry to hear you're having issues reaching someone. I w…" at bounding box center [310, 247] width 259 height 24
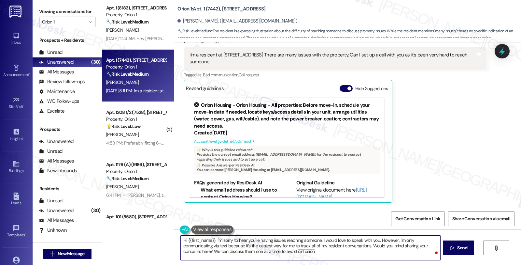
scroll to position [0, 0]
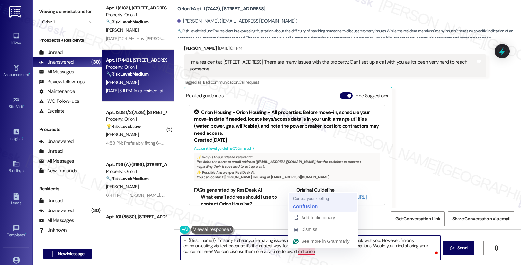
type textarea "Hi {{first_name}}, I'm sorry to hear you're having issues reaching someone. I w…"
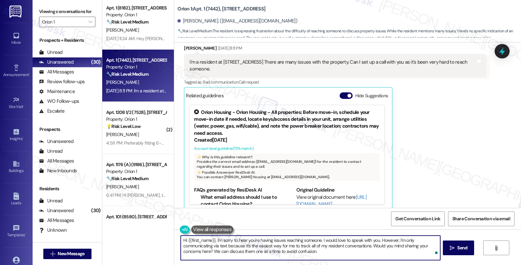
click at [318, 249] on textarea "Hi {{first_name}}, I'm sorry to hear you're having issues reaching someone. I w…" at bounding box center [310, 247] width 259 height 24
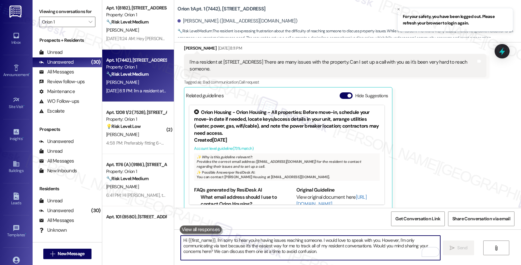
click at [306, 255] on textarea "Hi {{first_name}}, I'm sorry to hear you're having issues reaching someone. I w…" at bounding box center [310, 247] width 259 height 24
click at [286, 250] on textarea "Hi {{first_name}}, I'm sorry to hear you're having issues reaching someone. I w…" at bounding box center [310, 247] width 259 height 24
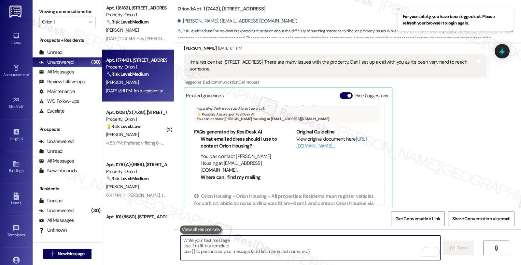
scroll to position [115, 0]
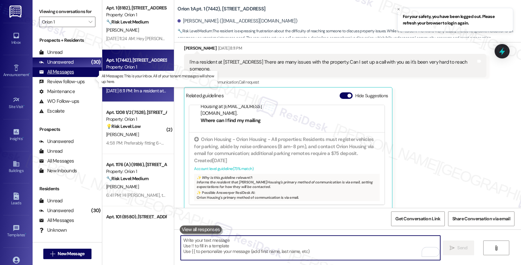
click at [76, 77] on div "All Messages (undefined)" at bounding box center [67, 72] width 69 height 10
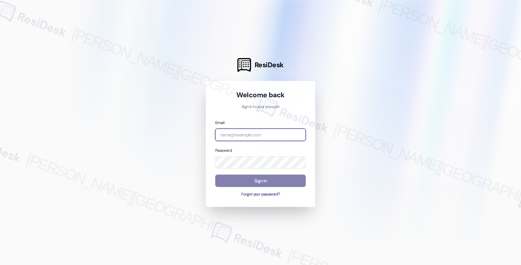
click at [253, 134] on input "email" at bounding box center [260, 134] width 91 height 13
click at [266, 131] on input "ori" at bounding box center [260, 134] width 91 height 13
click at [224, 135] on input "ori" at bounding box center [260, 134] width 91 height 13
click at [0, 264] on com-1password-button at bounding box center [0, 265] width 0 height 0
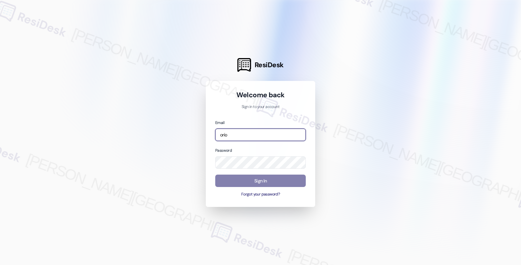
click at [236, 134] on input "orio" at bounding box center [260, 134] width 91 height 13
click at [0, 264] on com-1password-button at bounding box center [0, 265] width 0 height 0
click at [222, 136] on input "orio" at bounding box center [260, 134] width 91 height 13
click at [517, 114] on div at bounding box center [260, 132] width 521 height 265
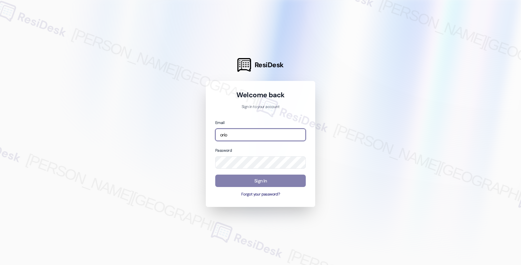
click at [295, 137] on input "orio" at bounding box center [260, 134] width 91 height 13
click at [0, 264] on com-1password-button at bounding box center [0, 265] width 0 height 0
type input "automated-surveys-orion_housing-fides.ochoa@orion_housing.com"
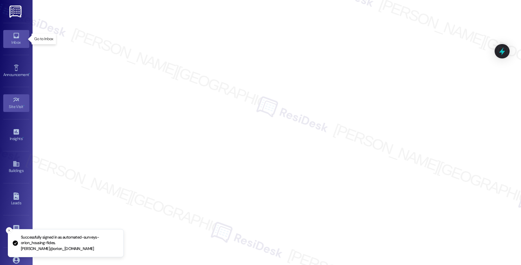
click at [22, 38] on link "Inbox" at bounding box center [16, 39] width 26 height 18
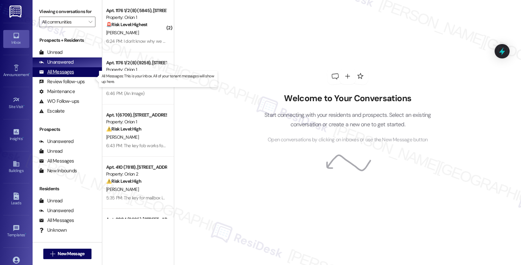
click at [59, 75] on div "All Messages" at bounding box center [56, 71] width 35 height 7
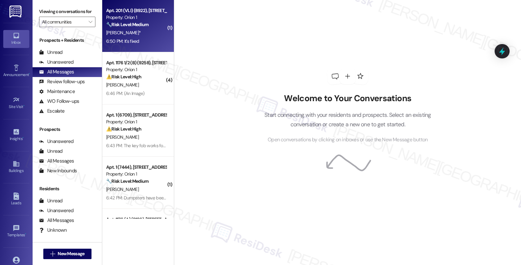
click at [135, 40] on div "6:50 PM: It's fixed 6:50 PM: It's fixed" at bounding box center [137, 41] width 62 height 8
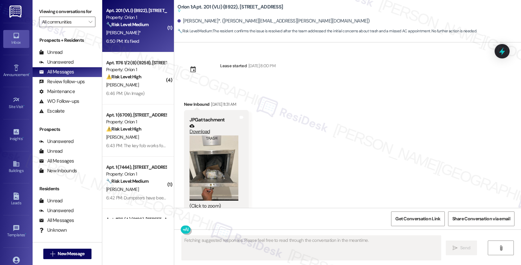
scroll to position [3937, 0]
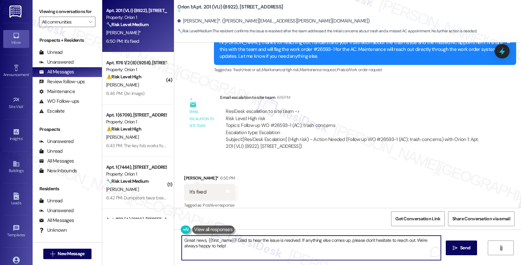
drag, startPoint x: 232, startPoint y: 240, endPoint x: 175, endPoint y: 240, distance: 57.4
click at [178, 240] on div "Great news, {{first_name}}! Glad to hear the issue is resolved. If anything els…" at bounding box center [308, 247] width 260 height 25
drag, startPoint x: 359, startPoint y: 240, endPoint x: 417, endPoint y: 234, distance: 58.3
click at [417, 234] on div "Glad to hear the issue is resolved. If anything else comes up, please don't hes…" at bounding box center [347, 253] width 347 height 49
type textarea "Glad to hear the issue is resolved. If anything else comes up, please don't hes…"
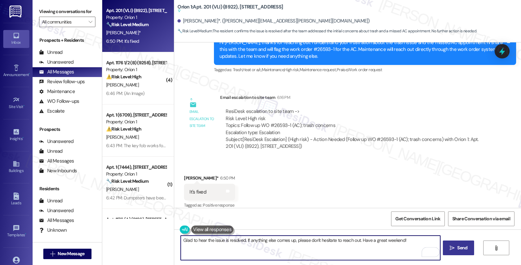
click at [463, 250] on span "Send" at bounding box center [463, 247] width 10 height 7
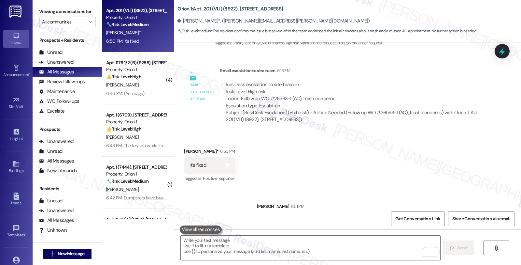
scroll to position [3982, 0]
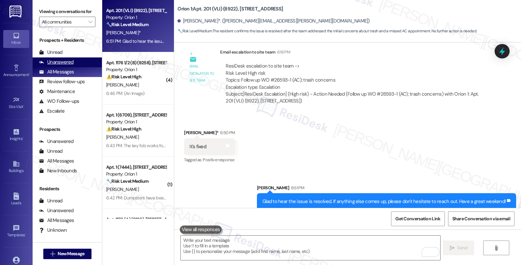
click at [65, 66] on div "Unanswered" at bounding box center [56, 62] width 35 height 7
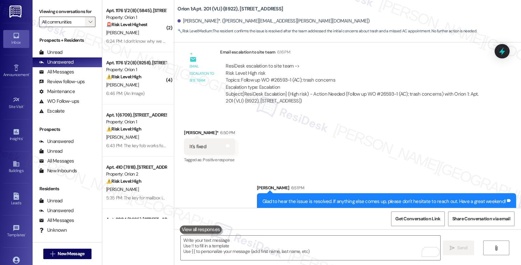
click at [89, 24] on icon "" at bounding box center [91, 21] width 4 height 5
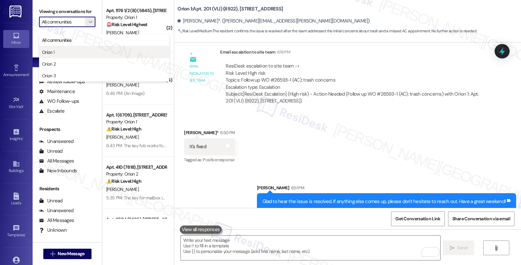
click at [62, 51] on span "Orion 1" at bounding box center [104, 52] width 124 height 7
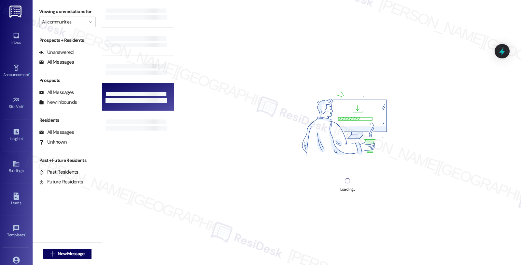
type input "Orion 1"
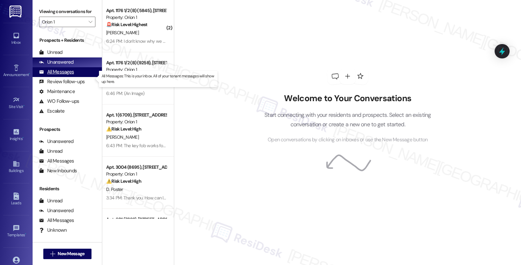
click at [71, 75] on div "All Messages" at bounding box center [56, 71] width 35 height 7
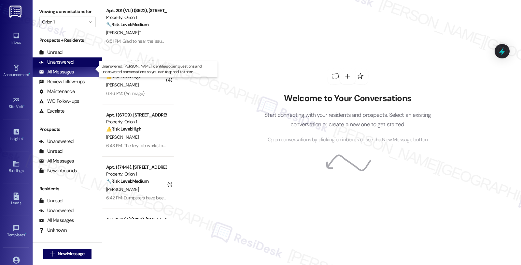
click at [67, 66] on div "Unanswered" at bounding box center [56, 62] width 35 height 7
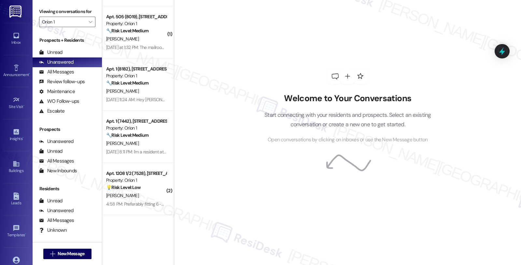
scroll to position [1050, 0]
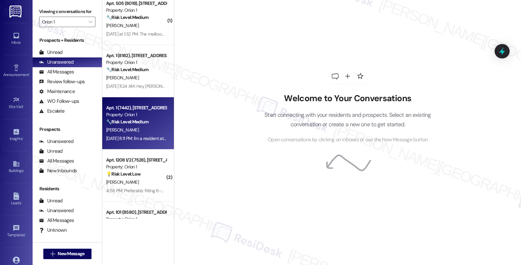
click at [151, 125] on div "Apt. 1 (7442), 1155 W 36th Pl Property: Orion 1 🔧 Risk Level: Medium The reside…" at bounding box center [137, 115] width 62 height 22
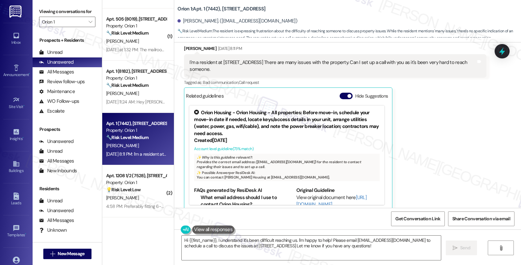
scroll to position [1015, 0]
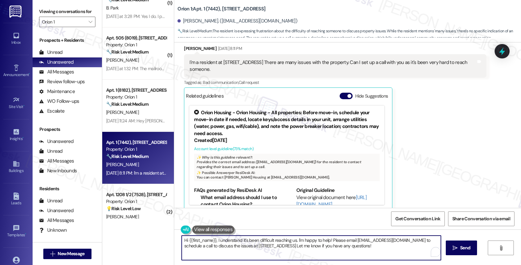
drag, startPoint x: 294, startPoint y: 239, endPoint x: 377, endPoint y: 255, distance: 84.0
click at [377, 255] on textarea "Hi {{first_name}}, I understand it's been difficult reaching us. I'm happy to h…" at bounding box center [311, 247] width 259 height 24
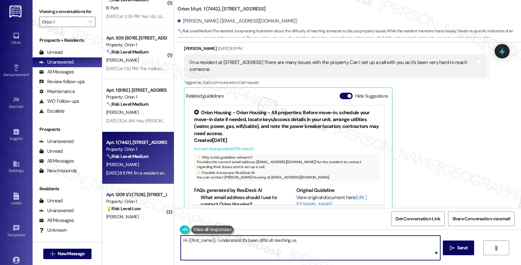
paste textarea "I would love to speak with you. However, I'm only communicating with tenants vi…"
click at [194, 245] on textarea "Hi {{first_name}}, I understand it's been difficult reaching us. I would love t…" at bounding box center [310, 247] width 259 height 24
click at [415, 240] on textarea "Hi {{first_name}}, I understand it's been difficult reaching us. I would love t…" at bounding box center [310, 247] width 259 height 24
click at [342, 249] on textarea "Hi {{first_name}}, I understand it's been difficult reaching us. I would love t…" at bounding box center [310, 247] width 259 height 24
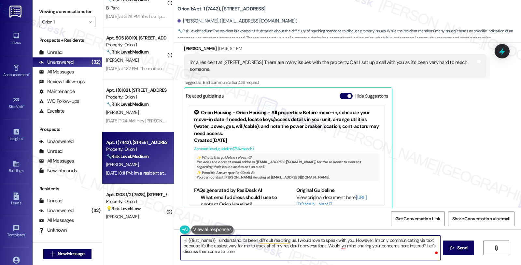
click at [238, 252] on textarea "Hi {{first_name}}, I understand it's been difficult reaching us. I would love t…" at bounding box center [310, 247] width 259 height 24
click at [293, 250] on textarea "Hi {{first_name}}, I understand it's been difficult reaching us. I would love t…" at bounding box center [310, 247] width 259 height 24
type textarea "Hi {{first_name}}, I understand it's been difficult reaching us. I would love t…"
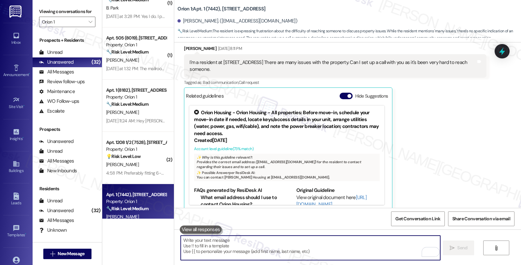
scroll to position [513, 0]
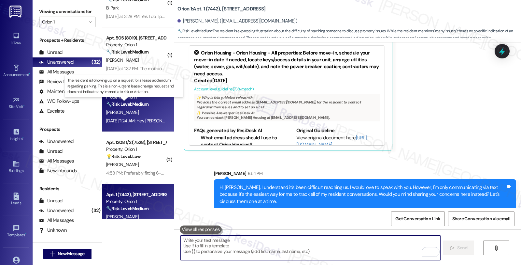
click at [123, 105] on strong "🔧 Risk Level: Medium" at bounding box center [127, 104] width 42 height 6
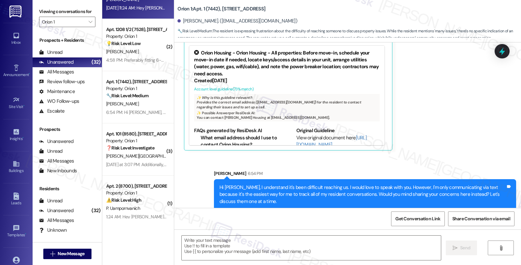
type textarea "Fetching suggested responses. Please feel free to read through the conversation…"
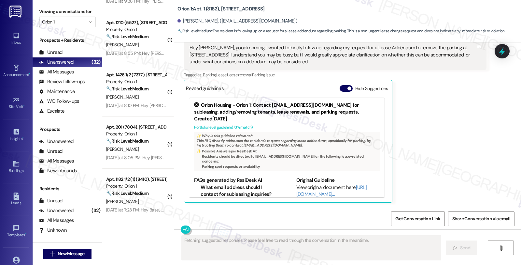
scroll to position [1450, 0]
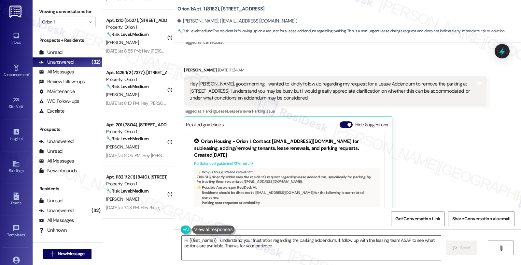
type textarea "Hi {{first_name}}, I understand your frustration regarding the parking addendum…"
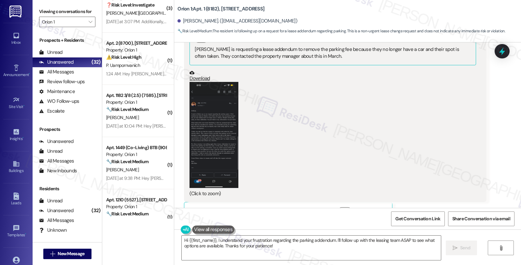
scroll to position [1269, 0]
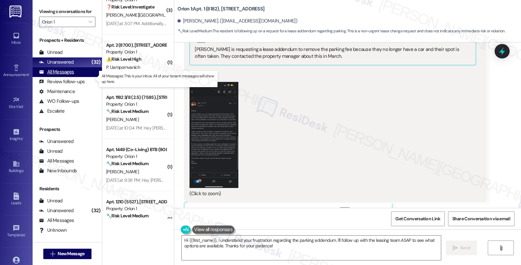
click at [69, 75] on div "All Messages" at bounding box center [56, 71] width 35 height 7
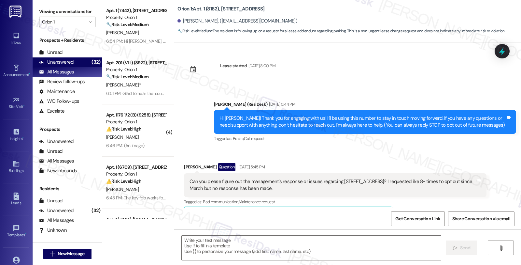
scroll to position [1659, 0]
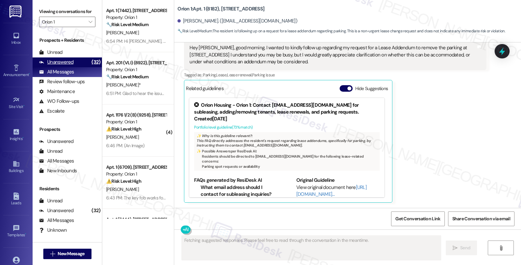
click at [70, 66] on div "Unanswered" at bounding box center [56, 62] width 35 height 7
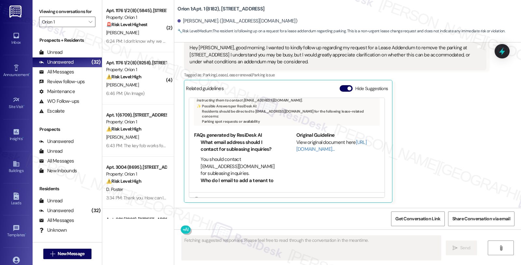
scroll to position [100, 0]
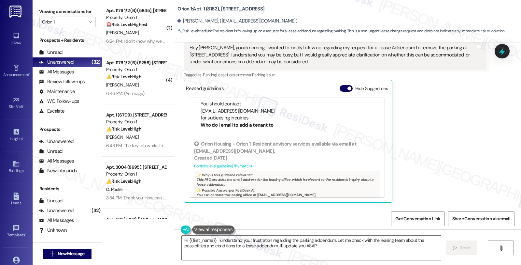
type textarea "Hi {{first_name}}, I understand your frustration regarding the parking addendum…"
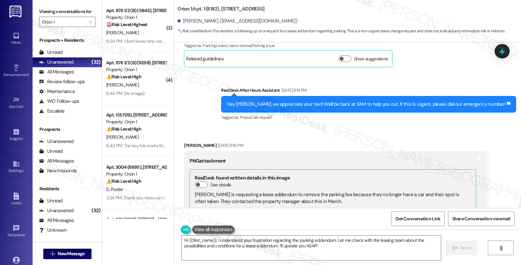
scroll to position [1297, 0]
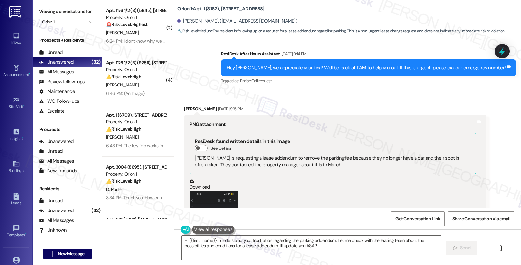
click at [462, 87] on div "Sent via SMS ResiDesk After Hours Assistant Sep 02, 2025 at 9:14 PM Hey Jiho, w…" at bounding box center [368, 67] width 305 height 45
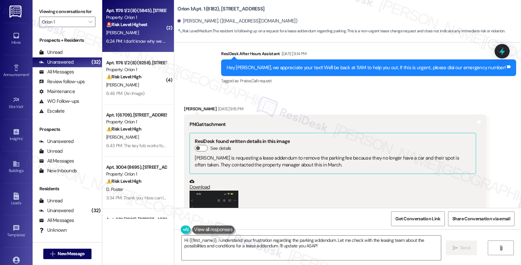
click at [155, 22] on div "🚨 Risk Level: Highest The resident indicates they received an email about an em…" at bounding box center [136, 24] width 60 height 7
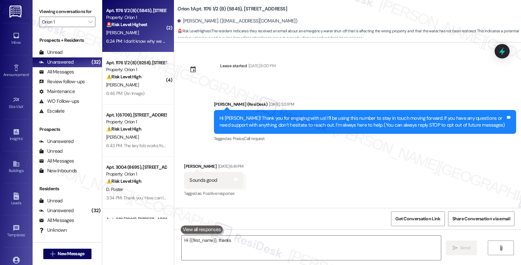
scroll to position [4219, 0]
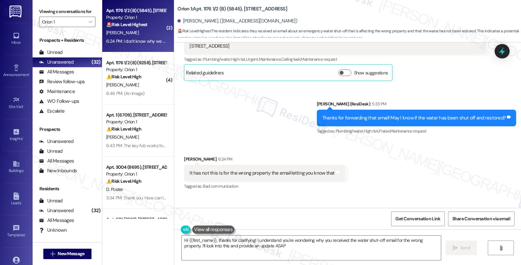
type textarea "Hi {{first_name}}, thanks for clarifying! I understand you're wondering why you…"
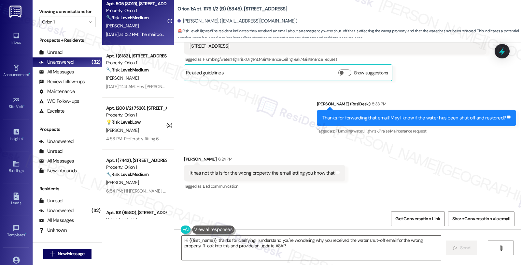
scroll to position [1050, 0]
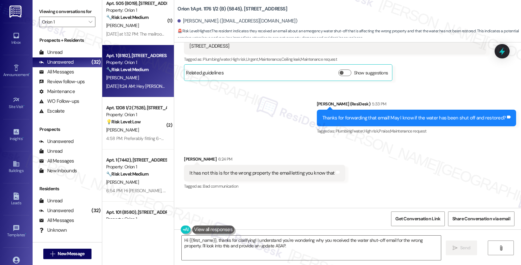
click at [146, 75] on div "[PERSON_NAME]" at bounding box center [137, 78] width 62 height 8
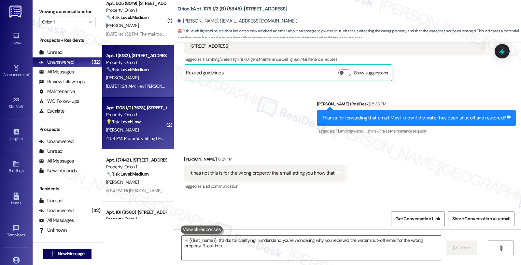
type textarea "Hi {{first_name}}, thanks for clarifying! I understand you're wondering why you…"
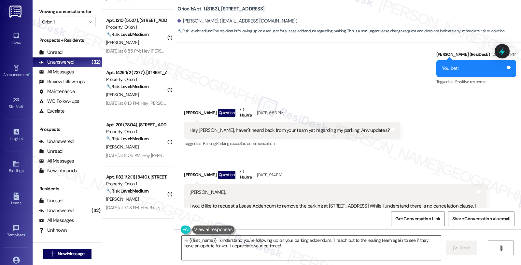
scroll to position [1043, 0]
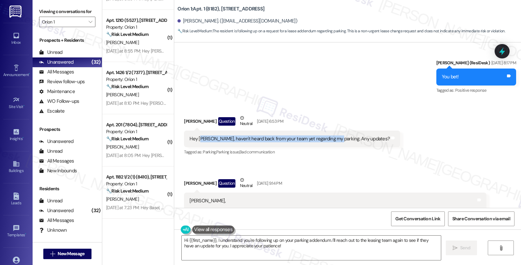
drag, startPoint x: 196, startPoint y: 136, endPoint x: 330, endPoint y: 136, distance: 133.9
click at [330, 136] on div "Hey Sarah, haven't heard back from your team yet regarding my parking. Any upda…" at bounding box center [290, 138] width 200 height 7
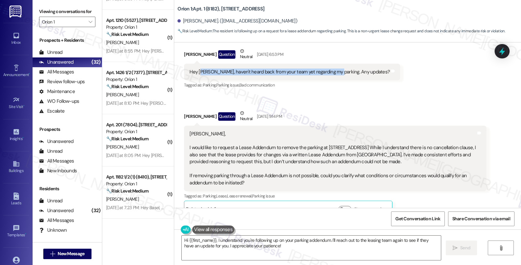
scroll to position [1116, 0]
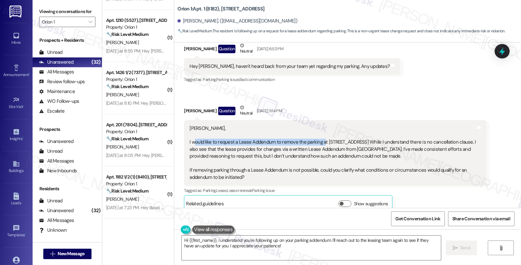
drag, startPoint x: 191, startPoint y: 139, endPoint x: 318, endPoint y: 140, distance: 127.1
click at [318, 140] on div "Sarah, I would like to request a Lease Addendum to remove the parking at 1189 W…" at bounding box center [333, 153] width 286 height 56
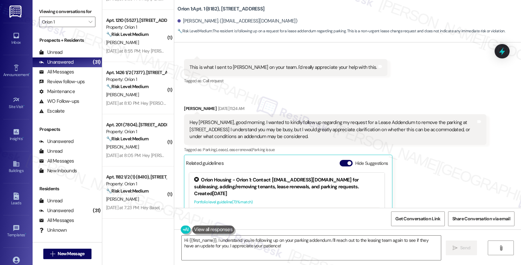
scroll to position [1586, 0]
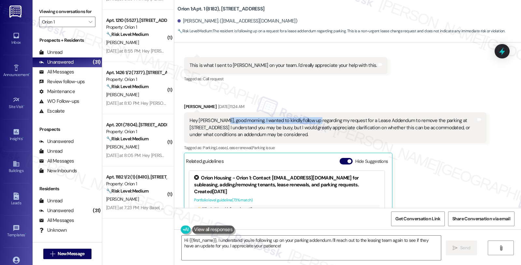
drag, startPoint x: 218, startPoint y: 123, endPoint x: 310, endPoint y: 123, distance: 91.6
click at [310, 123] on div "Hey Sarah, good morning. I wanted to kindly follow up regarding my request for …" at bounding box center [333, 127] width 286 height 21
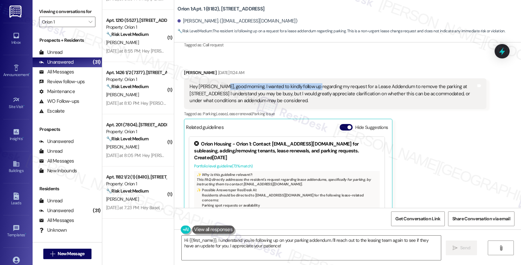
scroll to position [1659, 0]
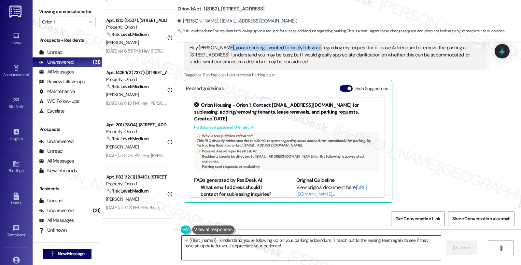
click at [213, 241] on textarea "Hi {{first_name}}, I understand you're following up on your parking addendum. I…" at bounding box center [311, 247] width 259 height 24
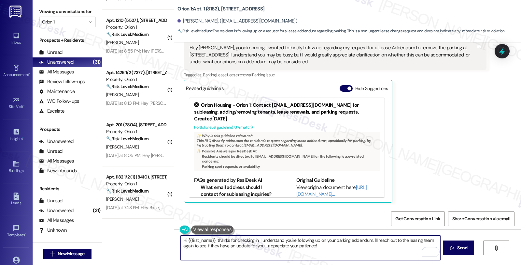
click at [369, 239] on textarea "Hi {{first_name}}, thanks for checking in. I understand you're following up on …" at bounding box center [310, 247] width 259 height 24
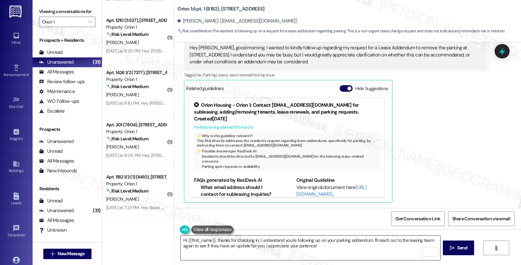
click at [328, 249] on textarea "Hi {{first_name}}, thanks for checking in. I understand you're following up on …" at bounding box center [310, 247] width 259 height 24
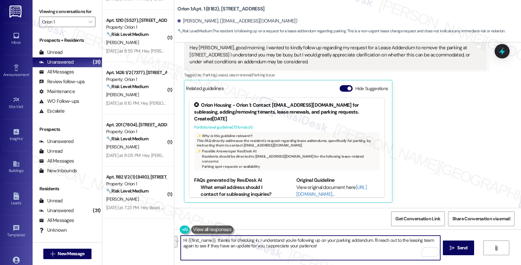
drag, startPoint x: 368, startPoint y: 240, endPoint x: 377, endPoint y: 248, distance: 12.5
click at [377, 248] on textarea "Hi {{first_name}}, thanks for checking in. I understand you're following up on …" at bounding box center [310, 247] width 259 height 24
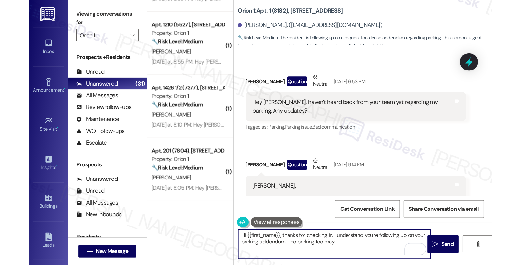
scroll to position [1286, 0]
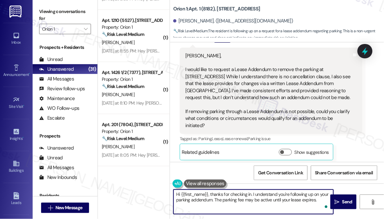
click at [321, 201] on textarea "Hi {{first_name}}, thanks for checking in. I understand you're following up on …" at bounding box center [253, 202] width 160 height 24
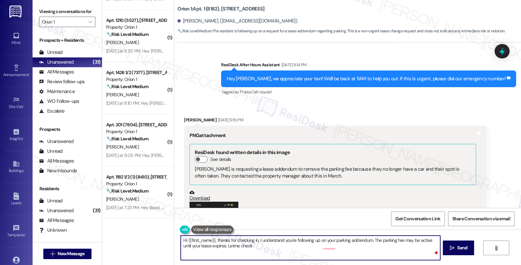
scroll to position [1188, 0]
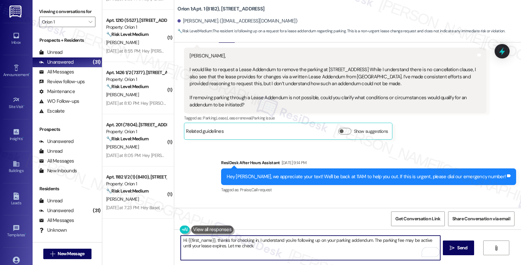
click at [246, 247] on textarea "Hi {{first_name}}, thanks for checking in. I understand you're following up on …" at bounding box center [310, 247] width 259 height 24
click at [255, 243] on textarea "Hi {{first_name}}, thanks for checking in. I understand you're following up on …" at bounding box center [310, 247] width 259 height 24
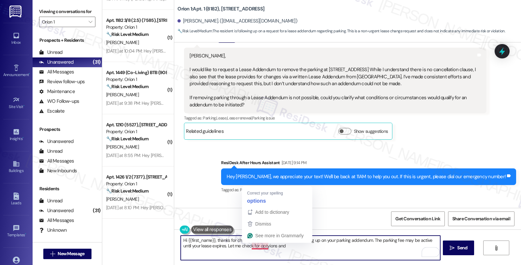
click at [258, 246] on textarea "Hi {{first_name}}, thanks for checking in. I understand you're following up on …" at bounding box center [310, 247] width 259 height 24
click at [290, 250] on textarea "Hi {{first_name}}, thanks for checking in. I understand you're following up on …" at bounding box center [310, 247] width 259 height 24
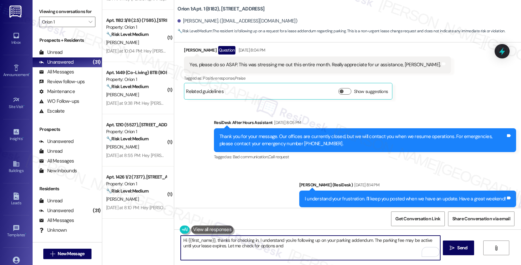
scroll to position [826, 0]
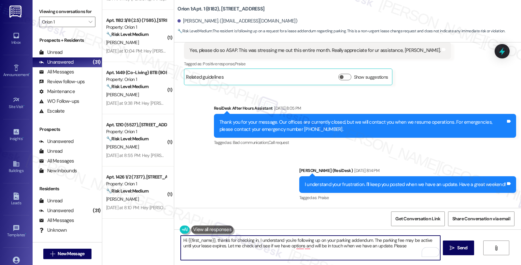
click at [384, 246] on textarea "Hi {{first_name}}, thanks for checking in. I understand you're following up on …" at bounding box center [310, 247] width 259 height 24
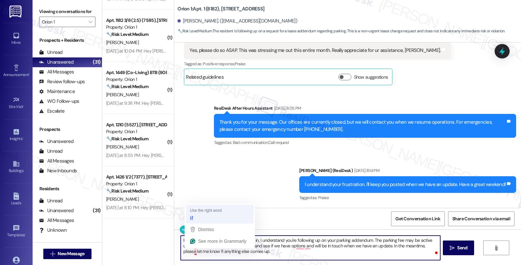
type textarea "Hi {{first_name}}, thanks for checking in. I understand you're following up on …"
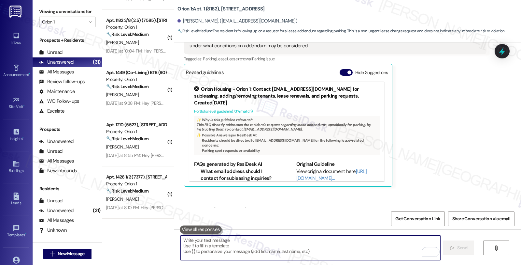
scroll to position [1718, 0]
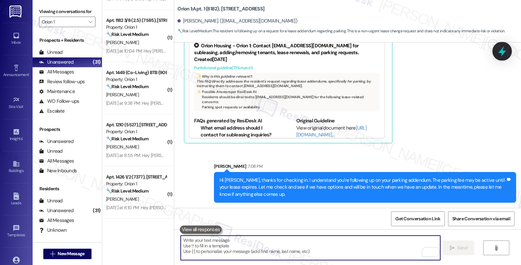
click at [503, 50] on icon at bounding box center [503, 51] width 8 height 10
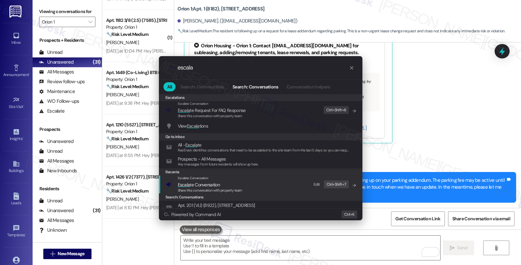
type input "escala"
click at [189, 182] on span "Escala" at bounding box center [184, 185] width 12 height 6
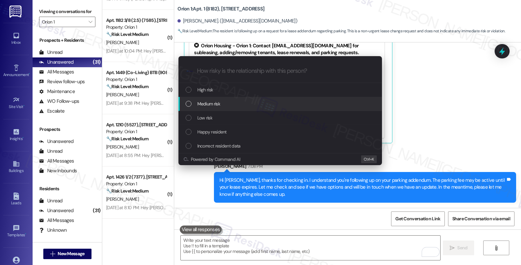
click at [207, 108] on div "Medium risk" at bounding box center [281, 104] width 204 height 14
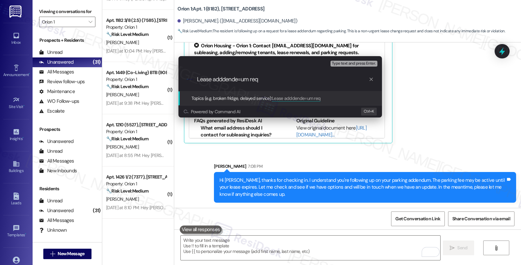
click at [241, 79] on input "Lease adddende=um req" at bounding box center [283, 79] width 172 height 7
click at [261, 79] on input "Lease adddendum req" at bounding box center [283, 79] width 172 height 7
click at [223, 79] on input "Lease adddendum req" at bounding box center [283, 79] width 172 height 7
click at [262, 82] on input "Lease addendum req" at bounding box center [283, 79] width 172 height 7
click at [242, 79] on input "Lease addendum reque" at bounding box center [283, 79] width 172 height 7
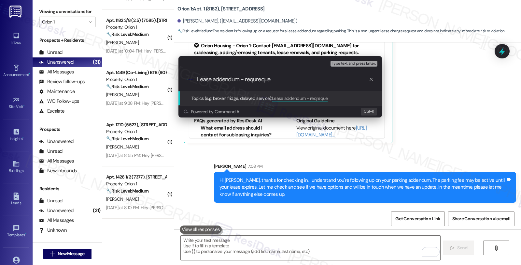
type input "Lease addendum - requereque"
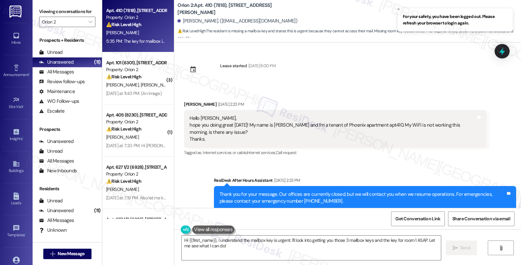
scroll to position [1536, 0]
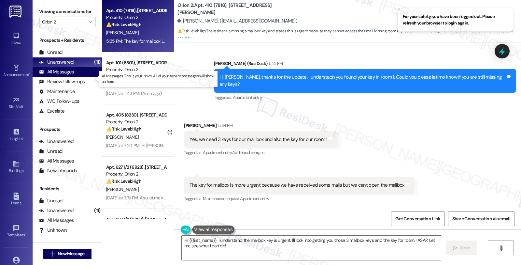
click at [69, 75] on div "All Messages" at bounding box center [56, 71] width 35 height 7
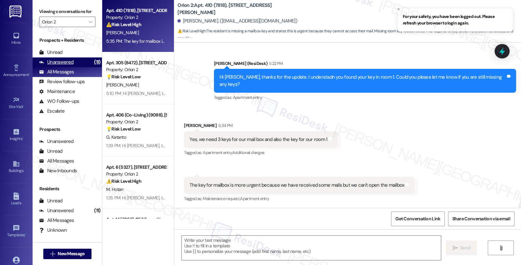
type textarea "Fetching suggested responses. Please feel free to read through the conversation…"
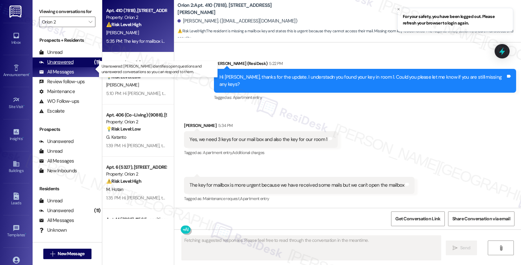
click at [74, 67] on div "Unanswered (11)" at bounding box center [67, 62] width 69 height 10
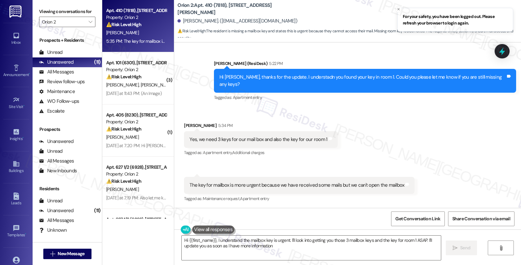
type textarea "Hi {{first_name}}, I understand the mailbox key is urgent. I'll look into getti…"
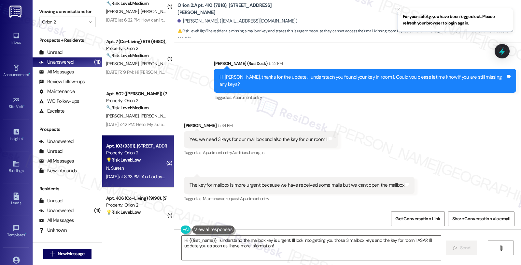
scroll to position [319, 0]
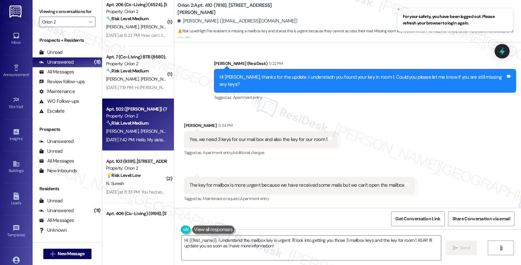
click at [145, 132] on span "[PERSON_NAME]*" at bounding box center [159, 131] width 36 height 6
type textarea "Fetching suggested responses. Please feel free to read through the conversation…"
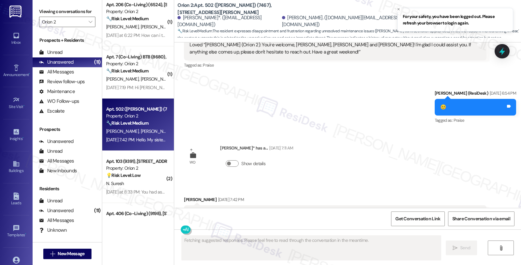
scroll to position [6492, 0]
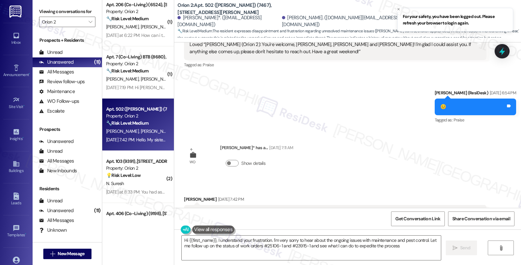
type textarea "Hi {{first_name}}, I understand your frustration. I'm very sorry to hear about …"
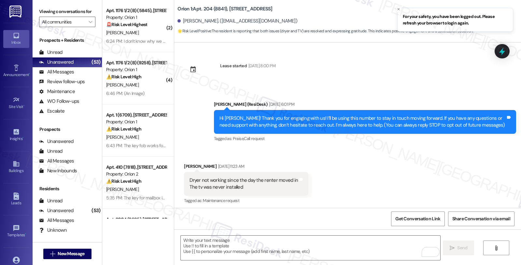
scroll to position [335, 0]
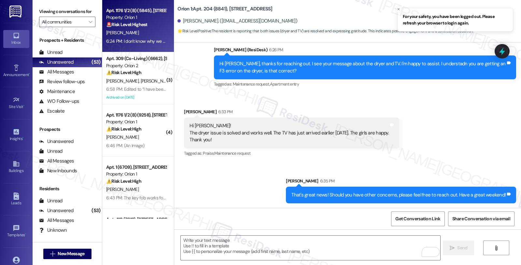
click at [141, 30] on div "[PERSON_NAME]" at bounding box center [137, 33] width 62 height 8
type textarea "Fetching suggested responses. Please feel free to read through the conversation…"
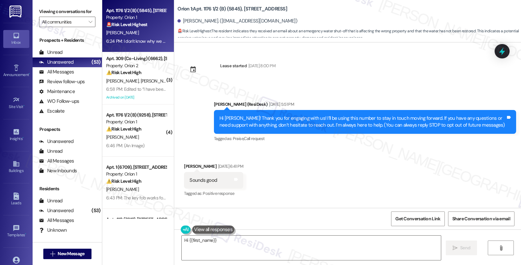
scroll to position [4219, 0]
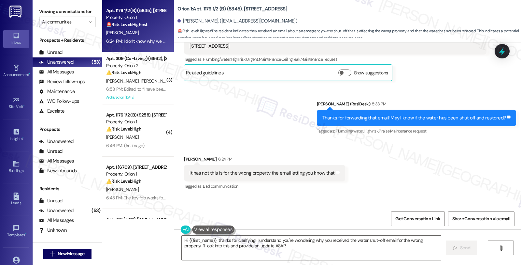
click at [460, 141] on div "Received via SMS [PERSON_NAME] 6:24 PM It has not this is for the wrong propert…" at bounding box center [347, 191] width 347 height 101
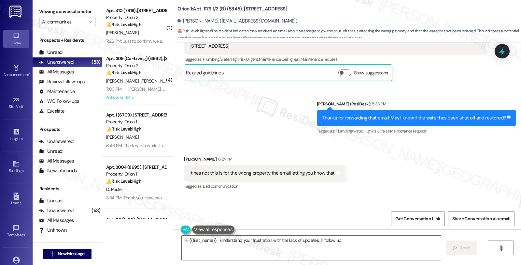
type textarea "Hi {{first_name}}, I understand your frustration with the lack of updates. I'll…"
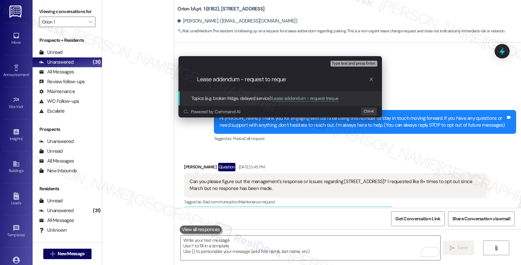
scroll to position [1718, 0]
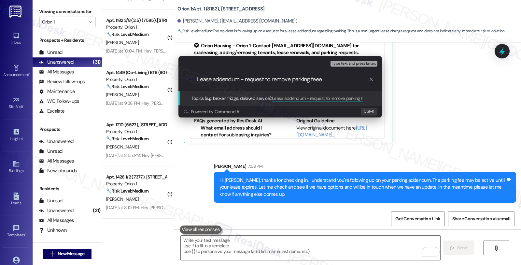
type input "Lease addendum - request to remove parking fee"
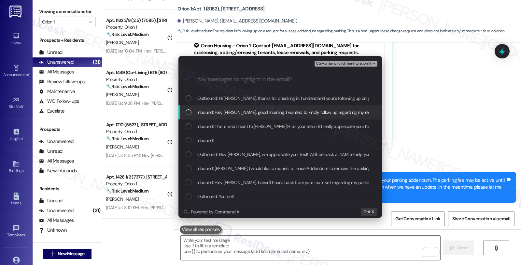
click at [219, 113] on span "Inbound: Hey [PERSON_NAME], good morning. I wanted to kindly follow up regardin…" at bounding box center [520, 112] width 646 height 7
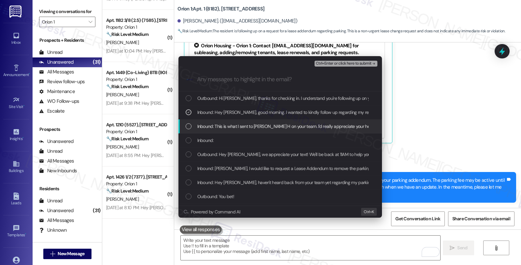
click at [219, 126] on span "Inbound: This is what I sent to [PERSON_NAME] H on your team. I'd really apprec…" at bounding box center [294, 126] width 194 height 7
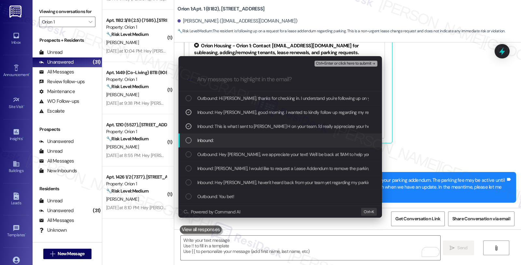
click at [204, 135] on div "Inbound:" at bounding box center [281, 140] width 204 height 14
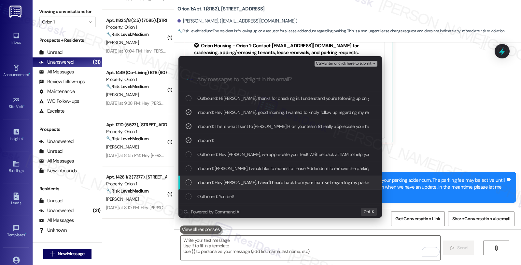
click at [274, 180] on span "Inbound: Hey [PERSON_NAME], haven't heard back from your team yet regarding my …" at bounding box center [299, 182] width 204 height 7
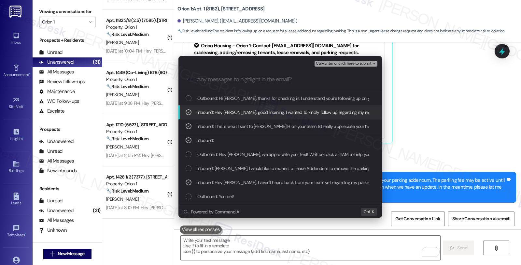
click at [340, 64] on span "Ctrl+Enter or click here to submit" at bounding box center [344, 63] width 56 height 5
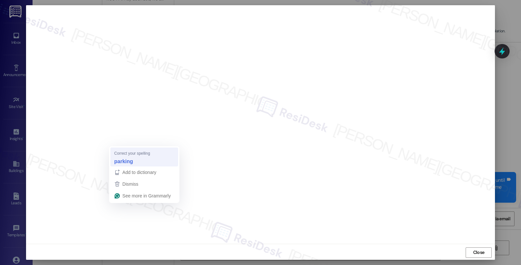
click at [124, 160] on strong "parking" at bounding box center [123, 160] width 19 height 7
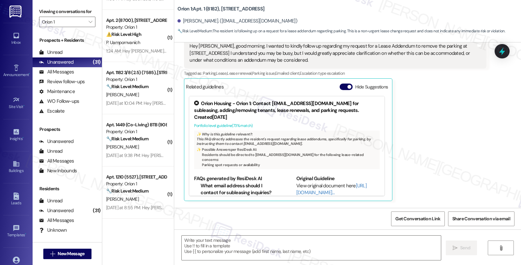
scroll to position [1659, 0]
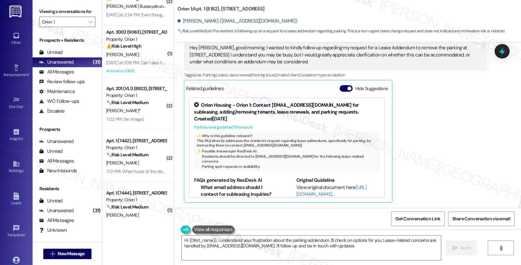
type textarea "Hi {{first_name}}, I understand your frustration about the parking addendum. I'…"
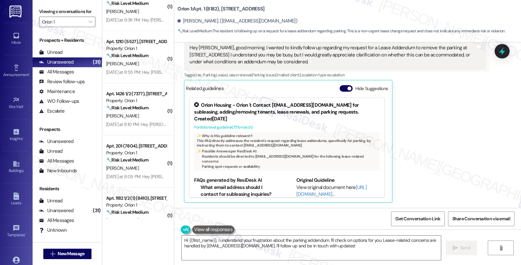
scroll to position [1554, 0]
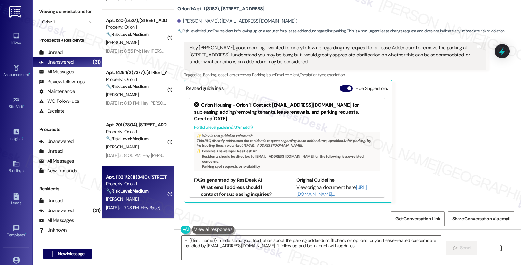
click at [148, 198] on div "[PERSON_NAME]" at bounding box center [137, 199] width 62 height 8
type textarea "Fetching suggested responses. Please feel free to read through the conversation…"
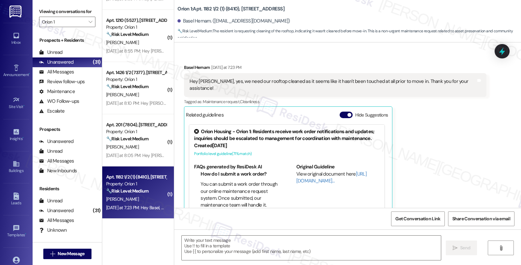
type textarea "Fetching suggested responses. Please feel free to read through the conversation…"
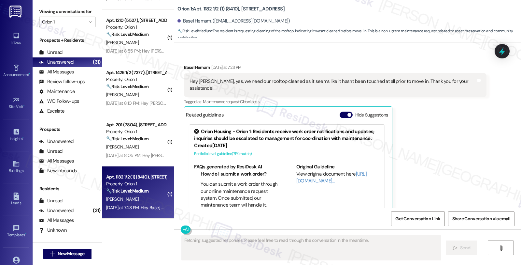
scroll to position [2557, 0]
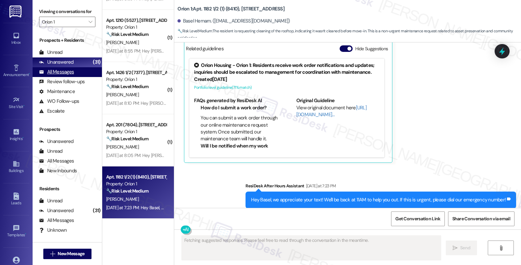
click at [69, 75] on div "All Messages" at bounding box center [56, 71] width 35 height 7
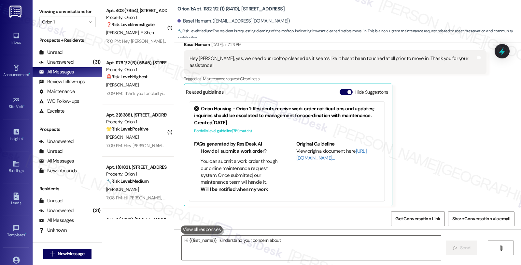
scroll to position [2502, 0]
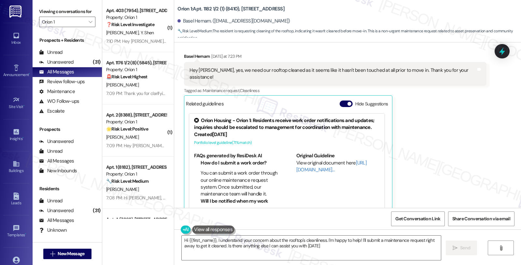
type textarea "Hi {{first_name}}, I understand your concern about the rooftop's cleanliness. I…"
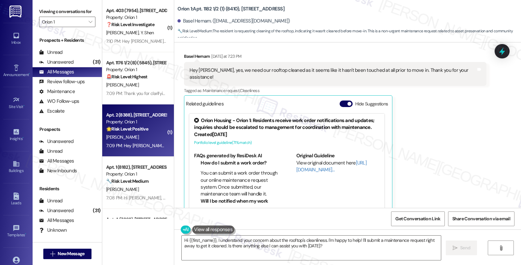
click at [141, 134] on div "[PERSON_NAME]" at bounding box center [137, 137] width 62 height 8
type textarea "Hi {{first_name}}, I understand your concern about the rooftop's cleanliness. I…"
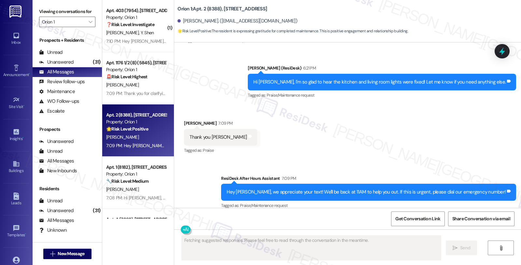
scroll to position [589, 0]
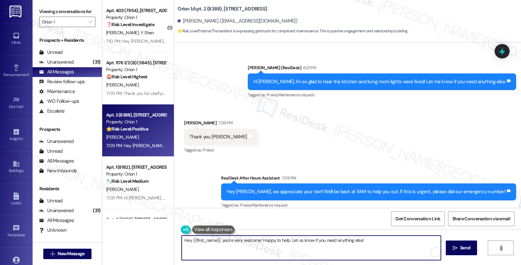
drag, startPoint x: 225, startPoint y: 239, endPoint x: 152, endPoint y: 239, distance: 73.3
click at [152, 239] on div "( 1 ) Apt. 403 (7954), [STREET_ADDRESS] Property: Orion 1 ❓ Risk Level: Investi…" at bounding box center [311, 132] width 419 height 265
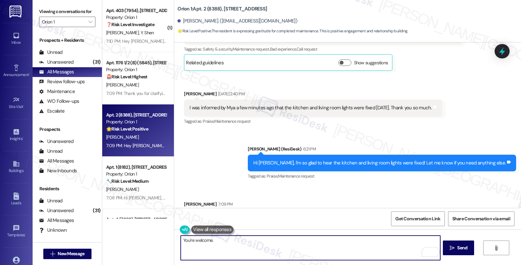
scroll to position [480, 0]
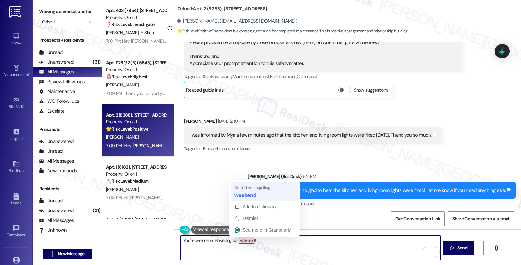
type textarea "You're welcome. Have a great weekend!"
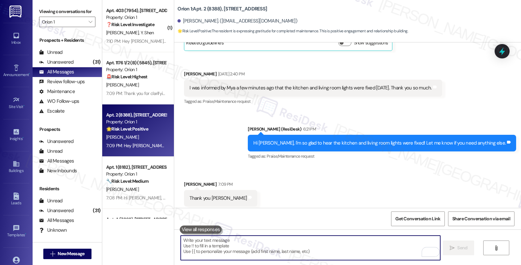
scroll to position [533, 0]
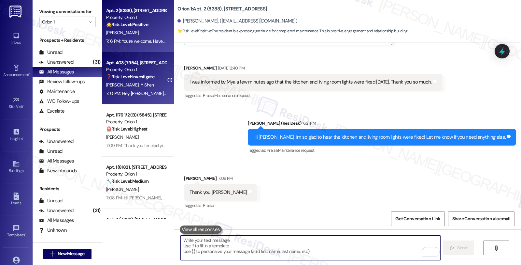
click at [150, 80] on div "Apt. 403 (7954), [STREET_ADDRESS] Property: Orion 1 ❓ Risk Level: Investigate" at bounding box center [137, 70] width 62 height 22
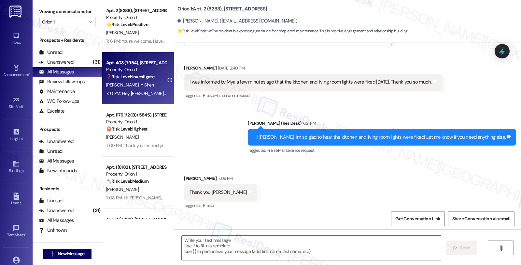
type textarea "Fetching suggested responses. Please feel free to read through the conversation…"
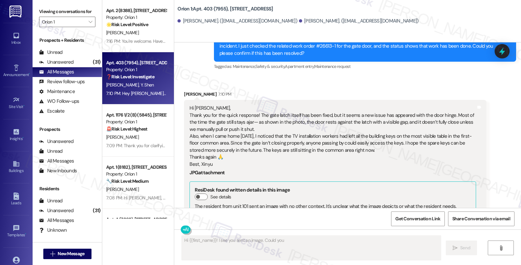
scroll to position [1231, 0]
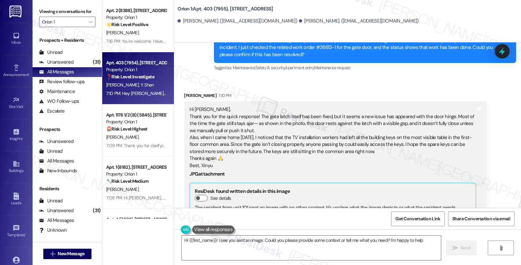
type textarea "Hi {{first_name}}! I see you sent an image. Could you please provide some conte…"
click at [53, 66] on div "Unanswered" at bounding box center [56, 62] width 35 height 7
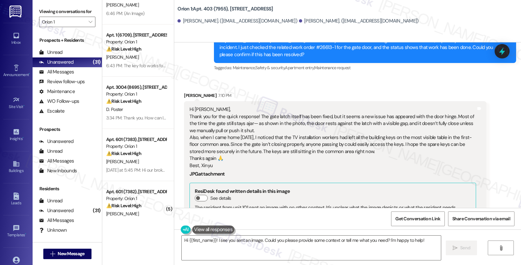
scroll to position [0, 0]
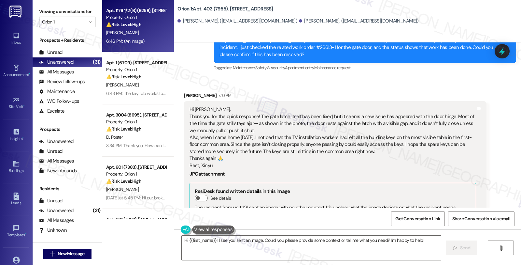
click at [147, 22] on div "⚠️ Risk Level: High The resident is reporting that they have not received their…" at bounding box center [136, 24] width 60 height 7
type textarea "Fetching suggested responses. Please feel free to read through the conversation…"
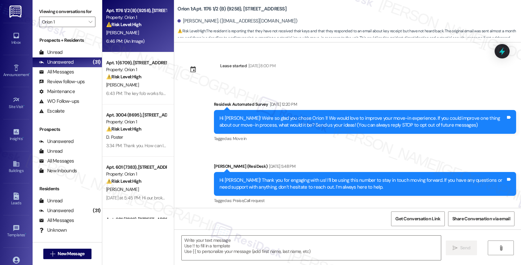
scroll to position [812, 0]
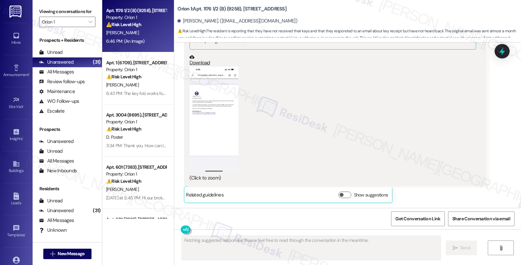
click at [219, 140] on button "Zoom image" at bounding box center [214, 119] width 49 height 106
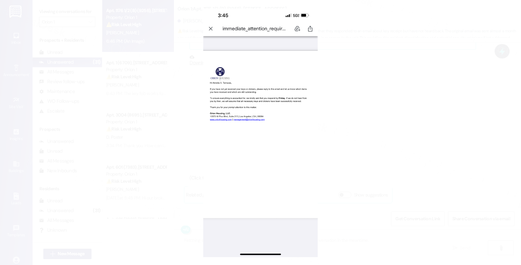
click at [265, 126] on button "Unzoom image" at bounding box center [260, 132] width 521 height 265
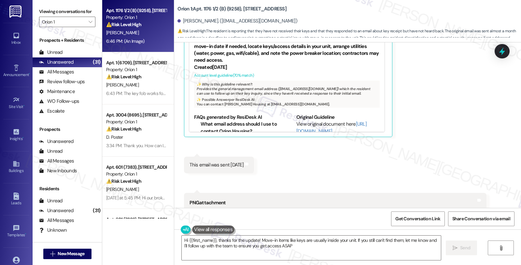
type textarea "Hi {{first_name}}, thanks for the update! Move-in items like keys are usually i…"
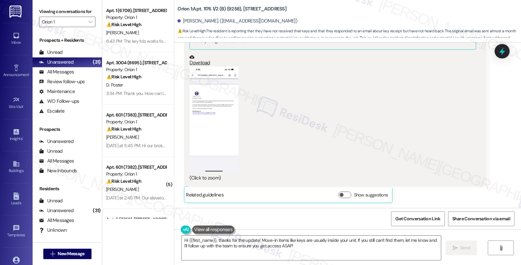
scroll to position [865, 0]
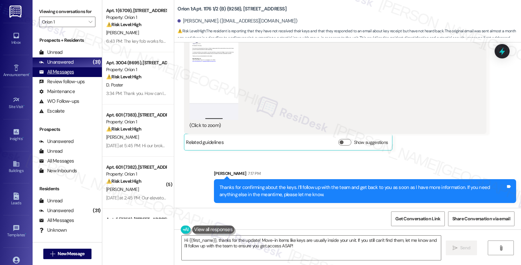
click at [66, 75] on div "All Messages" at bounding box center [56, 71] width 35 height 7
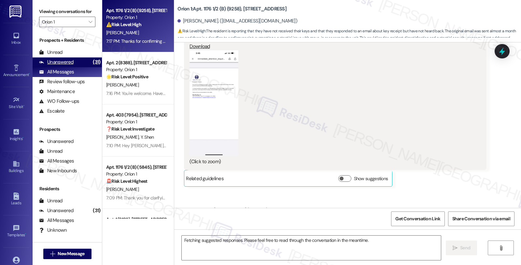
scroll to position [812, 0]
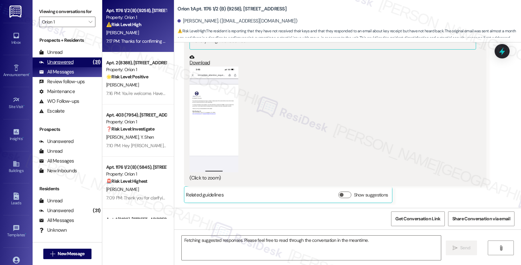
click at [67, 66] on div "Unanswered" at bounding box center [56, 62] width 35 height 7
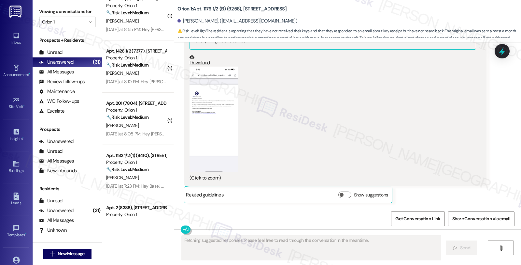
scroll to position [1554, 0]
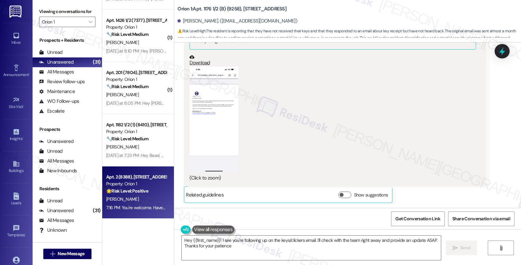
type textarea "Hey {{first_name}}! I see you're following up on the keys/clickers email. I'll …"
click at [158, 191] on div "🌟 Risk Level: Positive The resident is expressing gratitude for completed maint…" at bounding box center [136, 190] width 60 height 7
type textarea "Fetching suggested responses. Please feel free to read through the conversation…"
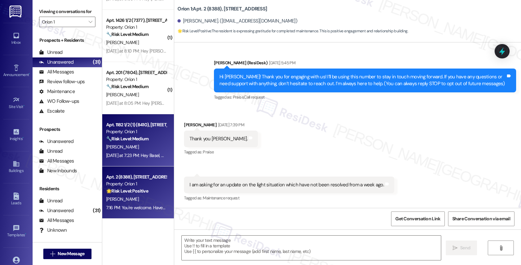
type textarea "Fetching suggested responses. Please feel free to read through the conversation…"
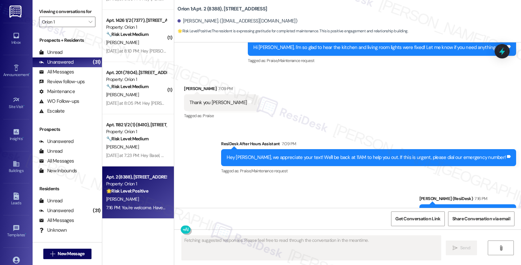
scroll to position [643, 0]
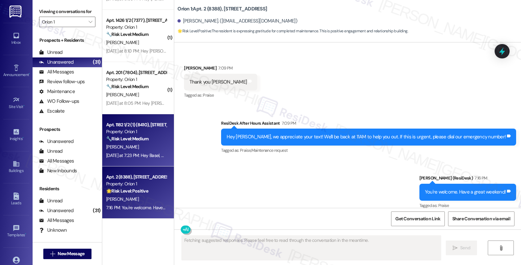
click at [139, 141] on strong "🔧 Risk Level: Medium" at bounding box center [127, 139] width 42 height 6
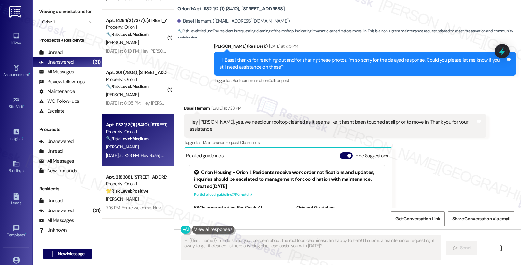
scroll to position [2448, 0]
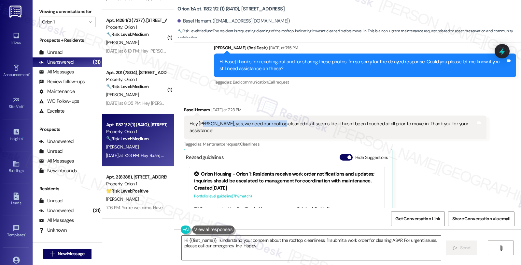
drag, startPoint x: 199, startPoint y: 115, endPoint x: 275, endPoint y: 115, distance: 75.9
click at [275, 120] on div "Hey [PERSON_NAME], yes, we need our rooftop cleaned as it seems like it hasn't …" at bounding box center [333, 127] width 286 height 14
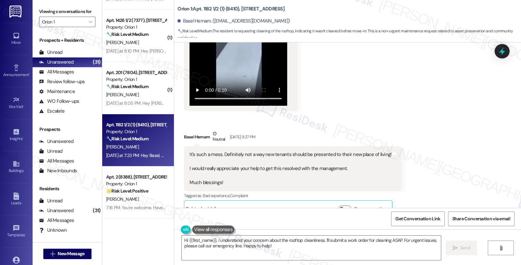
scroll to position [2267, 0]
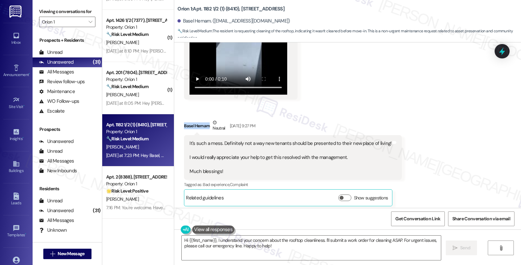
drag, startPoint x: 206, startPoint y: 115, endPoint x: 169, endPoint y: 115, distance: 36.2
click at [174, 115] on div "Orion 1: Apt. 1182 1/2 (1) (8410), [STREET_ADDRESS] ([EMAIL_ADDRESS][DOMAIN_NAM…" at bounding box center [347, 132] width 347 height 265
copy div "Basel Hemam"
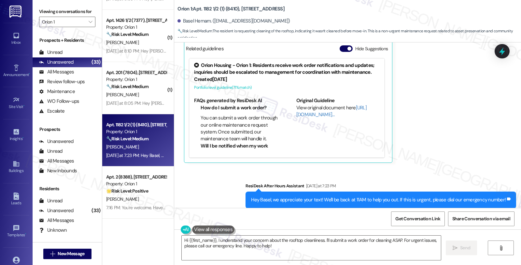
scroll to position [2448, 0]
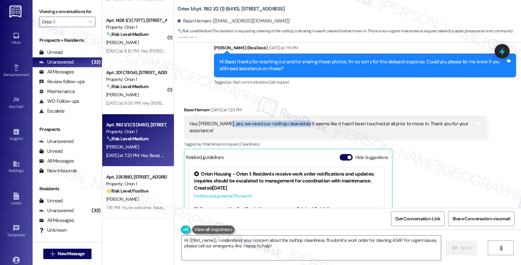
drag, startPoint x: 217, startPoint y: 116, endPoint x: 297, endPoint y: 119, distance: 79.9
click at [297, 120] on div "Hey [PERSON_NAME], yes, we need our rooftop cleaned as it seems like it hasn't …" at bounding box center [333, 127] width 286 height 14
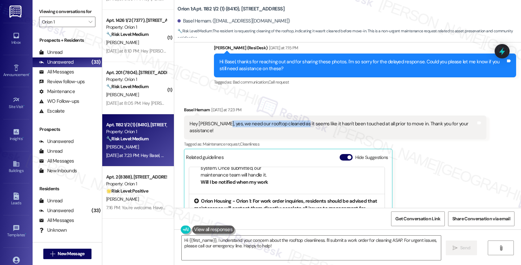
scroll to position [36, 0]
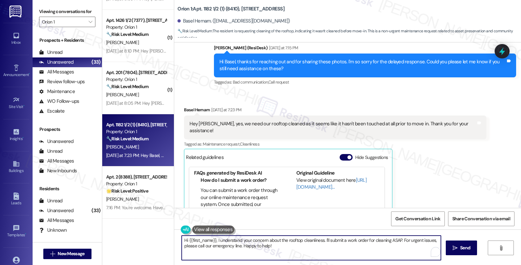
drag, startPoint x: 323, startPoint y: 240, endPoint x: 337, endPoint y: 256, distance: 21.7
click at [337, 256] on textarea "Hi {{first_name}}, I understand your concern about the rooftop cleanliness. I'l…" at bounding box center [311, 247] width 259 height 24
click at [471, 180] on div "Received via SMS Basel Hemam [DATE] at 7:23 PM Hey [PERSON_NAME], yes, we need …" at bounding box center [335, 188] width 312 height 175
drag, startPoint x: 321, startPoint y: 239, endPoint x: 327, endPoint y: 247, distance: 10.0
click at [327, 247] on textarea "Hi {{first_name}}, I understand your concern about the rooftop cleanliness. I'l…" at bounding box center [310, 247] width 259 height 24
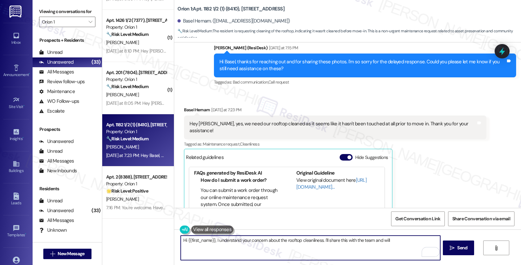
click at [322, 240] on textarea "Hi {{first_name}}, I understand your concern about the rooftop cleanliness. I'l…" at bounding box center [310, 247] width 259 height 24
click at [369, 240] on textarea "Hi {{first_name}}, I understand your concern about the rooftop cleanliness. We'…" at bounding box center [310, 247] width 259 height 24
click at [371, 240] on textarea "Hi {{first_name}}, I understand your concern about the rooftop cleanliness. We'…" at bounding box center [310, 247] width 259 height 24
type textarea "Hi {{first_name}}, I understand your concern about the rooftop cleanliness. We'…"
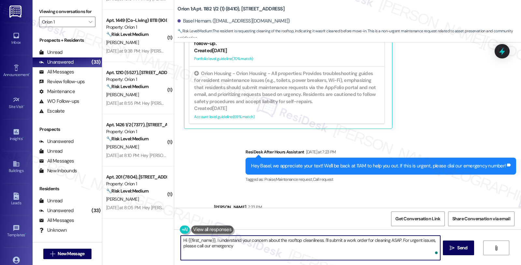
scroll to position [2609, 0]
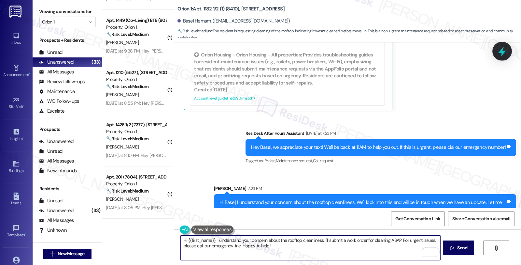
type textarea "Hi {{first_name}}, I understand your concern about the rooftop cleanliness. I'l…"
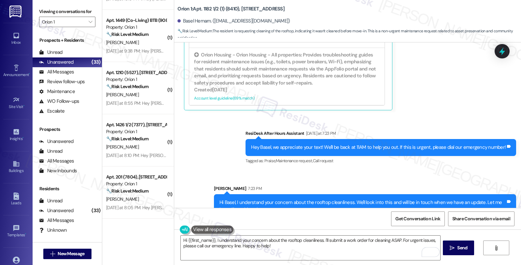
click at [507, 48] on icon at bounding box center [502, 51] width 8 height 8
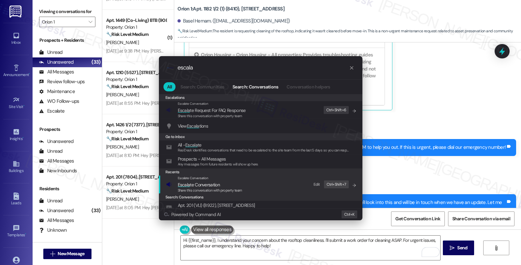
type input "escala"
click at [207, 187] on span "Escala te Conversation" at bounding box center [199, 185] width 42 height 6
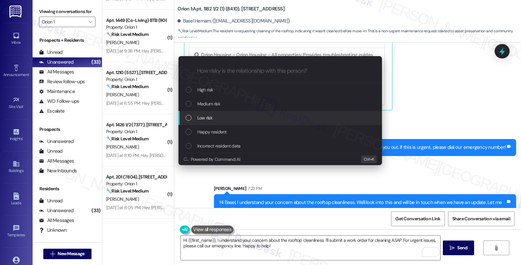
click at [212, 121] on div "Low risk" at bounding box center [281, 117] width 191 height 7
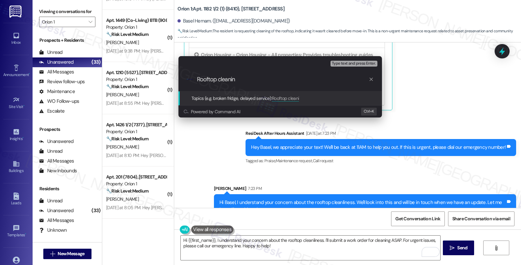
type input "Rooftop cleaning"
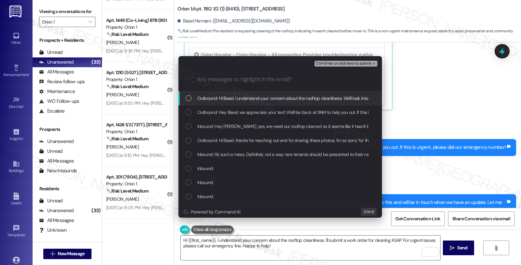
click at [212, 121] on div "Inbound: Hey [PERSON_NAME], yes, we need our rooftop cleaned as it seems like i…" at bounding box center [281, 126] width 204 height 14
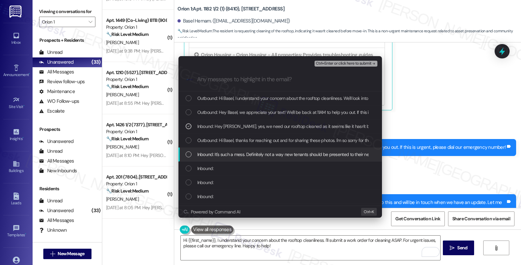
click at [222, 154] on span "Inbound: It's such a mess. Definitely not a way new tenants should be presented…" at bounding box center [387, 154] width 381 height 7
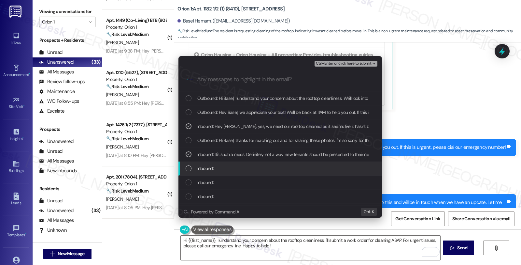
click at [212, 168] on span "Inbound:" at bounding box center [205, 168] width 16 height 7
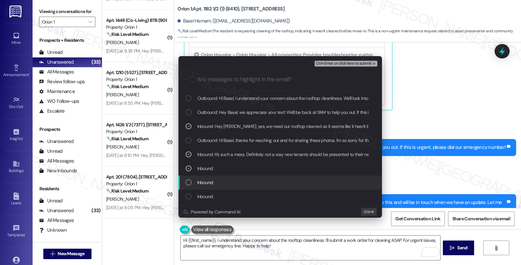
click at [210, 180] on span "Inbound:" at bounding box center [205, 182] width 16 height 7
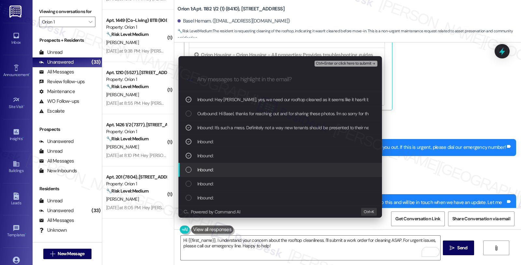
scroll to position [36, 0]
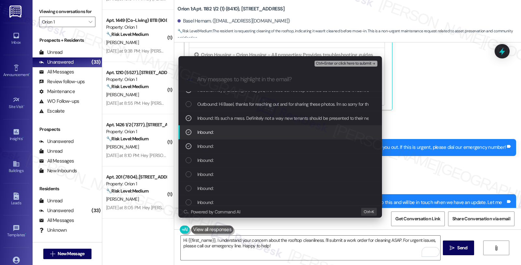
click at [210, 132] on span "Inbound:" at bounding box center [205, 131] width 16 height 7
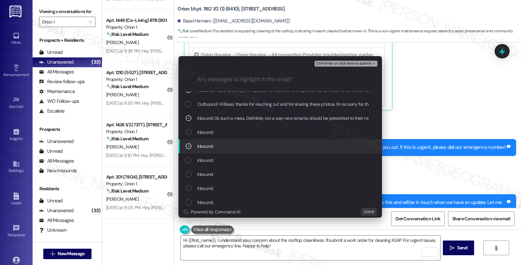
click at [210, 146] on span "Inbound:" at bounding box center [205, 145] width 16 height 7
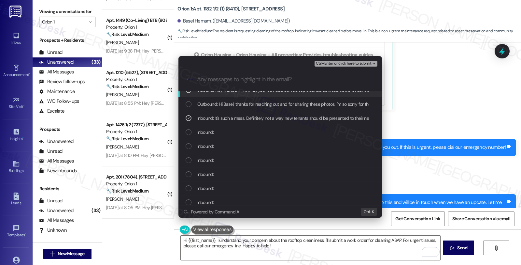
scroll to position [0, 0]
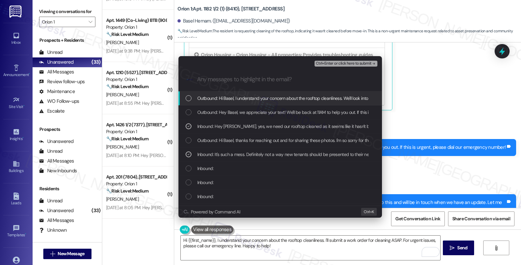
click at [328, 70] on div ".cls-1{fill:#0a055f;}.cls-2{fill:#0cc4c4;} resideskLogoBlueOrange" at bounding box center [281, 79] width 204 height 23
click at [329, 63] on span "Ctrl+Enter or click here to submit" at bounding box center [344, 63] width 56 height 5
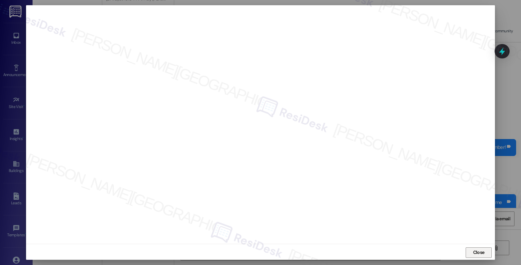
click at [484, 253] on span "Close" at bounding box center [479, 252] width 14 height 7
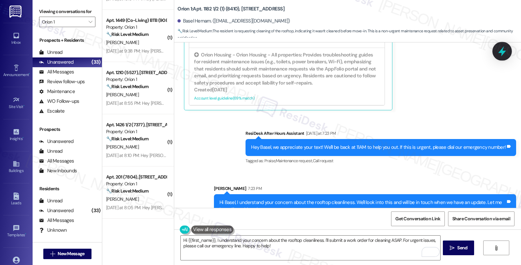
click at [507, 51] on icon at bounding box center [502, 51] width 11 height 11
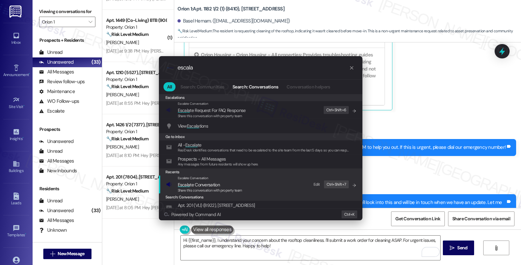
type input "escala"
click at [242, 179] on div "Escalate Conversation" at bounding box center [210, 177] width 65 height 5
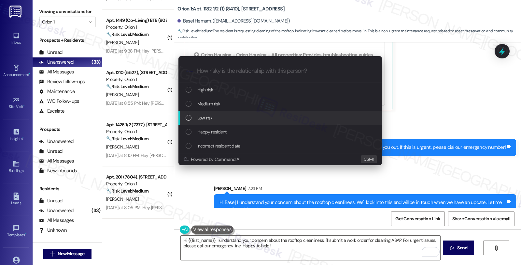
click at [220, 117] on div "Low risk" at bounding box center [281, 117] width 191 height 7
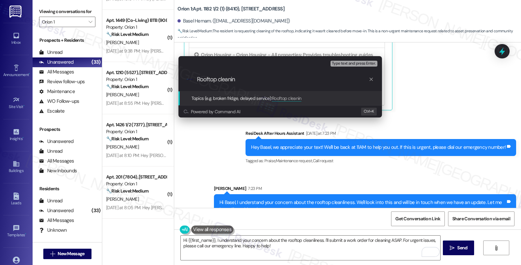
type input "Rooftop cleaning"
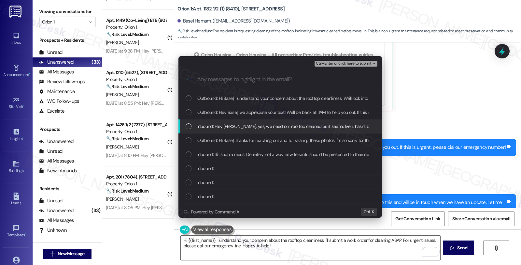
click at [221, 124] on span "Inbound: Hey [PERSON_NAME], yes, we need our rooftop cleaned as it seems like i…" at bounding box center [345, 126] width 296 height 7
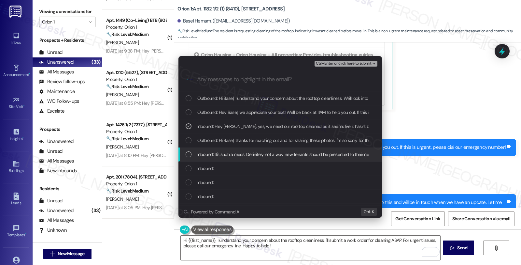
click at [222, 154] on span "Inbound: It's such a mess. Definitely not a way new tenants should be presented…" at bounding box center [387, 154] width 381 height 7
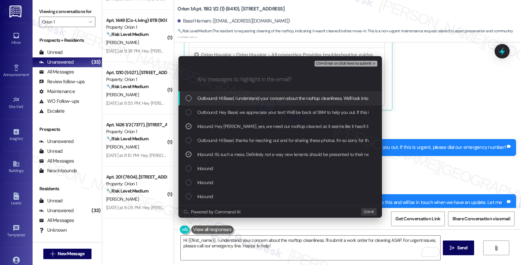
click at [326, 60] on div "Ctrl+Enter or click here to submit" at bounding box center [347, 63] width 64 height 8
click at [326, 62] on span "Ctrl+Enter or click here to submit" at bounding box center [344, 63] width 56 height 5
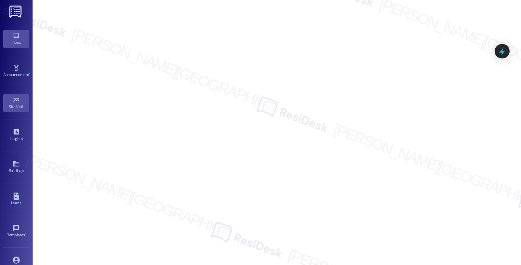
click at [9, 39] on div "Inbox" at bounding box center [16, 42] width 33 height 7
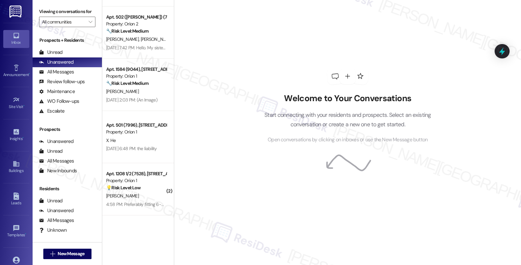
scroll to position [1666, 0]
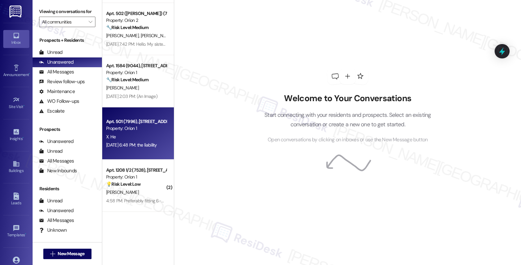
click at [151, 131] on div "Property: Orion 1" at bounding box center [136, 128] width 60 height 7
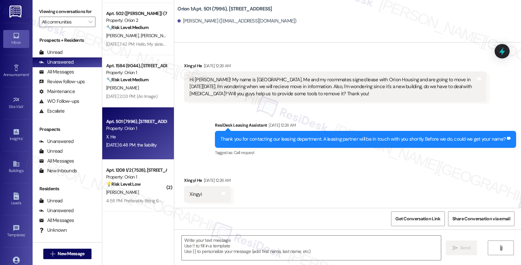
scroll to position [2415, 0]
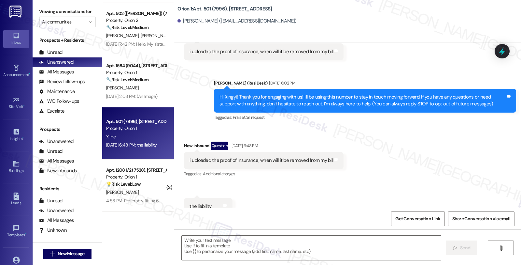
type textarea "Fetching suggested responses. Please feel free to read through the conversation…"
click at [186, 18] on div "[PERSON_NAME] ([EMAIL_ADDRESS][DOMAIN_NAME])" at bounding box center [237, 21] width 119 height 7
copy div "Xingyi"
click at [249, 246] on textarea at bounding box center [311, 247] width 259 height 24
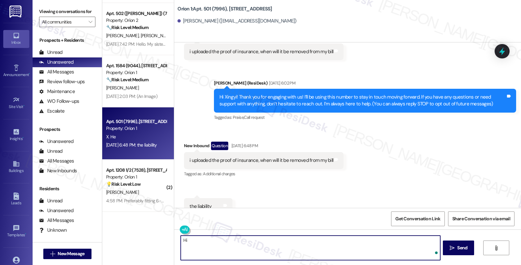
paste textarea "Xingyi"
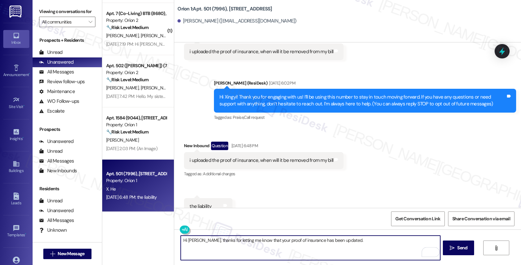
click at [355, 239] on textarea "Hi [PERSON_NAME], thanks for letting me know that your proof of insurance has b…" at bounding box center [310, 247] width 259 height 24
type textarea "Hi [PERSON_NAME], thanks for letting me know that your proof of insurance has b…"
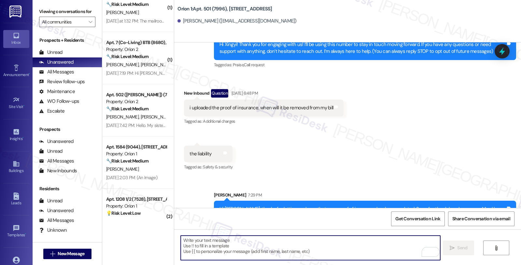
scroll to position [1702, 0]
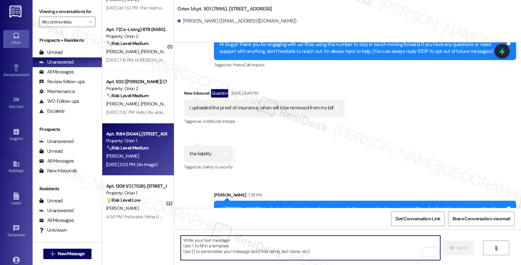
click at [127, 140] on div "Property: Orion 1" at bounding box center [136, 140] width 60 height 7
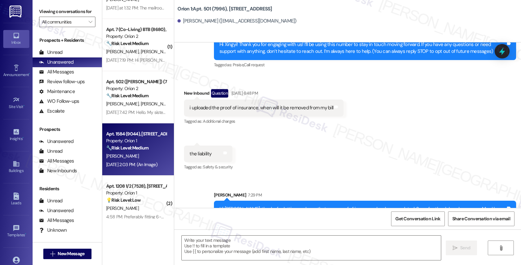
type textarea "Fetching suggested responses. Please feel free to read through the conversation…"
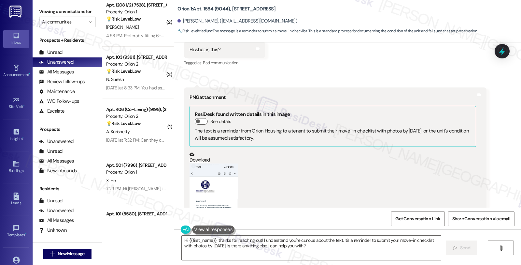
scroll to position [1074, 0]
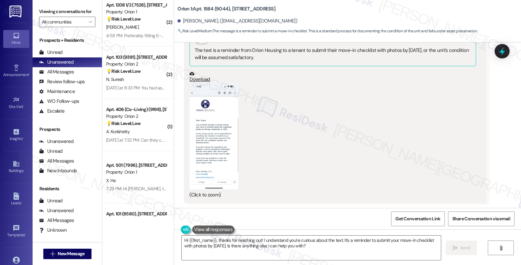
click at [212, 147] on button "Zoom image" at bounding box center [214, 136] width 49 height 106
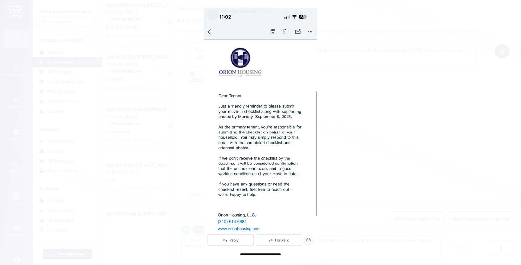
click at [321, 128] on button "Unzoom image" at bounding box center [260, 132] width 521 height 265
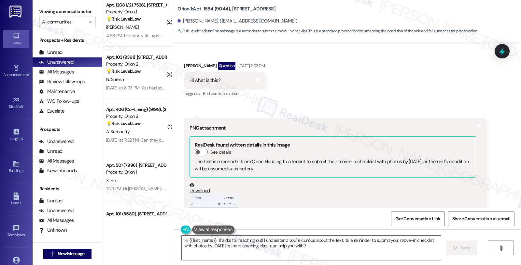
scroll to position [965, 0]
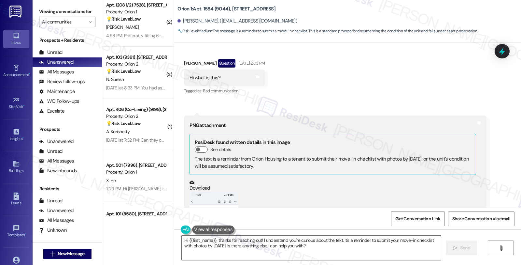
click at [184, 60] on div "[PERSON_NAME] Question [DATE] 2:03 PM" at bounding box center [224, 64] width 81 height 10
copy div "Thae"
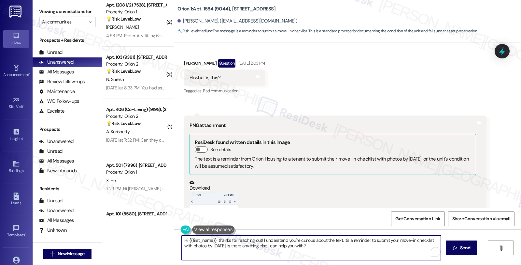
drag, startPoint x: 248, startPoint y: 246, endPoint x: 349, endPoint y: 246, distance: 101.0
click at [349, 246] on textarea "Hi {{first_name}}, thanks for reaching out! I understand you're curious about t…" at bounding box center [311, 247] width 259 height 24
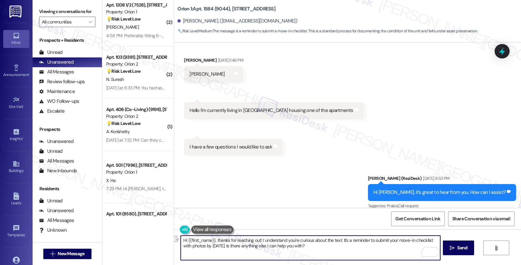
scroll to position [109, 0]
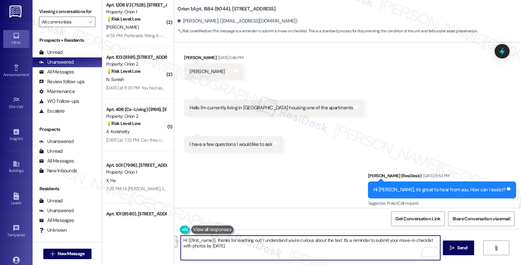
drag, startPoint x: 338, startPoint y: 239, endPoint x: 360, endPoint y: 251, distance: 25.1
click at [360, 251] on textarea "Hi {{first_name}}, thanks for reaching out! I understand you're curious about t…" at bounding box center [310, 247] width 259 height 24
paste textarea "You need to submit the TENANT walk-through CHECKLIST [DATE] of your move-in by …"
click at [395, 249] on textarea "Hi {{first_name}}, thanks for reaching out! I understand you're curious about t…" at bounding box center [310, 247] width 259 height 24
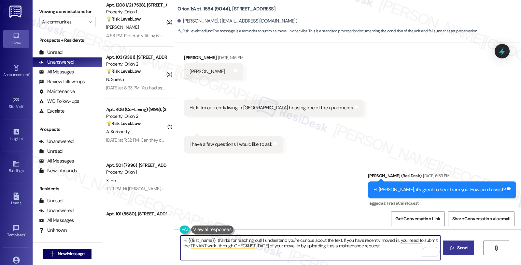
type textarea "Hi {{first_name}}, thanks for reaching out! I understand you're curious about t…"
click at [463, 249] on span "Send" at bounding box center [463, 247] width 10 height 7
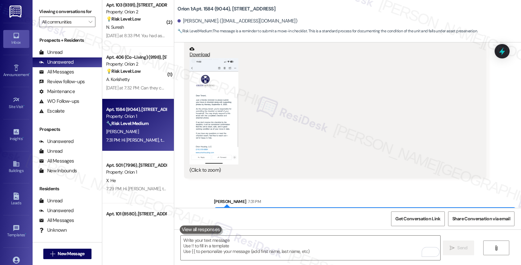
scroll to position [1126, 0]
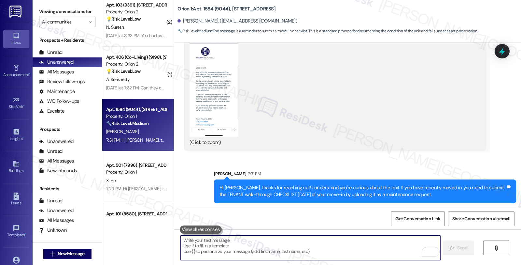
click at [270, 243] on textarea "To enrich screen reader interactions, please activate Accessibility in Grammarl…" at bounding box center [310, 247] width 259 height 24
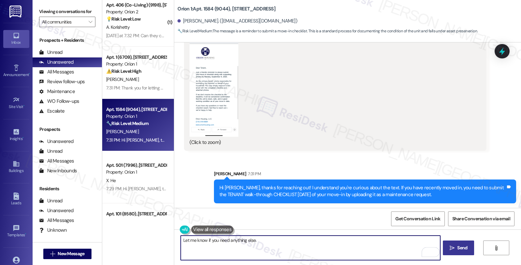
click at [285, 248] on textarea "Let me know if you need anything else." at bounding box center [310, 247] width 259 height 24
type textarea "Let me know if you need anything else."
click at [458, 249] on span "Send" at bounding box center [463, 247] width 10 height 7
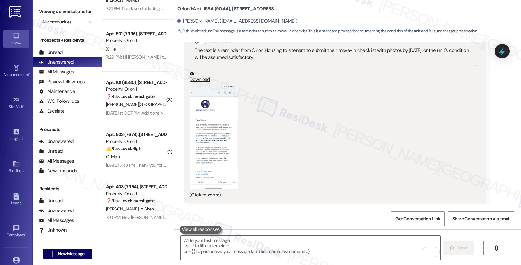
scroll to position [1918, 0]
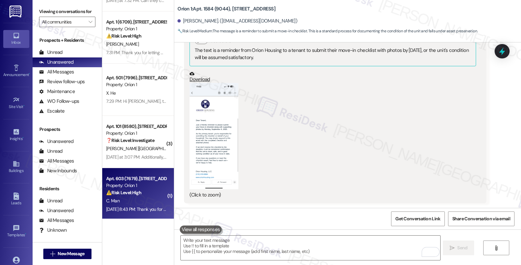
click at [148, 190] on div "⚠️ Risk Level: High The resident confirms that the bathroom sink is still leaki…" at bounding box center [136, 192] width 60 height 7
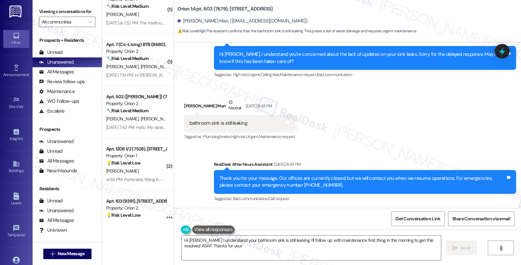
scroll to position [1628, 0]
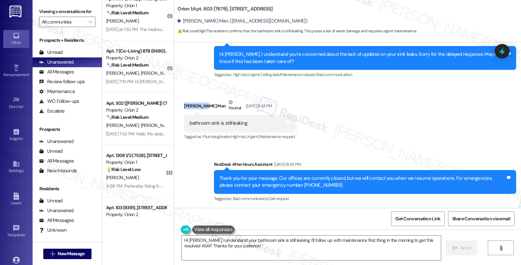
drag, startPoint x: 199, startPoint y: 105, endPoint x: 178, endPoint y: 105, distance: 21.2
click at [179, 105] on div "Received via SMS [PERSON_NAME] Man Neutral [DATE] 8:43 PM bathroom sink is stil…" at bounding box center [239, 120] width 121 height 52
copy div "[PERSON_NAME] Man"
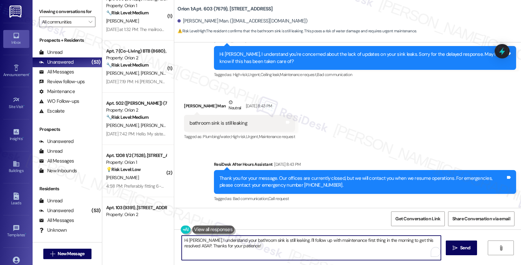
drag, startPoint x: 286, startPoint y: 239, endPoint x: 297, endPoint y: 246, distance: 13.1
click at [297, 246] on textarea "Hi [PERSON_NAME], I understand your bathroom sink is still leaking. I'll follow…" at bounding box center [311, 247] width 259 height 24
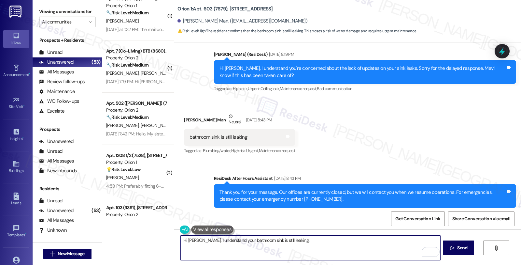
scroll to position [1201, 0]
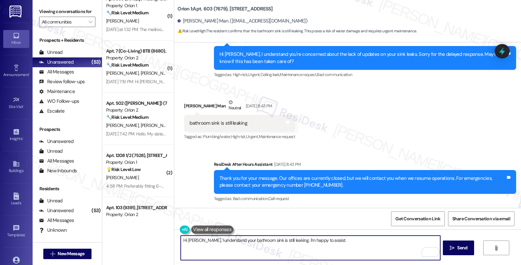
click at [347, 241] on textarea "Hi [PERSON_NAME], I understand your bathroom sink is still leaking. I'm happy t…" at bounding box center [310, 247] width 259 height 24
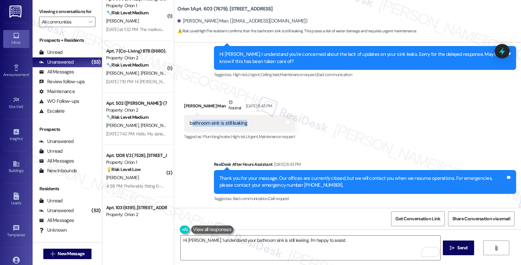
drag, startPoint x: 187, startPoint y: 123, endPoint x: 257, endPoint y: 124, distance: 70.7
click at [257, 124] on div "bathroom sink is still leaking Tags and notes" at bounding box center [239, 123] width 111 height 17
click at [241, 123] on div "bathroom sink is still leaking" at bounding box center [218, 123] width 59 height 7
drag, startPoint x: 245, startPoint y: 121, endPoint x: 183, endPoint y: 123, distance: 61.3
click at [184, 123] on div "bathroom sink is still leaking Tags and notes" at bounding box center [239, 123] width 111 height 17
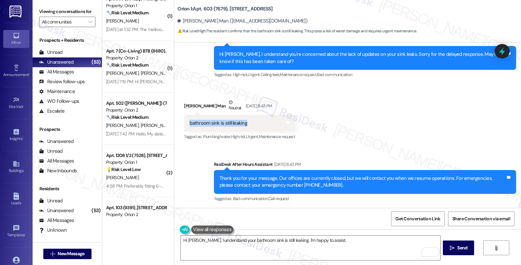
copy div "bathroom sink is still leaking"
click at [347, 242] on textarea "Hi [PERSON_NAME], I understand your bathroom sink is still leaking. I'm happy t…" at bounding box center [310, 247] width 259 height 24
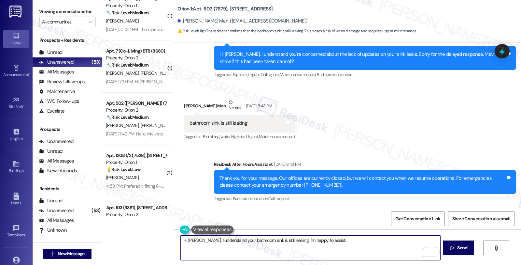
paste textarea "Is the leak coming from under the sink, the faucet, or somewhere else?"
type textarea "Hi [PERSON_NAME], I understand your bathroom sink is still leaking. I'm happy t…"
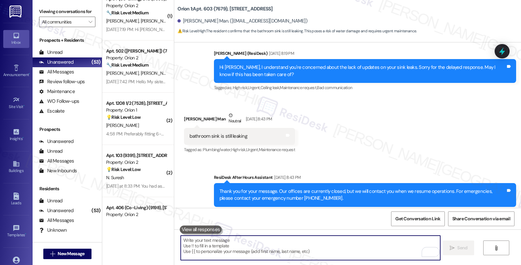
scroll to position [1254, 0]
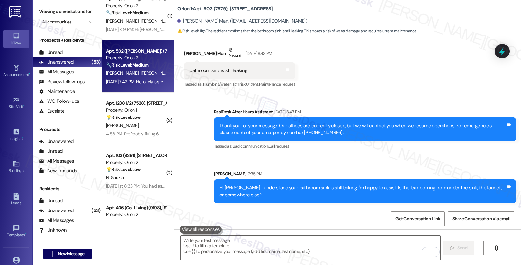
click at [145, 78] on div "[DATE] 7:42 PM: Hello. My sisters and I are very disappointed in the lack of su…" at bounding box center [137, 82] width 62 height 8
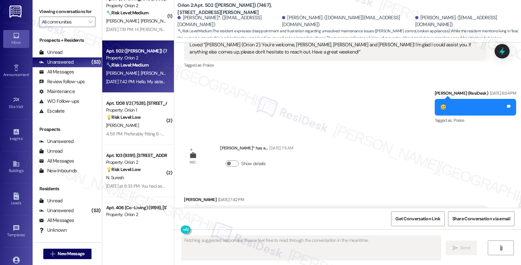
scroll to position [6492, 0]
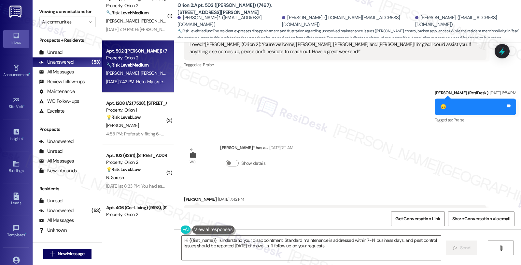
type textarea "Hi {{first_name}}, I understand your disappointment. Standard maintenance is ad…"
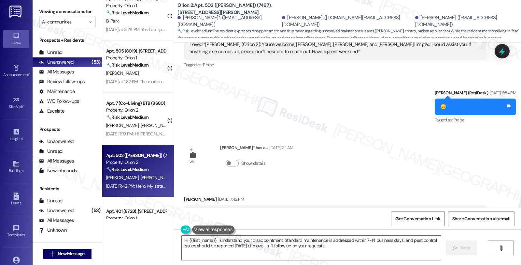
drag, startPoint x: 194, startPoint y: 149, endPoint x: 330, endPoint y: 149, distance: 135.9
click at [330, 210] on div "Hello. My sisters and I are very disappointed in the lack of support and assist…" at bounding box center [333, 234] width 286 height 49
drag, startPoint x: 212, startPoint y: 133, endPoint x: 176, endPoint y: 133, distance: 35.8
click at [179, 191] on div "Received via SMS [PERSON_NAME] [DATE] 7:42 PM Hello. My sisters and I are very …" at bounding box center [335, 234] width 312 height 87
copy div "[PERSON_NAME]"
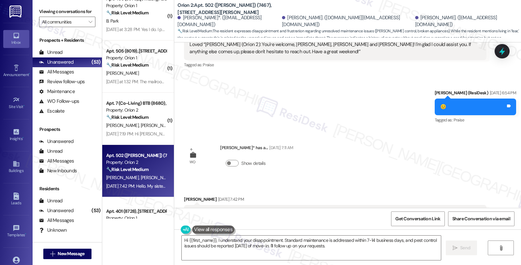
click at [432, 98] on div "Lease started [DATE] 7:00 PM Survey, sent via SMS Residesk Automated Survey [DA…" at bounding box center [347, 124] width 347 height 165
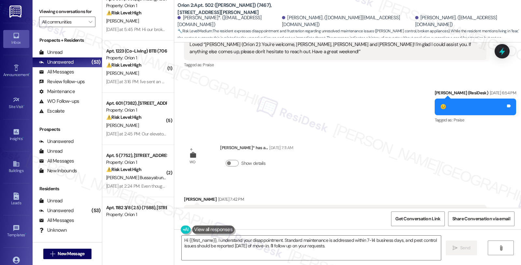
scroll to position [71, 0]
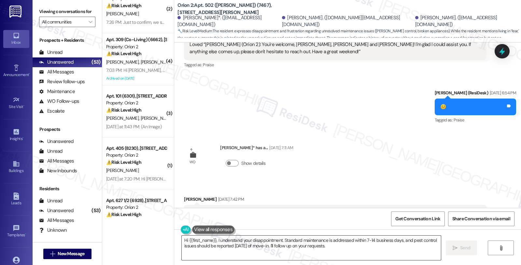
click at [352, 249] on textarea "Hi {{first_name}}, I understand your disappointment. Standard maintenance is ad…" at bounding box center [311, 247] width 259 height 24
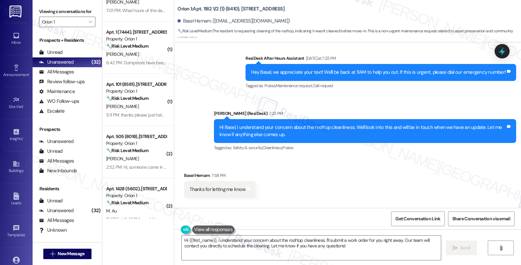
scroll to position [2710, 0]
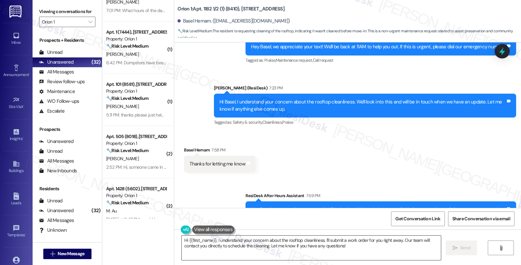
click at [266, 254] on textarea "Hi {{first_name}}, I understand your concern about the rooftop cleanliness. I'l…" at bounding box center [311, 247] width 259 height 24
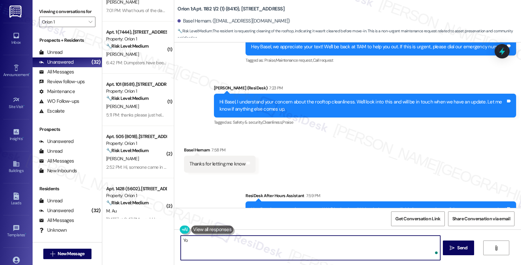
type textarea "Y"
type textarea "No problem. Have a great weekend!"
click at [458, 243] on button " Send" at bounding box center [459, 247] width 32 height 15
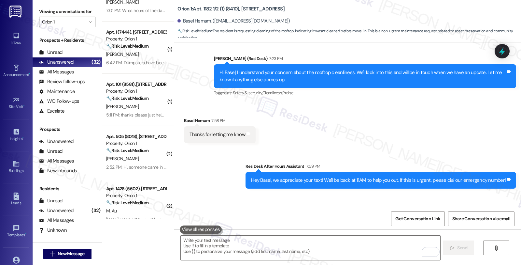
scroll to position [2755, 0]
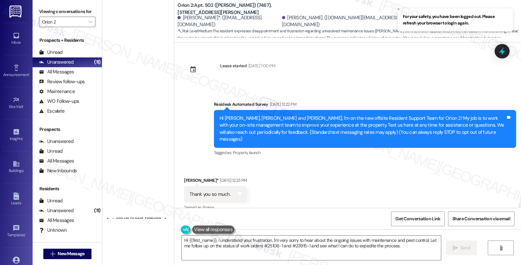
scroll to position [6492, 0]
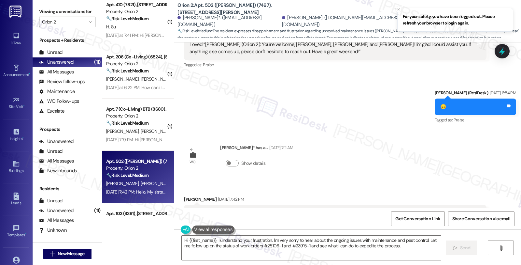
click at [420, 181] on div "Received via SMS [PERSON_NAME] [DATE] 7:42 PM Hello. My sisters and I are very …" at bounding box center [347, 229] width 347 height 97
drag, startPoint x: 215, startPoint y: 135, endPoint x: 177, endPoint y: 135, distance: 38.8
click at [179, 191] on div "Received via SMS [PERSON_NAME] [DATE] 7:42 PM Hello. My sisters and I are very …" at bounding box center [335, 234] width 312 height 87
copy div "[PERSON_NAME]"
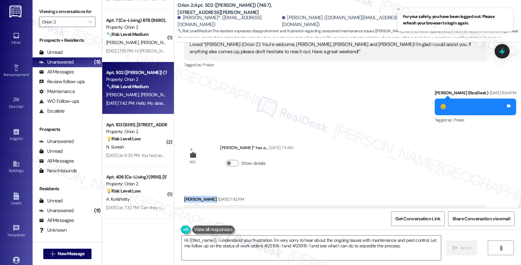
click at [217, 196] on div "[DATE] 7:42 PM" at bounding box center [230, 199] width 27 height 7
drag, startPoint x: 214, startPoint y: 135, endPoint x: 177, endPoint y: 135, distance: 37.8
click at [179, 191] on div "Received via SMS [PERSON_NAME] [DATE] 7:42 PM Hello. My sisters and I are very …" at bounding box center [335, 234] width 312 height 87
copy div "[PERSON_NAME]"
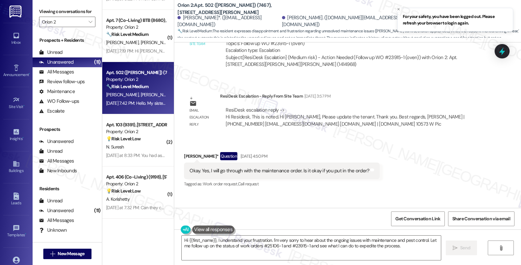
scroll to position [2908, 0]
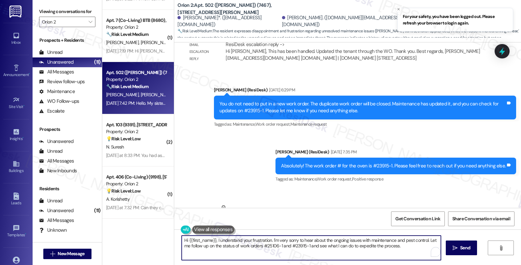
drag, startPoint x: 426, startPoint y: 240, endPoint x: 428, endPoint y: 246, distance: 5.9
click at [428, 246] on textarea "Hi {{first_name}}, I understand your frustration. I'm very sorry to hear about …" at bounding box center [311, 247] width 259 height 24
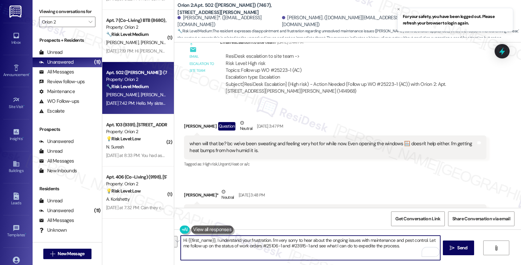
scroll to position [5442, 0]
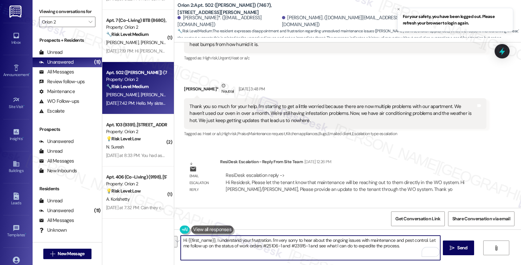
click at [354, 231] on div "Hi [PERSON_NAME], [PERSON_NAME] and [PERSON_NAME], here's a quick update on the…" at bounding box center [363, 241] width 286 height 21
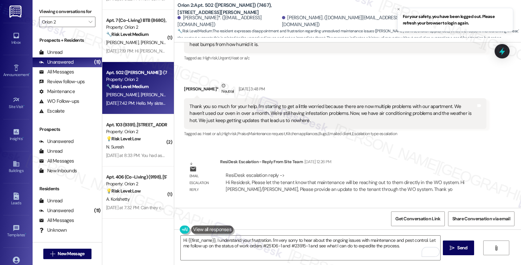
click at [354, 231] on div "Hi [PERSON_NAME], [PERSON_NAME] and [PERSON_NAME], here's a quick update on the…" at bounding box center [363, 241] width 286 height 21
copy div "25106"
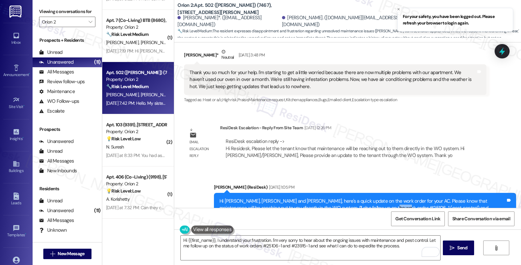
scroll to position [5478, 0]
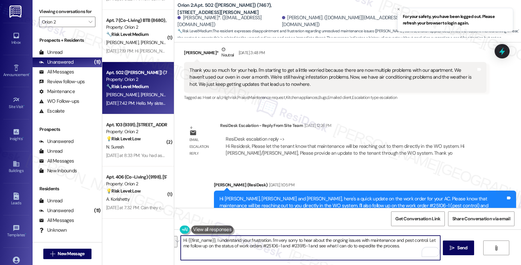
drag, startPoint x: 425, startPoint y: 241, endPoint x: 438, endPoint y: 246, distance: 13.9
click at [438, 246] on textarea "Hi {{first_name}}, I understand your frustration. I'm very sorry to hear about …" at bounding box center [310, 247] width 259 height 24
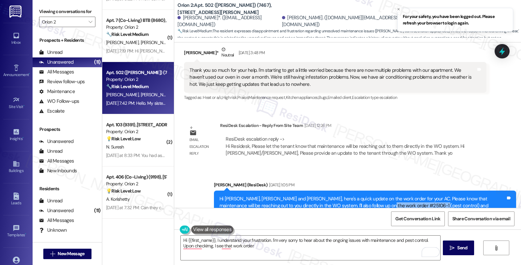
drag, startPoint x: 346, startPoint y: 157, endPoint x: 398, endPoint y: 158, distance: 51.8
click at [398, 195] on div "Hi [PERSON_NAME], [PERSON_NAME] and [PERSON_NAME], here's a quick update on the…" at bounding box center [363, 205] width 286 height 21
copy div "#25106-1 (pest control)"
click at [246, 249] on textarea "Hi {{first_name}}, I understand your frustration. I'm very sorry to hear about …" at bounding box center [310, 247] width 259 height 24
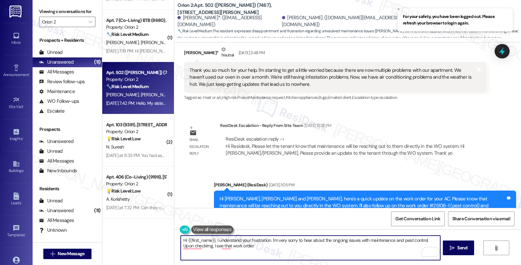
paste textarea "#25106-1 (pest control)"
click at [243, 245] on textarea "Hi {{first_name}}, I understand your frustration. I'm very sorry to hear about …" at bounding box center [310, 247] width 259 height 24
click at [262, 246] on textarea "Hi {{first_name}}, I understand your frustration. I'm very sorry to hear about …" at bounding box center [310, 247] width 259 height 24
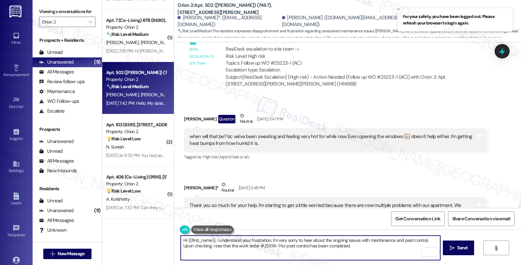
scroll to position [5442, 0]
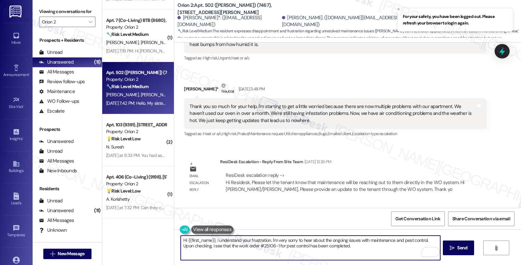
click at [369, 246] on textarea "Hi {{first_name}}, I understand your frustration. I'm very sorry to hear about …" at bounding box center [310, 247] width 259 height 24
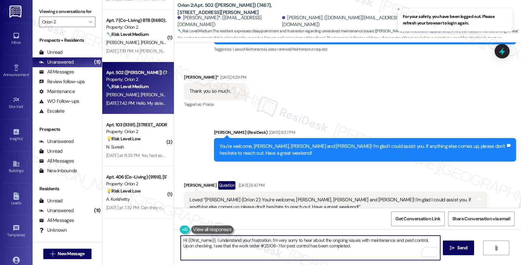
scroll to position [6456, 0]
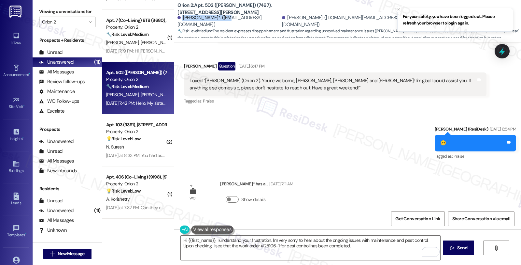
drag, startPoint x: 221, startPoint y: 17, endPoint x: 177, endPoint y: 17, distance: 44.3
click at [178, 17] on div "[PERSON_NAME]*. ([EMAIL_ADDRESS][DOMAIN_NAME])" at bounding box center [229, 21] width 103 height 14
copy div "[PERSON_NAME]"
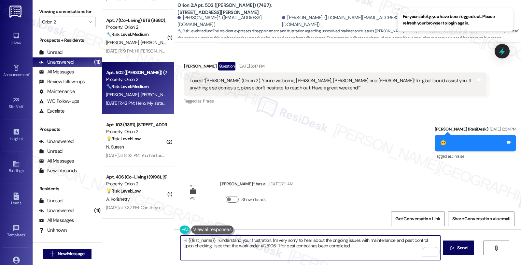
click at [353, 246] on textarea "Hi {{first_name}}, I understand your frustration. I'm very sorry to hear about …" at bounding box center [310, 247] width 259 height 24
click at [420, 244] on textarea "Hi {{first_name}}, I understand your frustration. I'm very sorry to hear about …" at bounding box center [310, 247] width 259 height 24
click at [349, 249] on textarea "Hi {{first_name}}, I understand your frustration. I'm very sorry to hear about …" at bounding box center [310, 247] width 259 height 24
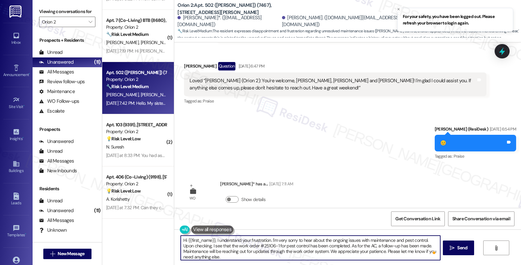
type textarea "Hi {{first_name}}, I understand your frustration. I'm very sorry to hear about …"
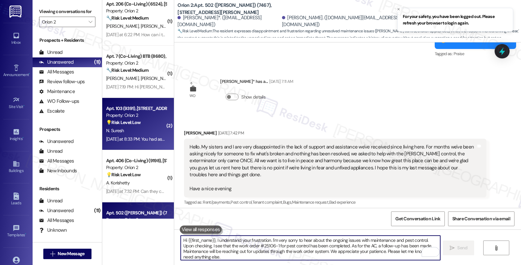
scroll to position [371, 0]
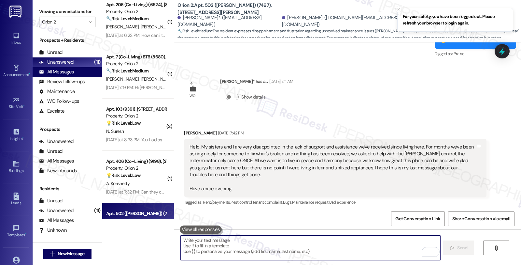
click at [60, 75] on div "All Messages" at bounding box center [56, 71] width 35 height 7
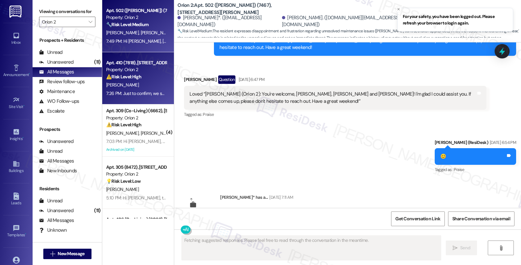
scroll to position [6492, 0]
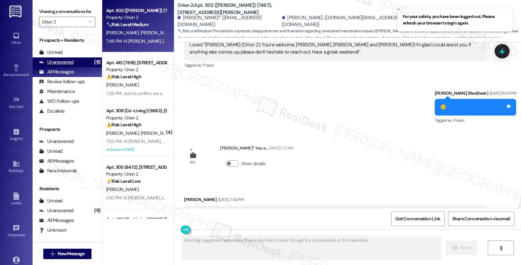
click at [75, 67] on div "Unanswered (11)" at bounding box center [67, 62] width 69 height 10
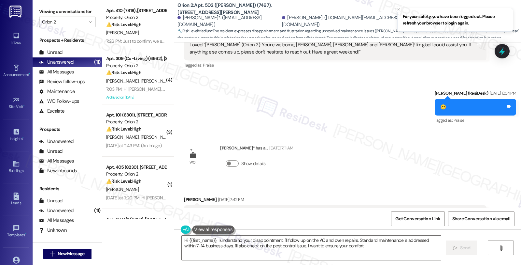
type textarea "Hi {{first_name}}, I understand your disappointment. I'll follow up on the AC a…"
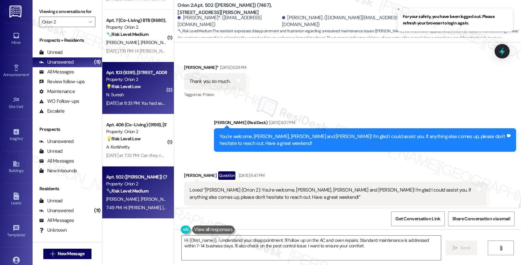
scroll to position [262, 0]
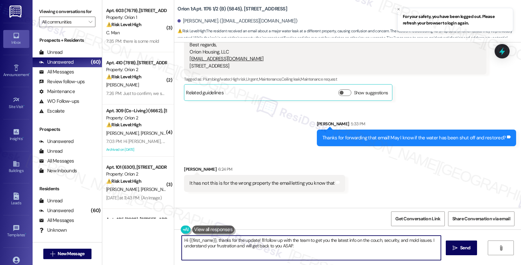
scroll to position [4252, 0]
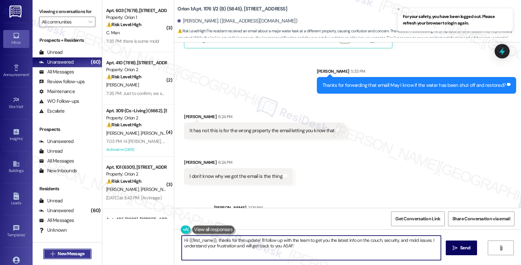
click at [77, 253] on span "New Message" at bounding box center [71, 253] width 27 height 7
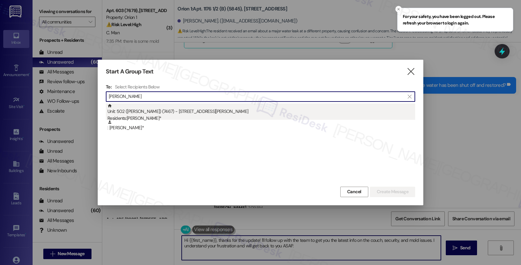
type input "[PERSON_NAME]"
click at [175, 119] on div "Residents: [PERSON_NAME]*" at bounding box center [262, 118] width 308 height 7
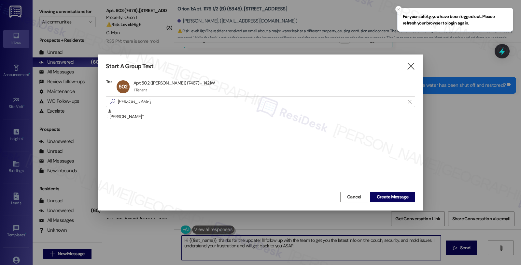
click at [386, 191] on div "Cancel Create Message" at bounding box center [261, 196] width 310 height 12
click at [386, 197] on span "Create Message" at bounding box center [393, 196] width 32 height 7
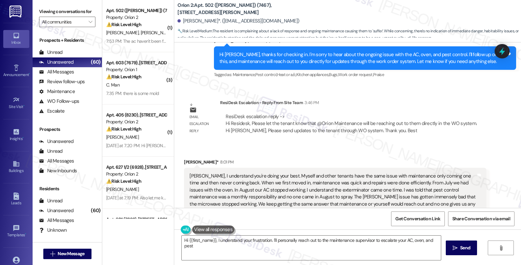
scroll to position [2240, 0]
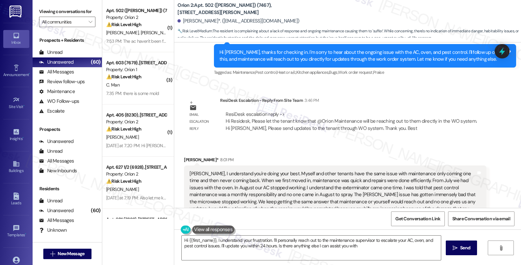
type textarea "Hi {{first_name}}, I understand your frustration. I'll personally reach out to …"
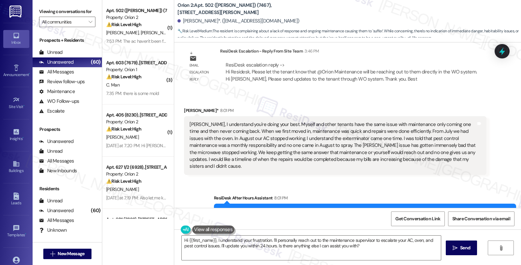
scroll to position [2292, 0]
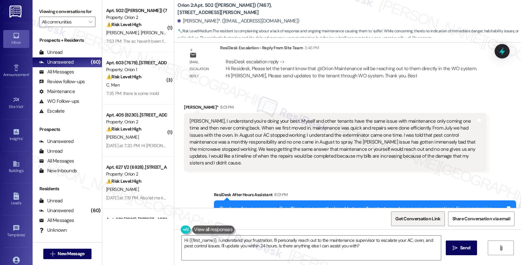
click at [420, 220] on span "Get Conversation Link" at bounding box center [418, 218] width 45 height 7
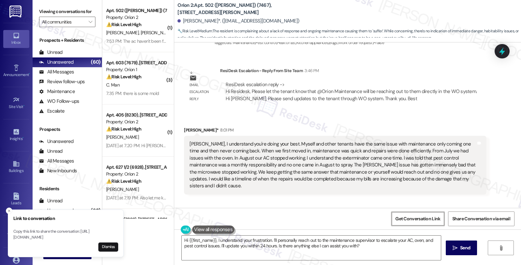
scroll to position [2256, 0]
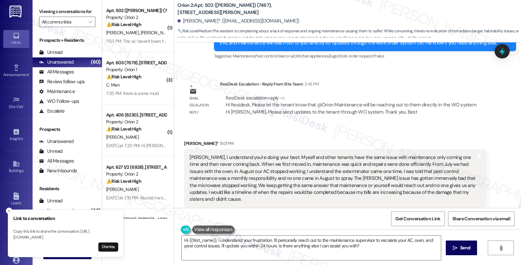
click at [461, 125] on div "Received via SMS [PERSON_NAME]* 8:01 PM [PERSON_NAME], I understand you're doin…" at bounding box center [347, 168] width 347 height 87
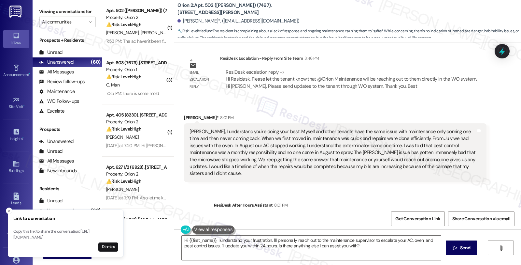
scroll to position [2292, 0]
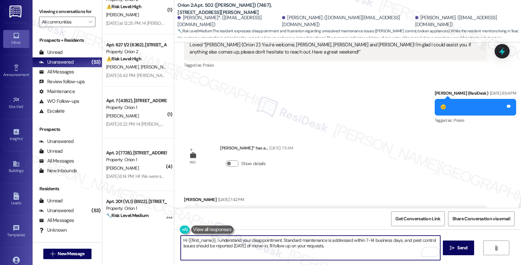
scroll to position [652, 0]
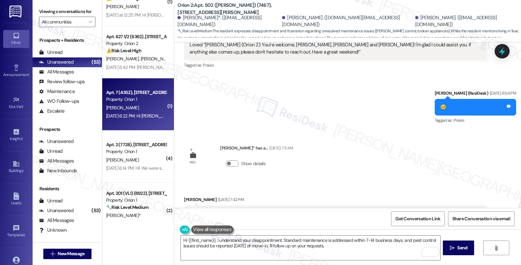
click at [145, 101] on div "Property: Orion 1" at bounding box center [136, 99] width 60 height 7
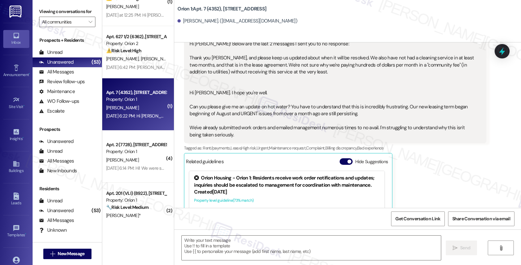
scroll to position [737, 0]
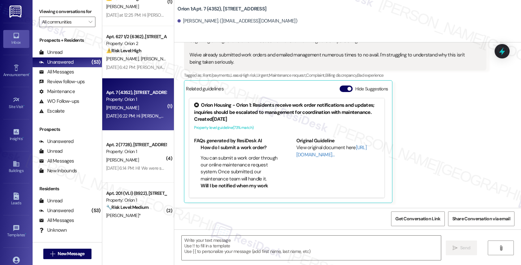
type textarea "Fetching suggested responses. Please feel free to read through the conversation…"
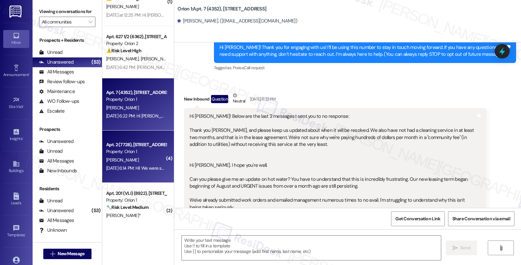
scroll to position [724, 0]
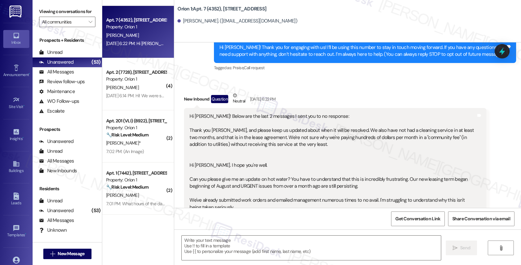
click at [456, 95] on div "New Inbound Question Neutral [DATE] 6:22 PM" at bounding box center [335, 100] width 302 height 16
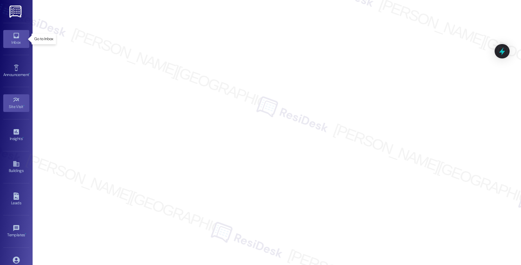
click at [21, 35] on link "Inbox" at bounding box center [16, 39] width 26 height 18
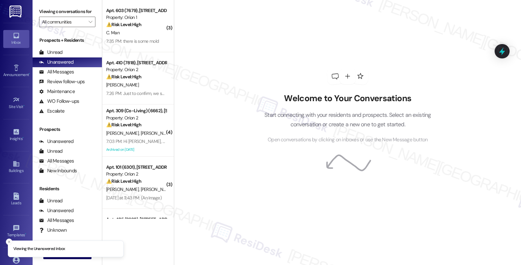
click at [457, 105] on div "Welcome to Your Conversations Start connecting with your residents and prospect…" at bounding box center [347, 132] width 347 height 265
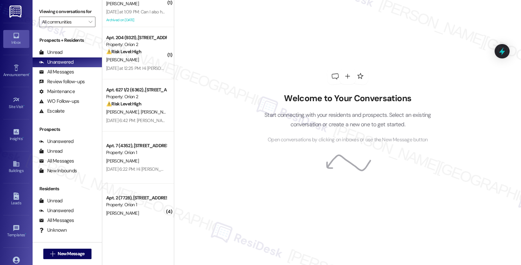
scroll to position [615, 0]
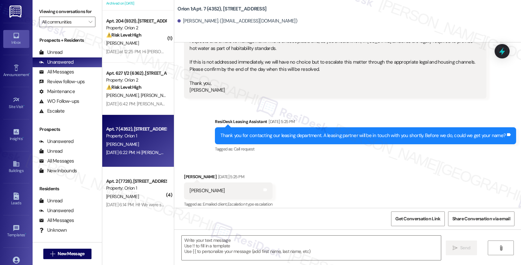
type textarea "Fetching suggested responses. Please feel free to read through the conversation…"
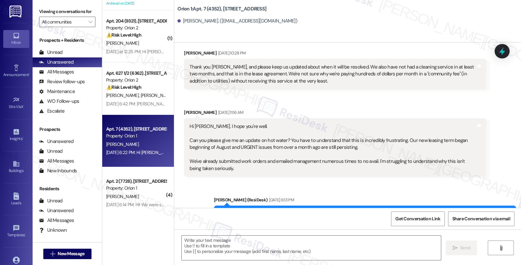
scroll to position [411, 0]
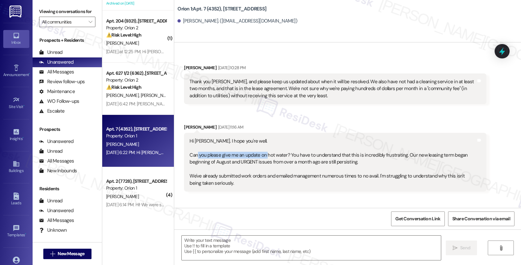
drag, startPoint x: 193, startPoint y: 155, endPoint x: 262, endPoint y: 155, distance: 69.1
click at [262, 155] on div "Hi [PERSON_NAME]. I hope you're well. Can you please give me an update on hot w…" at bounding box center [333, 162] width 286 height 49
drag, startPoint x: 206, startPoint y: 127, endPoint x: 177, endPoint y: 127, distance: 29.3
click at [179, 127] on div "Received via SMS [PERSON_NAME] [DATE] 11:16 AM Hi [PERSON_NAME]. I hope you're …" at bounding box center [335, 158] width 312 height 78
copy div "[PERSON_NAME]"
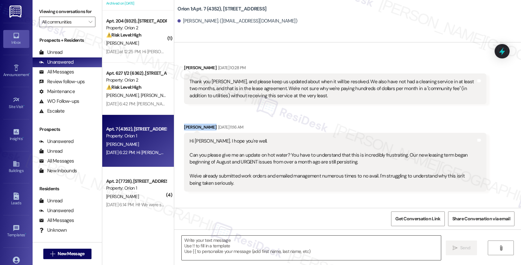
click at [211, 245] on textarea at bounding box center [311, 247] width 259 height 24
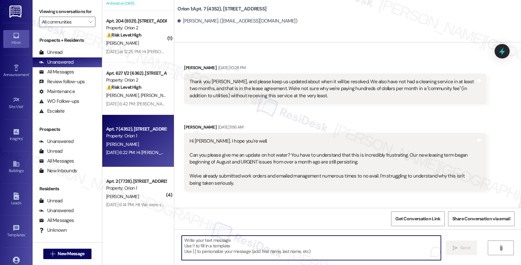
paste textarea "[PERSON_NAME]"
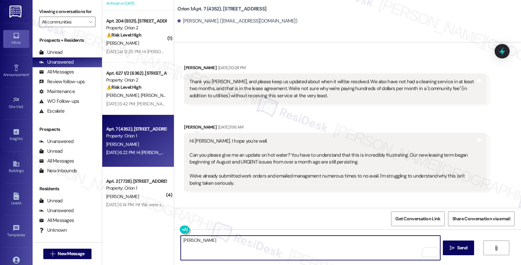
click at [181, 240] on textarea "[PERSON_NAME]" at bounding box center [310, 247] width 259 height 24
click at [204, 240] on textarea "Hi [PERSON_NAME]" at bounding box center [310, 247] width 259 height 24
click at [351, 237] on textarea "Hi [PERSON_NAME], thanks for checking in. I understand your concern about not h…" at bounding box center [310, 247] width 259 height 24
click at [412, 243] on textarea "Hi [PERSON_NAME], thanks for checking in. I understand your concern about not h…" at bounding box center [310, 247] width 259 height 24
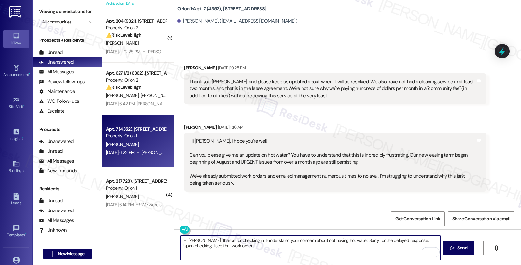
click at [233, 249] on textarea "Hi [PERSON_NAME], thanks for checking in. I understand your concern about not h…" at bounding box center [310, 247] width 259 height 24
click at [231, 247] on textarea "Hi [PERSON_NAME], thanks for checking in. I understand your concern about not h…" at bounding box center [310, 247] width 259 height 24
paste textarea "#26126-1"
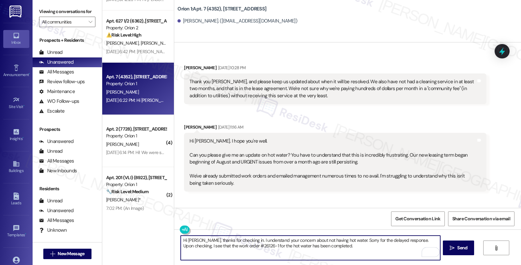
click at [331, 246] on textarea "Hi [PERSON_NAME], thanks for checking in. I understand your concern about not h…" at bounding box center [310, 247] width 259 height 24
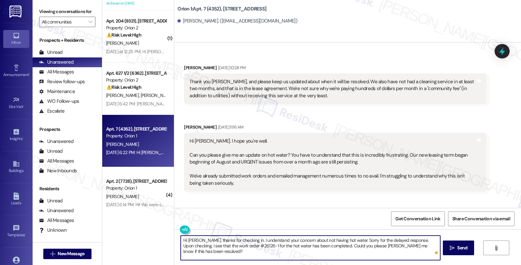
type textarea "Hi [PERSON_NAME], thanks for checking in. I understand your concern about not h…"
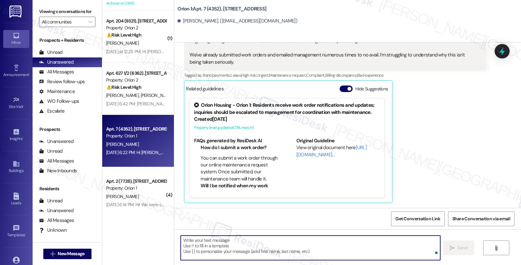
scroll to position [181, 0]
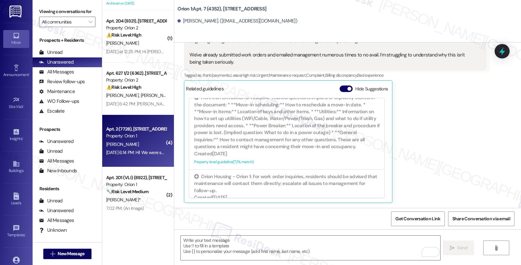
click at [149, 149] on div "[DATE] 6:14 PM: Hi! We were supposed to have someone drop off our garage clicke…" at bounding box center [251, 152] width 291 height 6
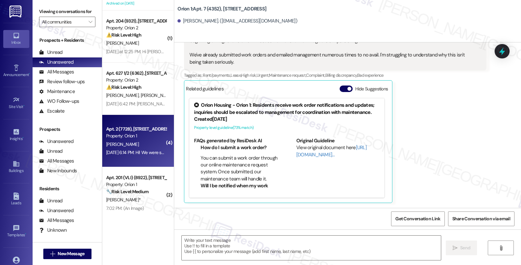
type textarea "Fetching suggested responses. Please feel free to read through the conversation…"
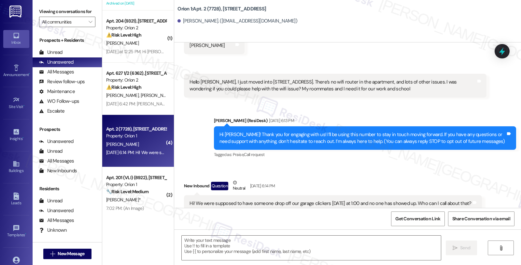
type textarea "Fetching suggested responses. Please feel free to read through the conversation…"
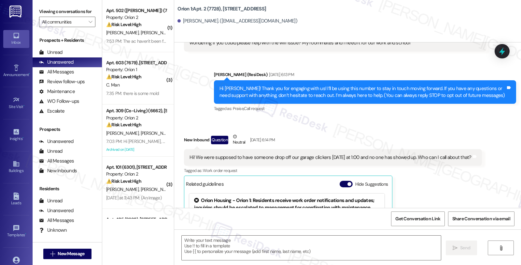
scroll to position [212, 0]
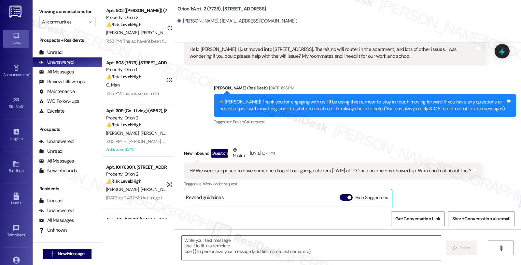
click at [180, 22] on div "[PERSON_NAME]. ([EMAIL_ADDRESS][DOMAIN_NAME])" at bounding box center [238, 21] width 120 height 7
copy div "Jack"
click at [220, 246] on textarea at bounding box center [311, 247] width 259 height 24
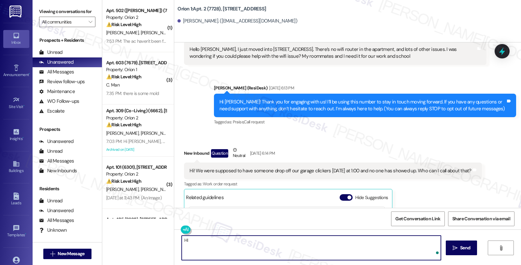
paste textarea "Jack"
drag, startPoint x: 342, startPoint y: 237, endPoint x: 427, endPoint y: 240, distance: 85.1
click at [427, 240] on textarea "HI [PERSON_NAME], thanks for reaching out. Sorry for the delayed response. May …" at bounding box center [310, 247] width 259 height 24
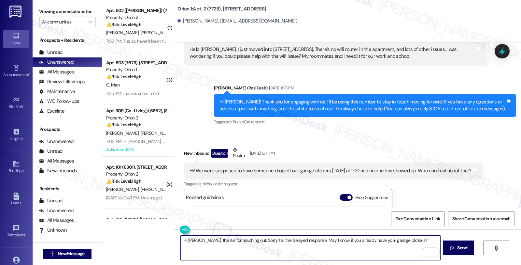
type textarea "HI [PERSON_NAME], thanks for reaching out. Sorry for the delayed response. May …"
click at [403, 235] on div "HI [PERSON_NAME], thanks for reaching out. Sorry for the delayed response. May …" at bounding box center [311, 247] width 260 height 25
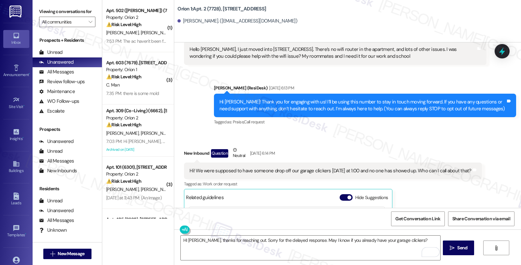
drag, startPoint x: 399, startPoint y: 241, endPoint x: 441, endPoint y: 241, distance: 42.0
click at [399, 241] on textarea "HI [PERSON_NAME], thanks for reaching out. Sorry for the delayed response. May …" at bounding box center [310, 247] width 259 height 24
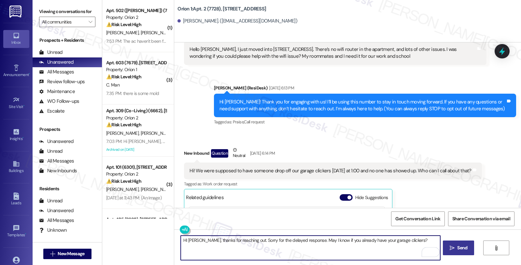
click at [452, 245] on icon "" at bounding box center [452, 247] width 5 height 5
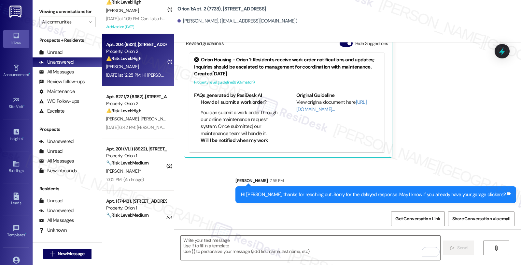
scroll to position [543, 0]
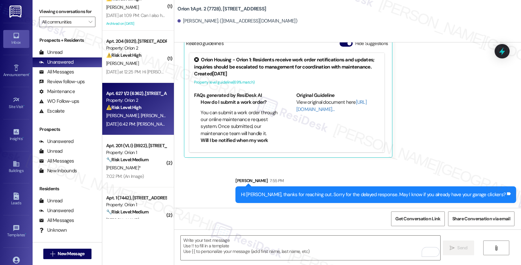
click at [149, 118] on div "[PERSON_NAME] [PERSON_NAME] [PERSON_NAME]" at bounding box center [137, 115] width 62 height 8
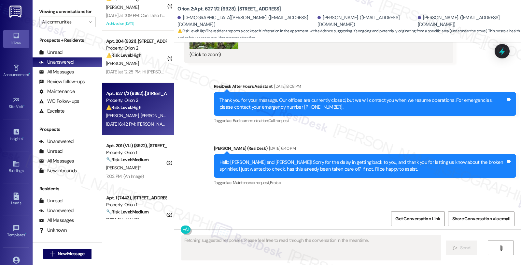
scroll to position [218, 0]
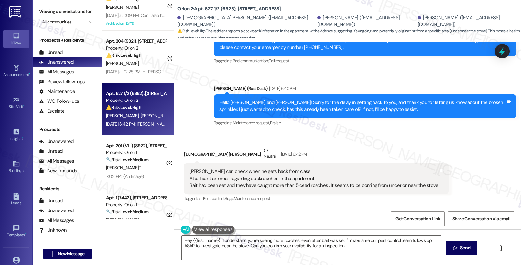
type textarea "Hey {{first_name}}! I understand you're seeing more roaches, even after bait wa…"
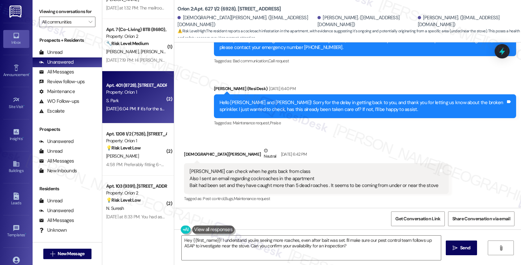
scroll to position [1557, 0]
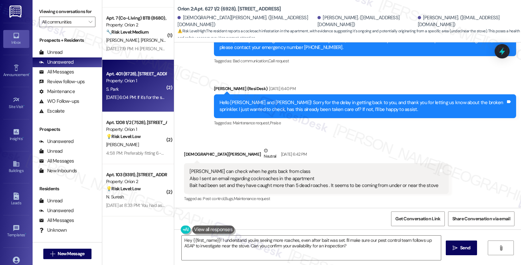
click at [152, 94] on div "[DATE] 6:04 PM: If it's for the scratches on the door I was talking about [DATE…" at bounding box center [172, 97] width 132 height 6
type textarea "Fetching suggested responses. Please feel free to read through the conversation…"
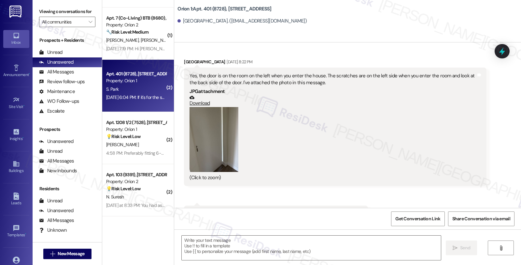
type textarea "Fetching suggested responses. Please feel free to read through the conversation…"
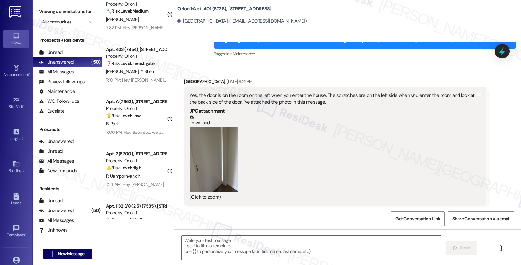
scroll to position [348, 0]
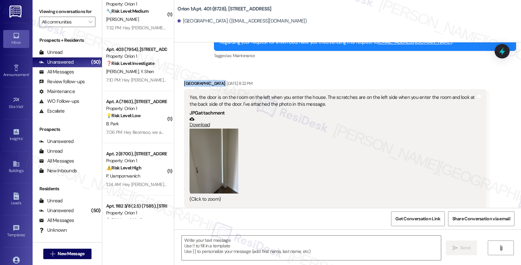
drag, startPoint x: 200, startPoint y: 82, endPoint x: 178, endPoint y: 83, distance: 21.8
click at [179, 83] on div "Received via SMS [GEOGRAPHIC_DATA] [DATE] 8:22 PM Yes, the door is on the room …" at bounding box center [335, 143] width 312 height 137
copy div "[GEOGRAPHIC_DATA]"
click at [191, 246] on textarea at bounding box center [311, 247] width 259 height 24
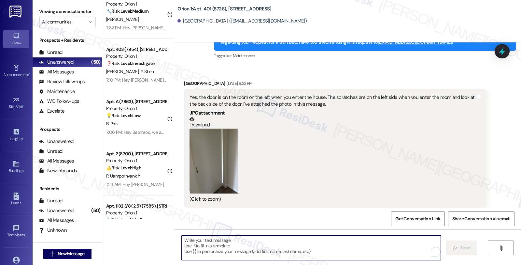
click at [200, 243] on textarea "To enrich screen reader interactions, please activate Accessibility in Grammarl…" at bounding box center [311, 247] width 259 height 24
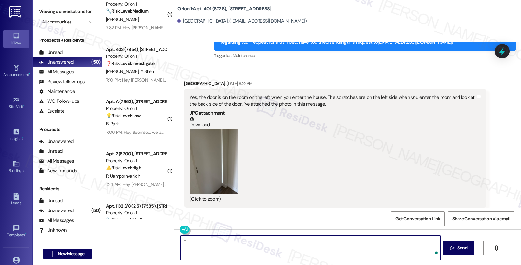
paste textarea "[GEOGRAPHIC_DATA]"
type textarea "Hi [GEOGRAPHIC_DATA]"
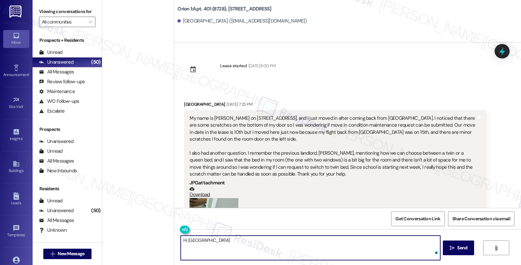
click at [200, 239] on textarea "Hi [GEOGRAPHIC_DATA]" at bounding box center [310, 247] width 259 height 24
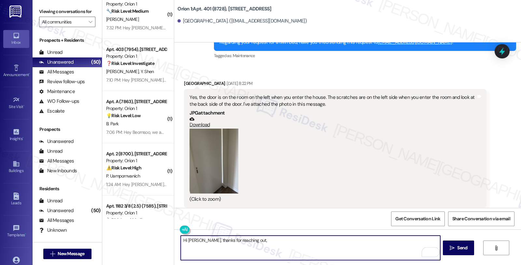
click at [223, 169] on button "Zoom image" at bounding box center [214, 160] width 49 height 65
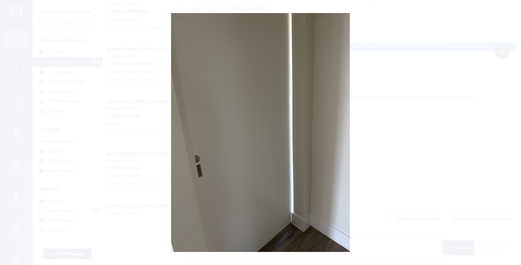
click at [379, 147] on button "Unzoom image" at bounding box center [260, 132] width 521 height 265
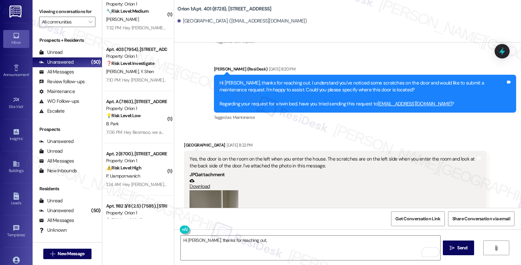
scroll to position [312, 0]
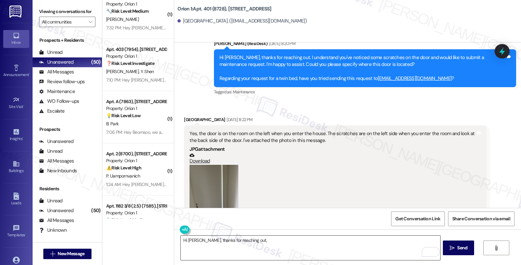
click at [259, 241] on textarea "Hi Siwoo, thanks for reaching out," at bounding box center [310, 247] width 259 height 24
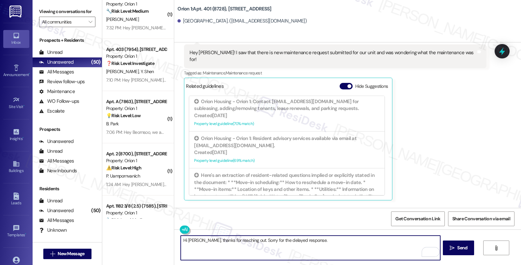
scroll to position [674, 0]
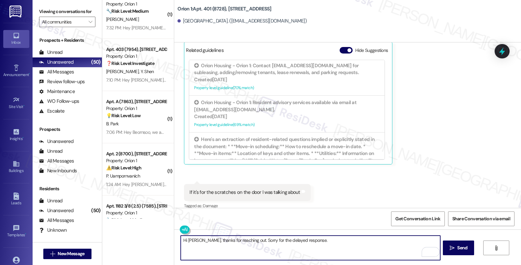
click at [323, 244] on textarea "Hi Siwoo, thanks for reaching out. Sorry for the delayed response." at bounding box center [310, 247] width 259 height 24
click at [322, 241] on textarea "Hi Siwoo, thanks for reaching out. Sorry for the delayed response." at bounding box center [310, 247] width 259 height 24
drag, startPoint x: 322, startPoint y: 240, endPoint x: 340, endPoint y: 240, distance: 17.9
click at [340, 240] on textarea "Hi Siwoo, thanks for reaching out. Sorry for the delayed response. May I kow ui…" at bounding box center [310, 247] width 259 height 24
type textarea "Hi Siwoo, thanks for reaching out. Sorry for the delayed response. May I know i…"
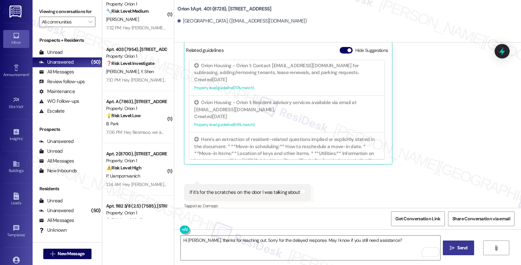
click at [463, 248] on span "Send" at bounding box center [463, 247] width 10 height 7
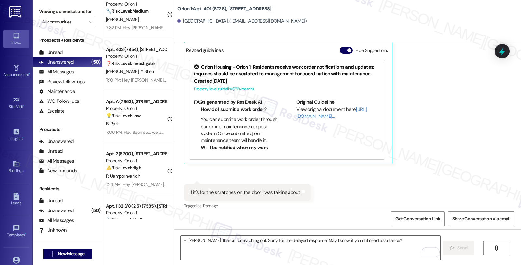
click at [451, 139] on div "New Inbound Aug 20, 2025 at 6:03 PM Hey sarah! I saw that there is new maintena…" at bounding box center [335, 81] width 302 height 165
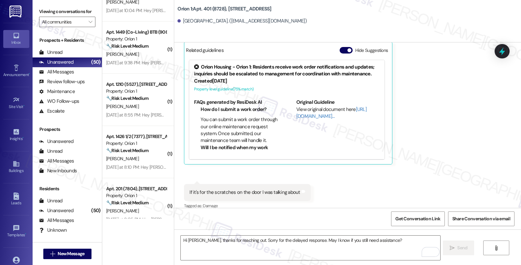
scroll to position [2389, 0]
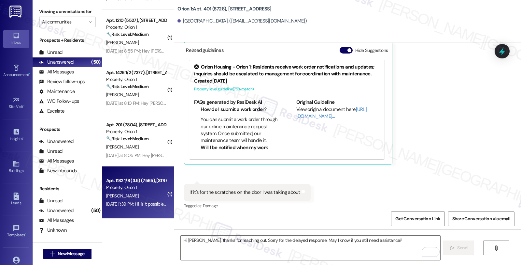
click at [151, 196] on div "H. Pak" at bounding box center [137, 196] width 62 height 8
type textarea "Fetching suggested responses. Please feel free to read through the conversation…"
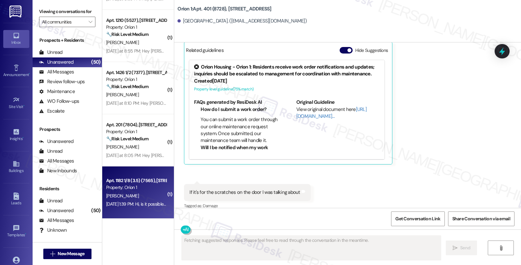
scroll to position [563, 0]
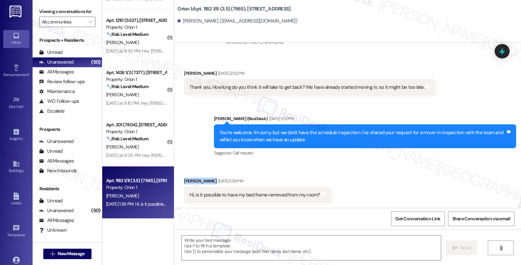
drag, startPoint x: 179, startPoint y: 180, endPoint x: 197, endPoint y: 180, distance: 17.6
click at [197, 180] on div "Received via SMS Hana Pak Aug 19, 2025 at 1:39 PM Hi, is it possible to have my…" at bounding box center [257, 190] width 156 height 36
copy div "Hana Pak"
click at [186, 180] on div "Hana Pak Aug 19, 2025 at 1:39 PM" at bounding box center [257, 181] width 146 height 9
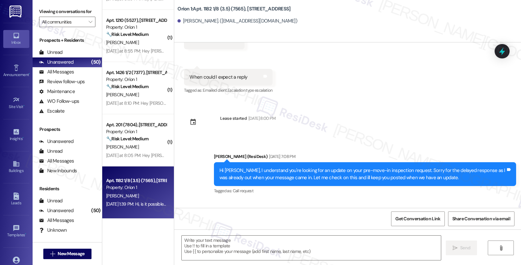
scroll to position [382, 0]
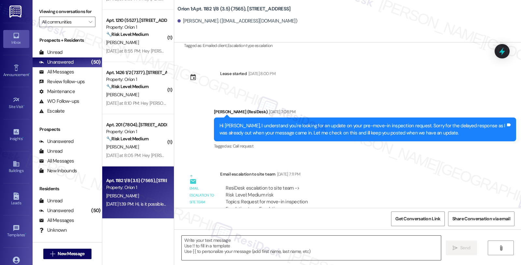
click at [244, 248] on textarea at bounding box center [311, 247] width 259 height 24
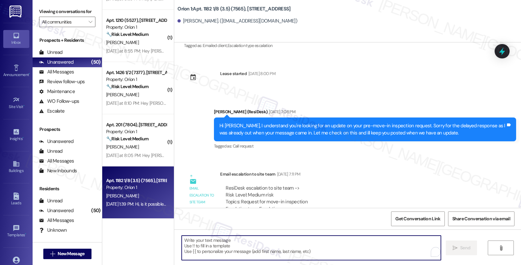
scroll to position [563, 0]
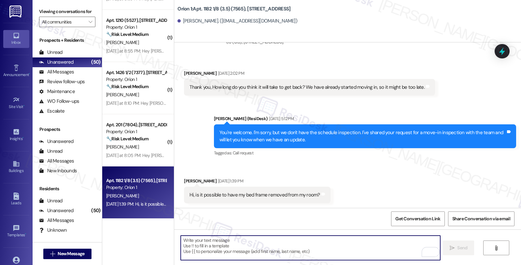
click at [252, 246] on textarea "To enrich screen reader interactions, please activate Accessibility in Grammarl…" at bounding box center [310, 247] width 259 height 24
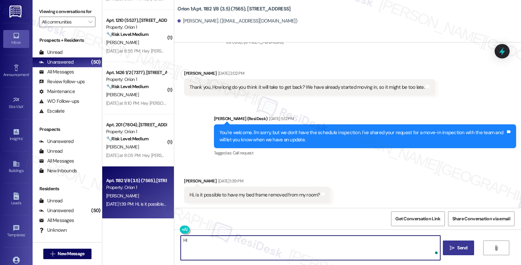
paste textarea "Hana"
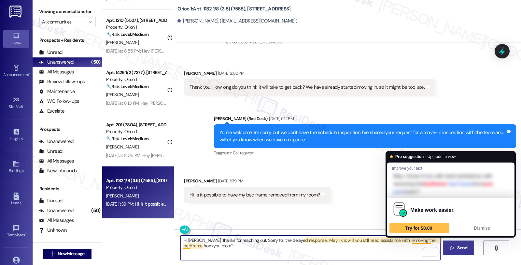
click at [382, 244] on textarea "HI Hana, thanks for reaching out. Sorry for the delayed response.. May I know i…" at bounding box center [310, 247] width 259 height 24
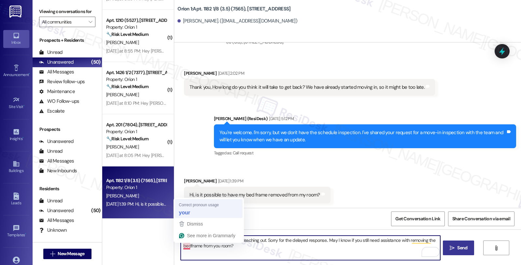
type textarea "HI Hana, thanks for reaching out. Sorry for the delayed response.. May I know i…"
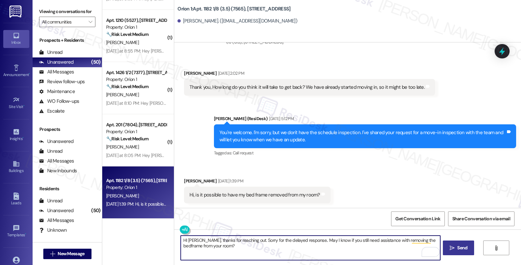
click at [218, 243] on textarea "HI Hana, thanks for reaching out. Sorry for the delayed response.. May I know i…" at bounding box center [310, 247] width 259 height 24
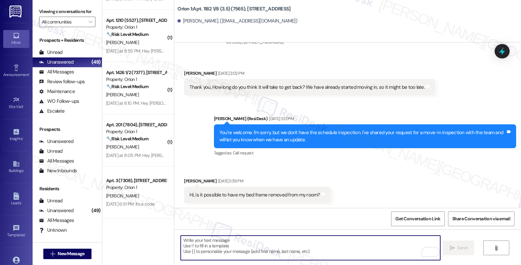
scroll to position [616, 0]
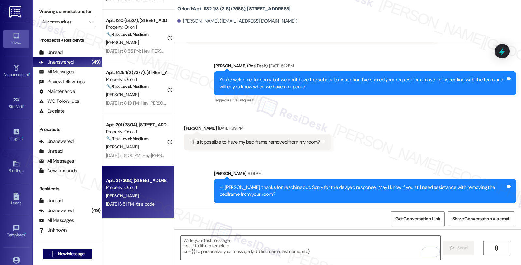
click at [143, 183] on div "Apt. 3 (7308), 3431 S Catalina St" at bounding box center [136, 180] width 60 height 7
type textarea "Fetching suggested responses. Please feel free to read through the conversation…"
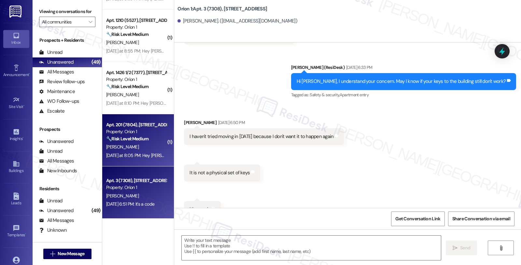
scroll to position [876, 0]
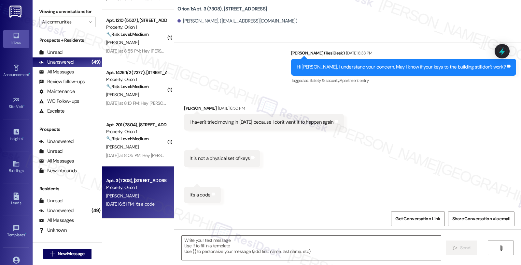
click at [186, 105] on div "Joshua Lomboy Aug 18, 2025 at 6:50 PM" at bounding box center [264, 109] width 160 height 9
copy div "Joshua"
click at [223, 240] on textarea at bounding box center [311, 247] width 259 height 24
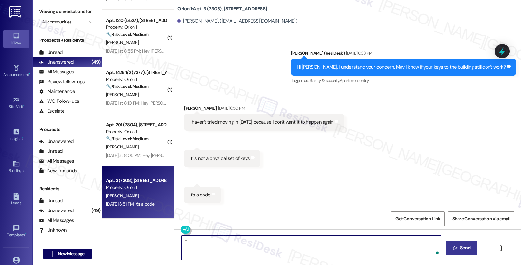
paste textarea "Joshua"
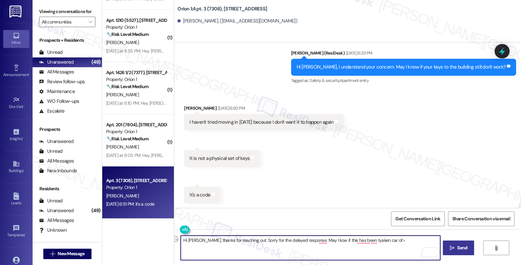
drag, startPoint x: 352, startPoint y: 240, endPoint x: 434, endPoint y: 240, distance: 81.5
click at [434, 240] on textarea "Hi Joshua, thanks for reaching out. Sorry for the delayed response. May I kow i…" at bounding box center [310, 247] width 259 height 24
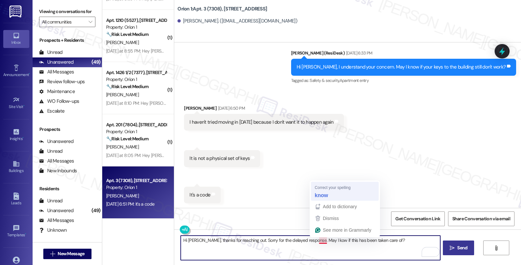
type textarea "Hi Joshua, thanks for reaching out. Sorry for the delayed response. May I know …"
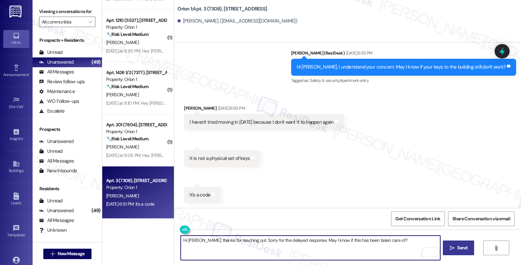
click at [363, 241] on textarea "Hi Joshua, thanks for reaching out. Sorry for the delayed response. May I know …" at bounding box center [310, 247] width 259 height 24
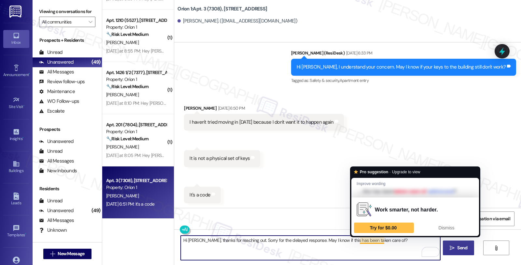
click at [364, 239] on textarea "Hi Joshua, thanks for reaching out. Sorry for the delayed response. May I know …" at bounding box center [310, 247] width 259 height 24
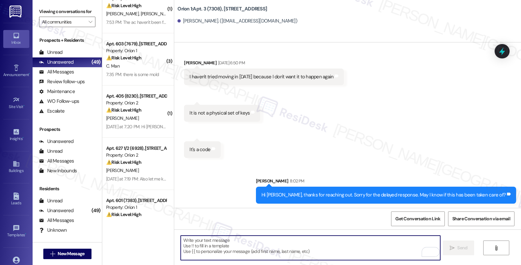
scroll to position [0, 0]
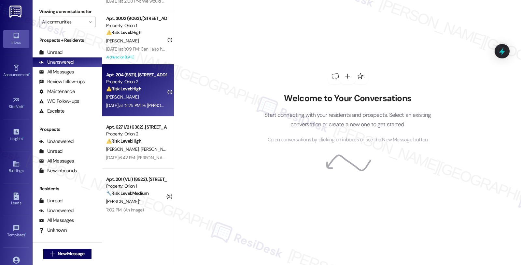
scroll to position [471, 0]
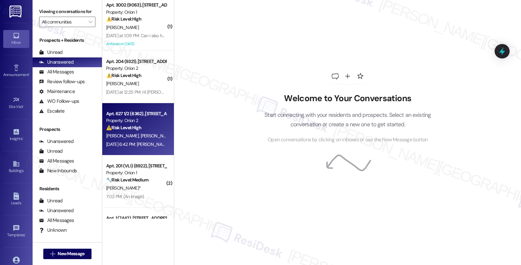
click at [140, 126] on div "⚠️ Risk Level: High The resident reports a cockroach infestation in the apartme…" at bounding box center [136, 127] width 60 height 7
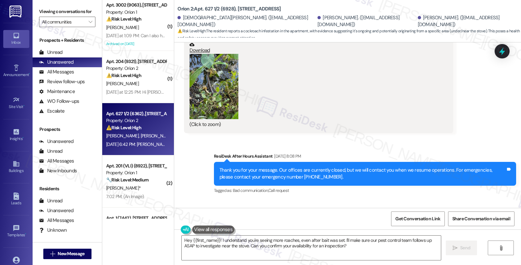
scroll to position [73, 0]
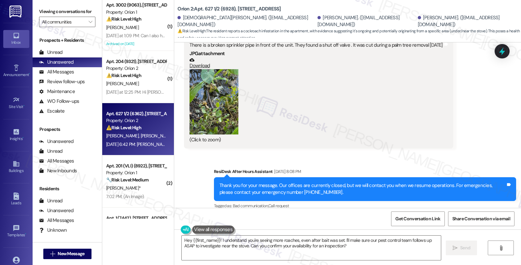
click at [209, 103] on button "Zoom image" at bounding box center [214, 101] width 49 height 65
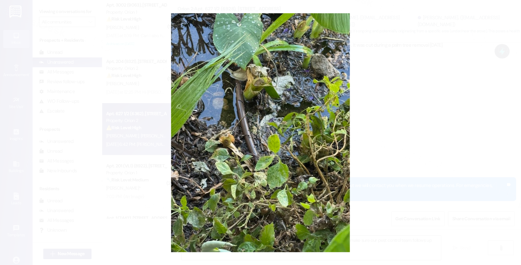
click at [440, 91] on button "Unzoom image" at bounding box center [260, 132] width 521 height 265
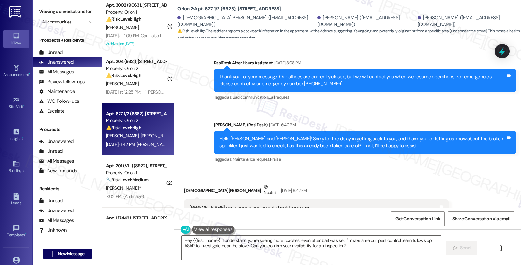
scroll to position [218, 0]
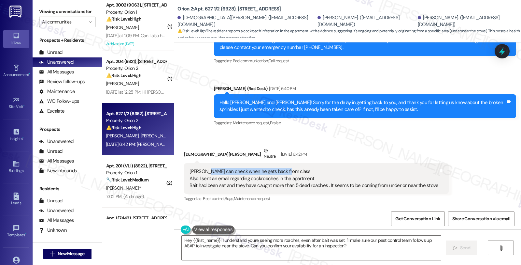
drag, startPoint x: 204, startPoint y: 171, endPoint x: 280, endPoint y: 172, distance: 76.6
click at [280, 172] on div "[PERSON_NAME] can check when he gets back from class Also I sent an email regar…" at bounding box center [314, 178] width 249 height 21
drag, startPoint x: 190, startPoint y: 180, endPoint x: 264, endPoint y: 180, distance: 74.3
click at [264, 180] on div "[PERSON_NAME] can check when he gets back from class Also I sent an email regar…" at bounding box center [314, 178] width 249 height 21
click at [185, 151] on div "[DEMOGRAPHIC_DATA][PERSON_NAME] [DATE] 6:42 PM" at bounding box center [316, 155] width 265 height 16
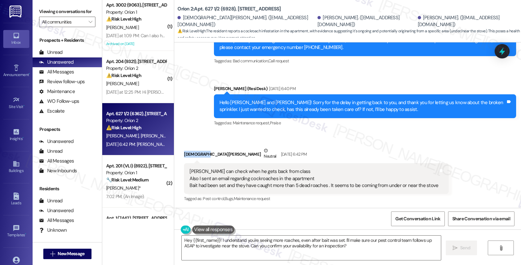
click at [185, 151] on div "[DEMOGRAPHIC_DATA][PERSON_NAME] [DATE] 6:42 PM" at bounding box center [316, 155] width 265 height 16
copy div "[DEMOGRAPHIC_DATA]"
click at [215, 240] on textarea "Hey {{first_name}}! I understand you're seeing more roaches, even after bait wa…" at bounding box center [311, 247] width 259 height 24
drag, startPoint x: 209, startPoint y: 155, endPoint x: 178, endPoint y: 155, distance: 30.3
click at [179, 155] on div "Received via SMS [PERSON_NAME] [DATE] 6:42 PM [PERSON_NAME] can check when he g…" at bounding box center [316, 175] width 275 height 66
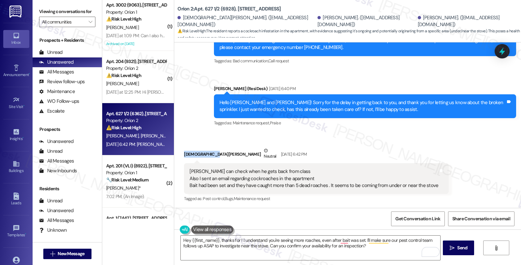
copy div "[DEMOGRAPHIC_DATA][PERSON_NAME]"
drag, startPoint x: 178, startPoint y: 22, endPoint x: 211, endPoint y: 22, distance: 33.2
click at [211, 22] on div "[DEMOGRAPHIC_DATA][PERSON_NAME]. ([EMAIL_ADDRESS][DOMAIN_NAME])" at bounding box center [247, 21] width 139 height 14
copy div "[DEMOGRAPHIC_DATA][PERSON_NAME]"
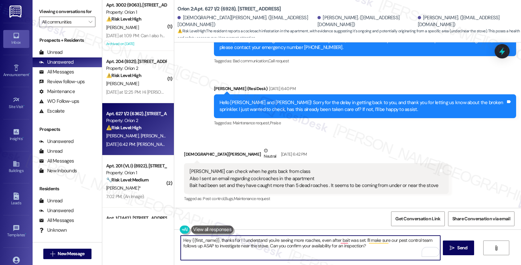
click at [367, 244] on textarea "Hey {{first_name}}, thanks for ! I understand you're seeing more roaches, even …" at bounding box center [310, 247] width 259 height 24
click at [236, 240] on textarea "Hey {{first_name}}, thanks for ! I understand you're seeing more roaches, even …" at bounding box center [310, 247] width 259 height 24
drag, startPoint x: 340, startPoint y: 240, endPoint x: 350, endPoint y: 249, distance: 14.3
click at [350, 249] on textarea "Hey {{first_name}}, I understand you're seeing more roaches, even after bait wa…" at bounding box center [310, 247] width 259 height 24
drag, startPoint x: 340, startPoint y: 240, endPoint x: 388, endPoint y: 240, distance: 48.6
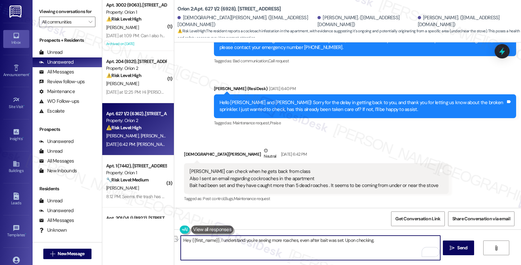
click at [388, 240] on textarea "Hey {{first_name}}, I understand you're seeing more roaches, even after bait wa…" at bounding box center [310, 247] width 259 height 24
click at [380, 243] on textarea "Hey {{first_name}}, I understand you're seeing more roaches, even after bait wa…" at bounding box center [310, 247] width 259 height 24
paste textarea "If you find any pest issues [DATE] of your move-in, notify us immediately. Afte…"
click at [203, 245] on textarea "Hey {{first_name}}, I understand you're seeing more roaches, even after bait wa…" at bounding box center [310, 247] width 259 height 24
click at [204, 247] on textarea "Hey {{first_name}}, I understand you're seeing more roaches, even after bait wa…" at bounding box center [310, 247] width 259 height 24
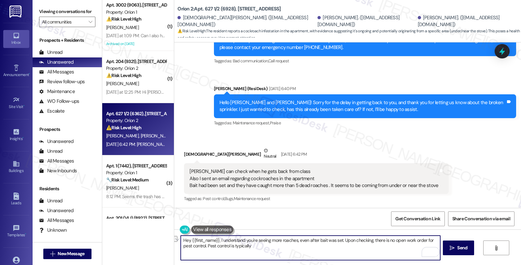
paste textarea "If you find any pest issues [DATE] of your move-in, notify us immediately. Afte…"
click at [203, 245] on textarea "Hey {{first_name}}, I understand you're seeing more roaches, even after bait wa…" at bounding box center [310, 247] width 259 height 24
click at [282, 244] on textarea "Hey {{first_name}}, I understand you're seeing more roaches, even after bait wa…" at bounding box center [310, 247] width 259 height 24
click at [436, 246] on textarea "Hey {{first_name}}, I understand you're seeing more roaches, even after bait wa…" at bounding box center [310, 247] width 259 height 24
click at [362, 246] on textarea "Hey {{first_name}}, I understand you're seeing more roaches, even after bait wa…" at bounding box center [310, 247] width 259 height 24
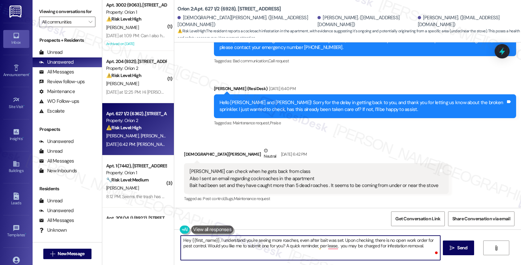
click at [425, 245] on textarea "Hey {{first_name}}, I understand you're seeing more roaches, even after bait wa…" at bounding box center [310, 247] width 259 height 24
paste textarea "After 30 days,"
click at [420, 244] on textarea "Hey {{first_name}}, I understand you're seeing more roaches, even after bait wa…" at bounding box center [310, 247] width 259 height 24
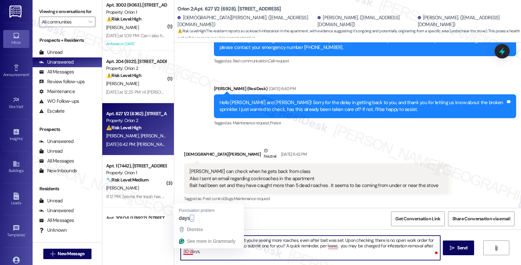
click at [188, 252] on textarea "Hey {{first_name}}, I understand you're seeing more roaches, even after bait wa…" at bounding box center [310, 247] width 259 height 24
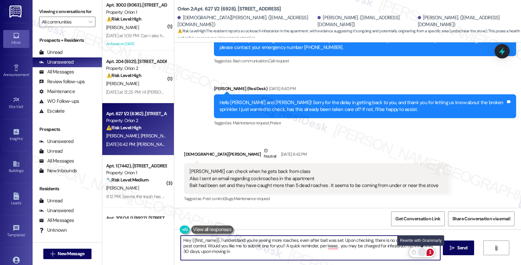
type textarea "Hey {{first_name}}, I understand you're seeing more roaches, even after bait wa…"
click at [420, 250] on div "Rewrite with Grammarly" at bounding box center [422, 251] width 7 height 7
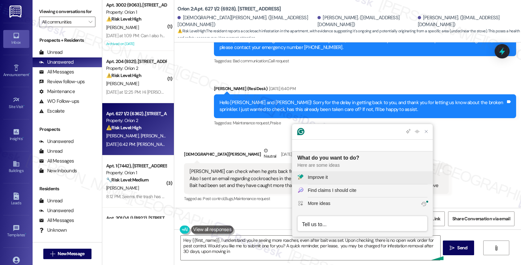
scroll to position [0, 0]
click at [328, 177] on div "Improve it" at bounding box center [318, 177] width 20 height 7
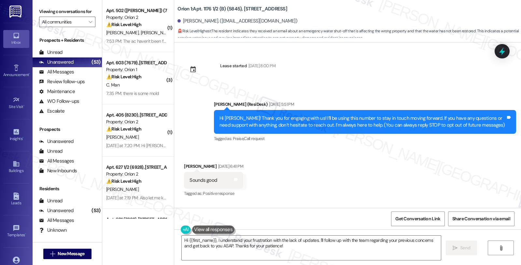
scroll to position [4219, 0]
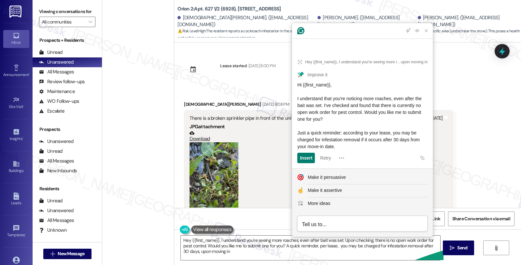
scroll to position [218, 0]
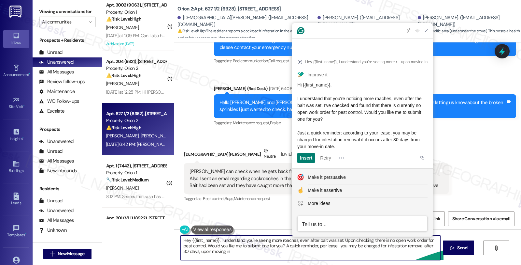
click at [316, 246] on textarea "Hey {{first_name}}, I understand you're seeing more roaches, even after bait wa…" at bounding box center [310, 247] width 259 height 24
click at [328, 246] on textarea "Hey {{first_name}}, I understand you're seeing more roaches, even after bait wa…" at bounding box center [310, 247] width 259 height 24
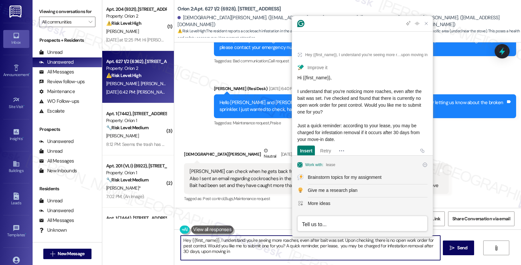
drag, startPoint x: 317, startPoint y: 246, endPoint x: 337, endPoint y: 248, distance: 20.3
click at [337, 248] on textarea "Hey {{first_name}}, I understand you're seeing more roaches, even after bait wa…" at bounding box center [310, 247] width 259 height 24
click at [202, 250] on textarea "Hey {{first_name}}, I understand you're seeing more roaches, even after bait wa…" at bounding box center [310, 247] width 259 height 24
click at [269, 248] on textarea "Hey {{first_name}}, I understand you're seeing more roaches, even after bait wa…" at bounding box center [310, 247] width 259 height 24
click at [274, 255] on textarea "Hey {{first_name}}, I understand you're seeing more roaches, even after bait wa…" at bounding box center [310, 247] width 259 height 24
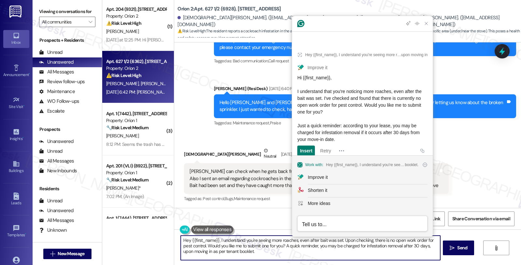
drag, startPoint x: 283, startPoint y: 246, endPoint x: 298, endPoint y: 257, distance: 18.6
click at [298, 257] on textarea "Hey {{first_name}}, I understand you're seeing more roaches, even after bait wa…" at bounding box center [310, 247] width 259 height 24
paste textarea "Just a quick reminder: per the tenant handbook, if an infestation is reported m…"
click at [333, 253] on textarea "Hey {{first_name}}, I understand you're seeing more roaches, even after bait wa…" at bounding box center [310, 247] width 259 height 24
click at [364, 254] on textarea "Hey {{first_name}}, I understand you're seeing more roaches, even after bait wa…" at bounding box center [310, 247] width 259 height 24
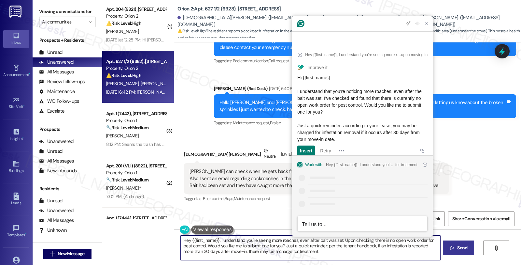
type textarea "Hey {{first_name}}, I understand you're seeing more roaches, even after bait wa…"
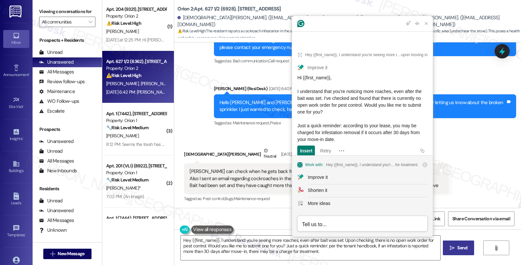
click at [463, 251] on button " Send" at bounding box center [459, 247] width 32 height 15
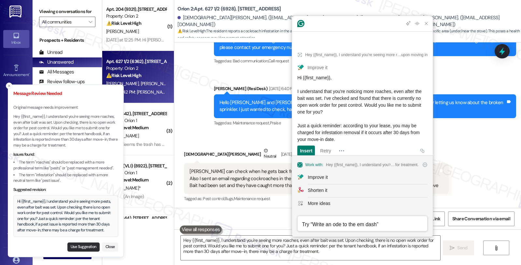
click at [69, 243] on button "Use Suggestion" at bounding box center [83, 246] width 32 height 9
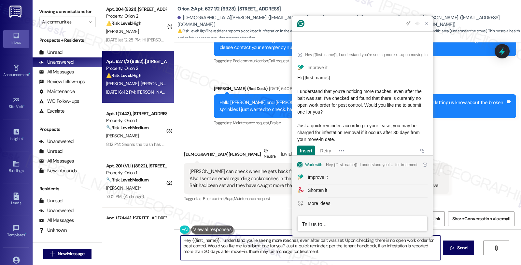
click at [362, 251] on textarea "Hi {{first_name}}, I understand you're seeing more pests, even after bait was s…" at bounding box center [310, 247] width 259 height 24
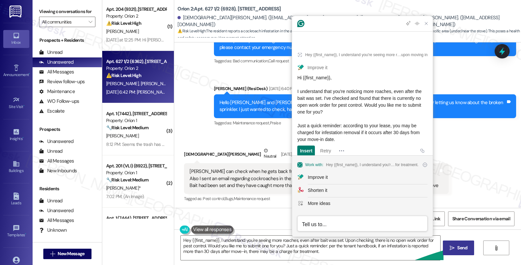
click at [456, 244] on span "Send" at bounding box center [462, 247] width 13 height 7
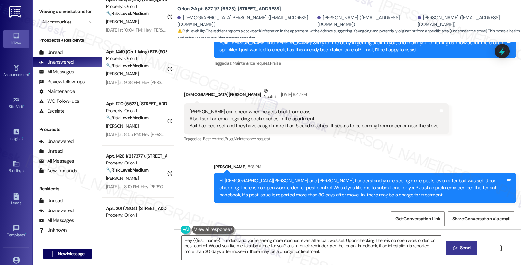
scroll to position [2232, 0]
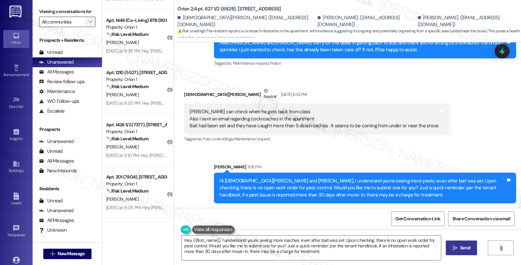
click at [89, 24] on icon "" at bounding box center [91, 21] width 4 height 5
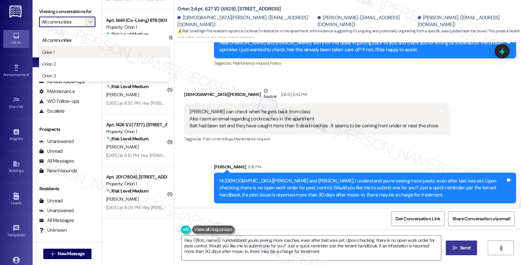
click at [64, 51] on span "Orion 1" at bounding box center [104, 52] width 124 height 7
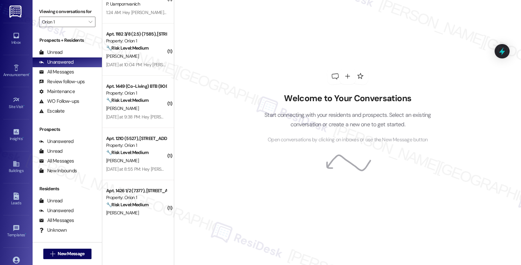
scroll to position [1450, 0]
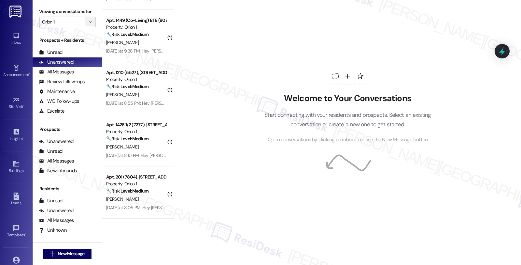
click at [89, 24] on icon "" at bounding box center [91, 21] width 4 height 5
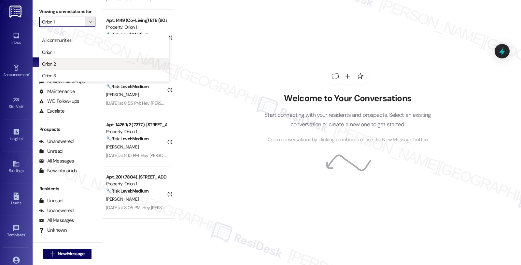
click at [63, 63] on span "Orion 2" at bounding box center [104, 64] width 124 height 7
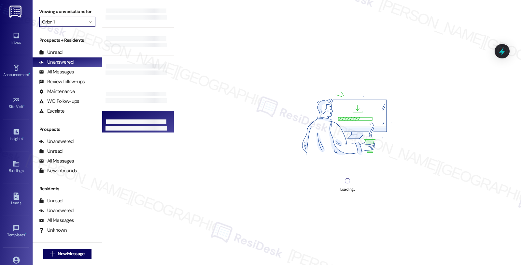
type input "Orion 2"
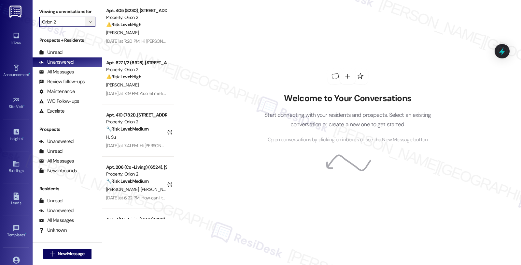
click at [89, 24] on icon "" at bounding box center [91, 21] width 4 height 5
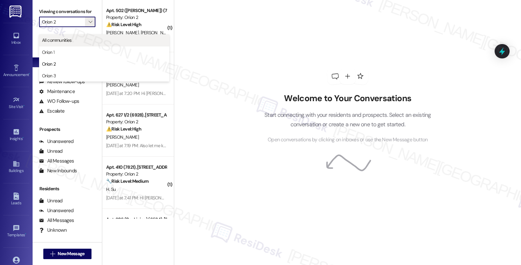
click at [66, 41] on span "All communities" at bounding box center [57, 40] width 30 height 7
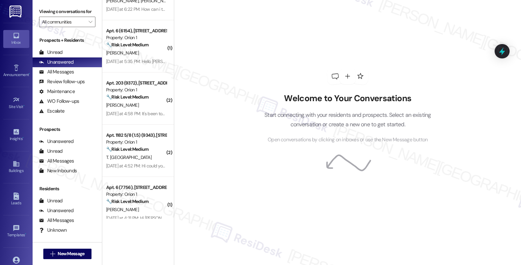
scroll to position [1231, 0]
click at [488, 141] on div "Welcome to Your Conversations Start connecting with your residents and prospect…" at bounding box center [347, 132] width 347 height 265
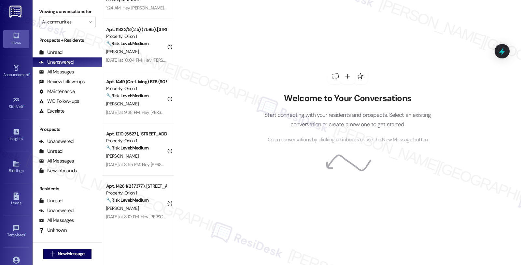
scroll to position [2232, 0]
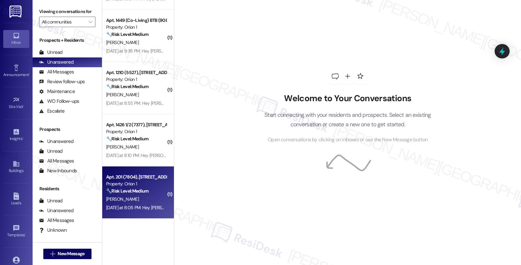
click at [138, 199] on div "[PERSON_NAME]" at bounding box center [137, 199] width 62 height 8
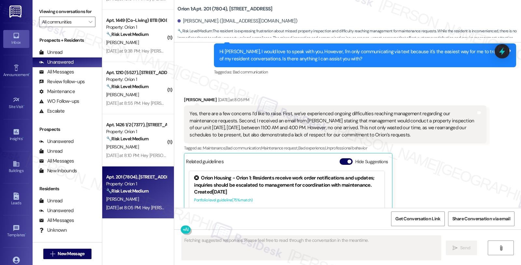
scroll to position [161, 0]
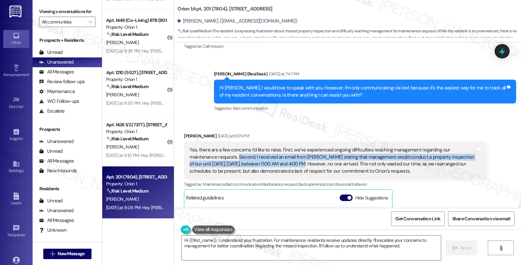
drag, startPoint x: 204, startPoint y: 158, endPoint x: 274, endPoint y: 162, distance: 70.2
click at [274, 162] on div "Yes, there are a few concerns I’d like to raise. First, we’ve experienced ongoi…" at bounding box center [333, 160] width 286 height 28
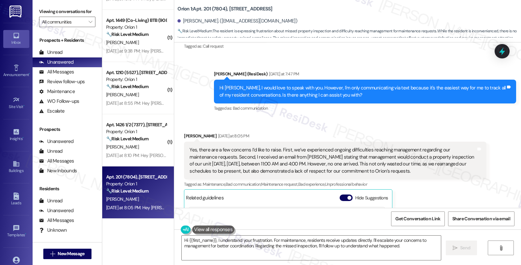
click at [289, 164] on div "Yes, there are a few concerns I’d like to raise. First, we’ve experienced ongoi…" at bounding box center [333, 160] width 286 height 28
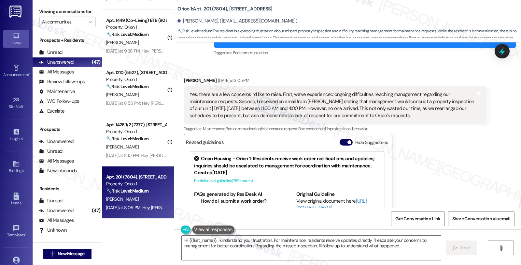
scroll to position [216, 0]
drag, startPoint x: 197, startPoint y: 80, endPoint x: 175, endPoint y: 80, distance: 21.5
click at [179, 80] on div "Received via SMS Mia Moore Yesterday at 8:05 PM Yes, there are a few concerns I…" at bounding box center [335, 166] width 312 height 189
click at [184, 80] on div "Mia Moore Yesterday at 8:05 PM" at bounding box center [335, 81] width 302 height 9
drag, startPoint x: 180, startPoint y: 80, endPoint x: 200, endPoint y: 83, distance: 20.4
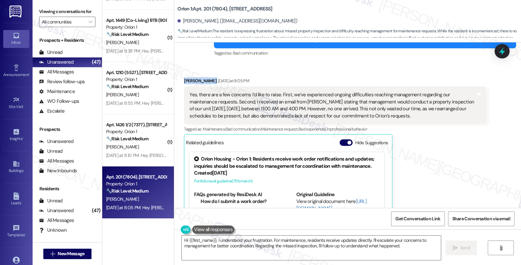
click at [200, 83] on div "Mia Moore Yesterday at 8:05 PM" at bounding box center [335, 81] width 302 height 9
copy div "[PERSON_NAME]"
click at [269, 240] on textarea "Hi {{first_name}}, I understand your frustration. For maintenance, residents re…" at bounding box center [311, 247] width 259 height 24
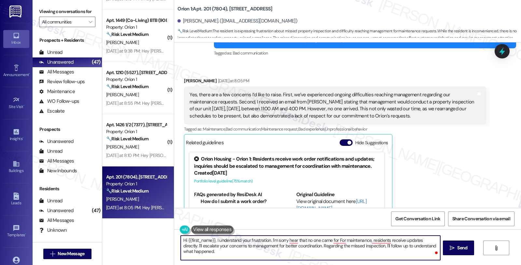
click at [266, 239] on textarea "Hi {{first_name}}, I understand your frustration. I'm sorry hear that no one ca…" at bounding box center [310, 247] width 259 height 24
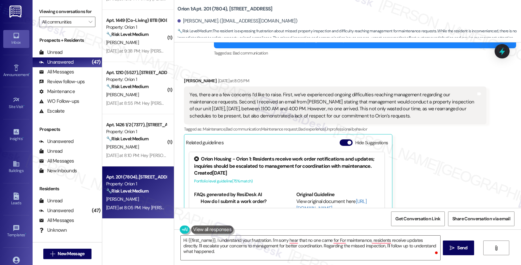
drag, startPoint x: 407, startPoint y: 116, endPoint x: 175, endPoint y: 94, distance: 233.1
click at [179, 94] on div "Received via SMS Mia Moore Yesterday at 8:05 PM Yes, there are a few concerns I…" at bounding box center [335, 166] width 312 height 189
copy div "Yes, there are a few concerns I’d like to raise. First, we’ve experienced ongoi…"
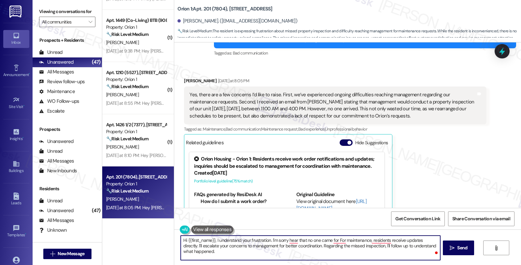
click at [229, 249] on textarea "Hi {{first_name}}, I understand your frustration. I'm sorry hear that no one ca…" at bounding box center [310, 247] width 259 height 24
paste textarea "[Resident's Name], thank you for reaching out and sharing your concerns. I’m re…"
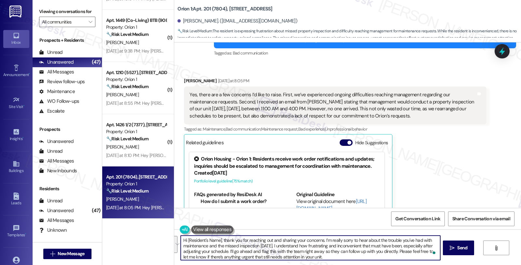
scroll to position [11, 0]
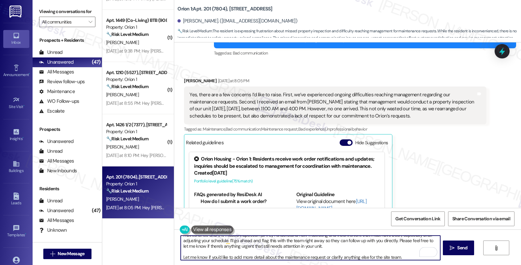
click at [179, 81] on div "Received via SMS Mia Moore Yesterday at 8:05 PM Yes, there are a few concerns I…" at bounding box center [335, 166] width 312 height 189
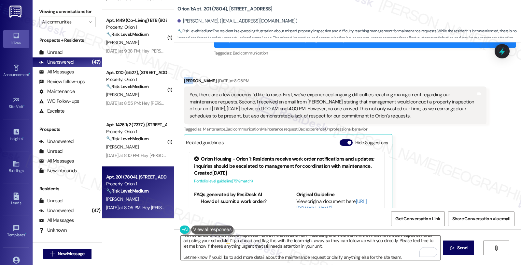
click at [179, 81] on div "Received via SMS Mia Moore Yesterday at 8:05 PM Yes, there are a few concerns I…" at bounding box center [335, 166] width 312 height 189
copy div "Mia"
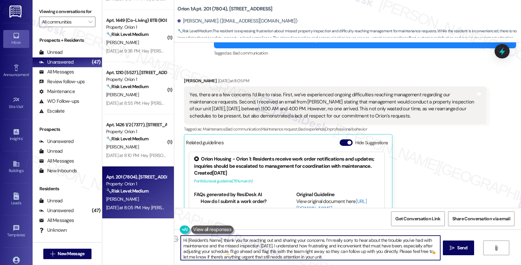
drag, startPoint x: 183, startPoint y: 238, endPoint x: 217, endPoint y: 240, distance: 33.3
click at [217, 240] on textarea "Hi [Resident's Name], thank you for reaching out and sharing your concerns. I’m…" at bounding box center [310, 247] width 259 height 24
paste textarea "Mia"
click at [336, 241] on textarea "Hi Mia, thank you for reaching out and sharing your concerns. I’m really sorry …" at bounding box center [310, 247] width 259 height 24
click at [349, 240] on textarea "Hi Mia, thank you for reaching out and sharing your concerns. I’m really sorry …" at bounding box center [310, 247] width 259 height 24
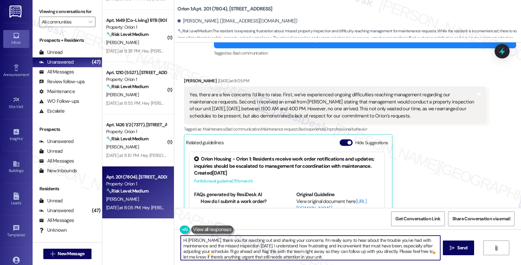
click at [294, 240] on textarea "Hi Mia, thank you for reaching out and sharing your concerns. I’m really sorry …" at bounding box center [310, 247] width 259 height 24
click at [298, 241] on textarea "Hi Mia, thank you for reaching out and sharing your concerns. I understadn I’m …" at bounding box center [310, 247] width 259 height 24
click at [326, 240] on textarea "Hi Mia, thank you for reaching out and sharing your concerns. I'm sorry to hear…" at bounding box center [310, 247] width 259 height 24
click at [321, 246] on textarea "Hi Mia, thank you for reaching out and sharing your concerns. I'm sorry to hear…" at bounding box center [310, 247] width 259 height 24
click at [410, 240] on textarea "Hi Mia, thank you for reaching out and sharing your concerns. I'm sorry to hear…" at bounding box center [310, 247] width 259 height 24
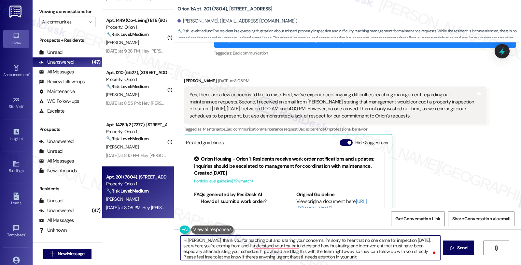
click at [249, 244] on textarea "Hi Mia, thank you for reaching out and sharing your concerns. I'm sorry to hear…" at bounding box center [310, 247] width 259 height 24
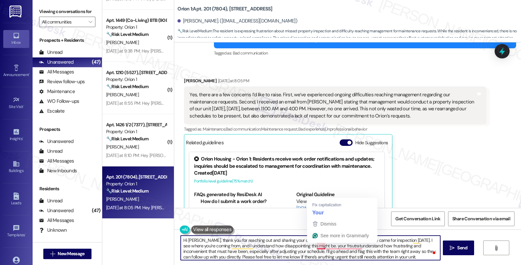
click at [313, 245] on textarea "Hi Mia, thank you for reaching out and sharing your concerns. I'm sorry to hear…" at bounding box center [310, 247] width 259 height 24
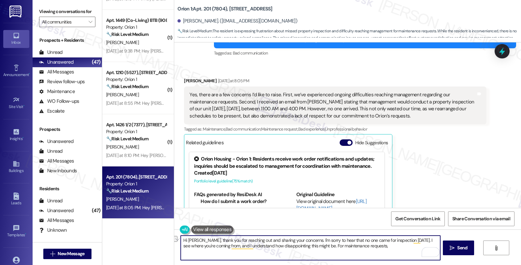
drag, startPoint x: 313, startPoint y: 245, endPoint x: 376, endPoint y: 247, distance: 63.2
click at [376, 247] on textarea "Hi Mia, thank you for reaching out and sharing your concerns. I'm sorry to hear…" at bounding box center [310, 247] width 259 height 24
drag, startPoint x: 360, startPoint y: 246, endPoint x: 455, endPoint y: 246, distance: 94.5
click at [455, 246] on div "Hi Mia, thank you for reaching out and sharing your concerns. I'm sorry to hear…" at bounding box center [347, 253] width 347 height 49
type textarea "Hi Mia, thank you for reaching out and sharing your concerns. I'm sorry to hear…"
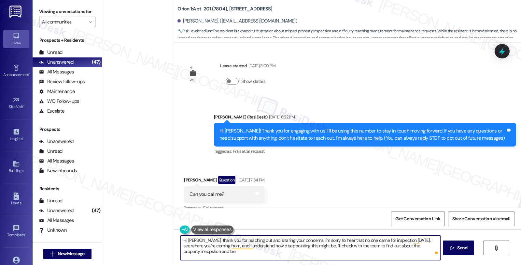
scroll to position [216, 0]
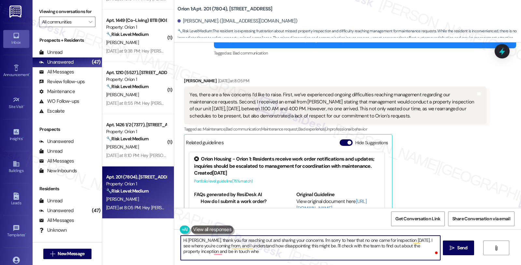
click at [422, 249] on textarea "Hi [PERSON_NAME], thank you for reaching out and sharing your concerns. I'm sor…" at bounding box center [310, 247] width 259 height 24
click at [422, 245] on textarea "Hi [PERSON_NAME], thank you for reaching out and sharing your concerns. I'm sor…" at bounding box center [310, 247] width 259 height 24
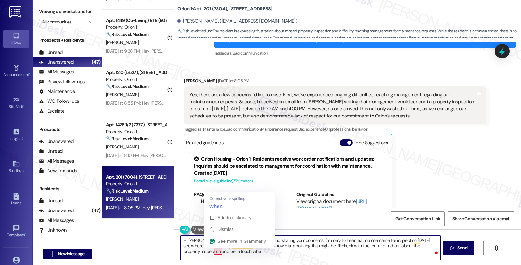
click at [213, 247] on div "Add to dictionary Dismiss See more in Grammarly" at bounding box center [239, 230] width 70 height 36
click at [216, 251] on textarea "Hi [PERSON_NAME], thank you for reaching out and sharing your concerns. I'm sor…" at bounding box center [310, 247] width 259 height 24
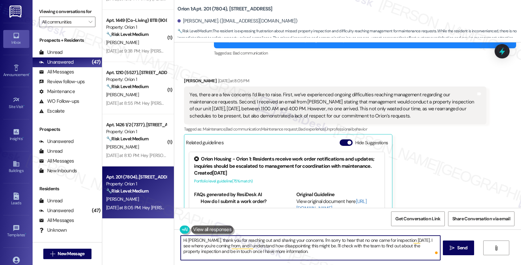
click at [284, 252] on textarea "Hi [PERSON_NAME], thank you for reaching out and sharing your concerns. I'm sor…" at bounding box center [310, 247] width 259 height 24
click at [288, 253] on textarea "Hi [PERSON_NAME], thank you for reaching out and sharing your concerns. I'm sor…" at bounding box center [310, 247] width 259 height 24
click at [243, 256] on textarea "Hi [PERSON_NAME], thank you for reaching out and sharing your concerns. I'm sor…" at bounding box center [310, 247] width 259 height 24
type textarea "Hi [PERSON_NAME], thank you for reaching out and sharing your concerns. I'm sor…"
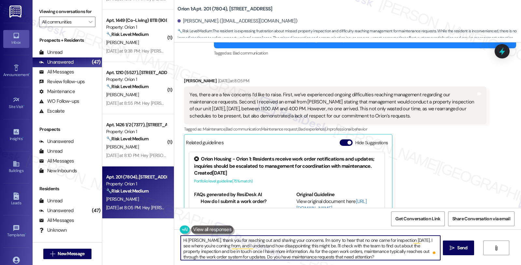
click at [333, 256] on textarea "Hi [PERSON_NAME], thank you for reaching out and sharing your concerns. I'm sor…" at bounding box center [310, 247] width 259 height 24
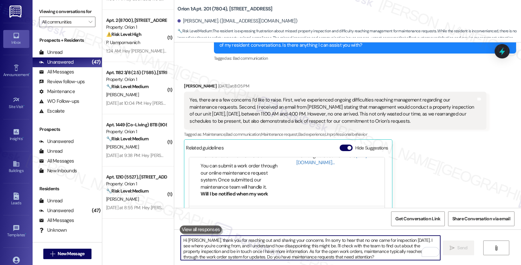
scroll to position [210, 0]
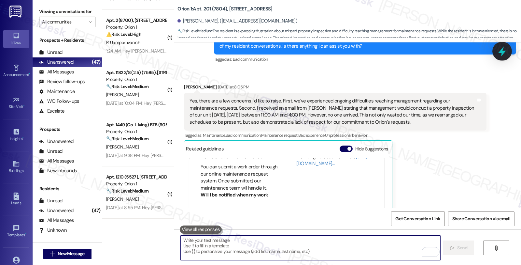
click at [503, 51] on icon at bounding box center [503, 51] width 8 height 10
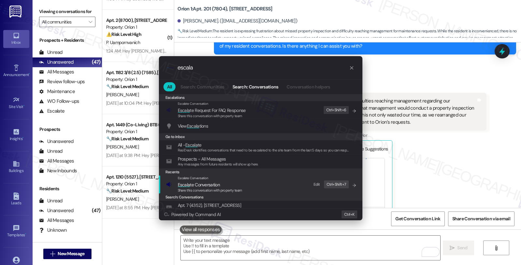
type input "escala"
click at [204, 177] on span "Escalate Conversation" at bounding box center [193, 178] width 31 height 4
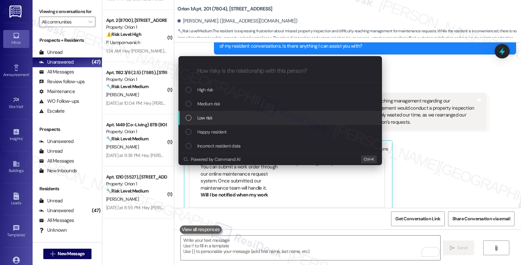
click at [199, 119] on span "Low risk" at bounding box center [204, 117] width 15 height 7
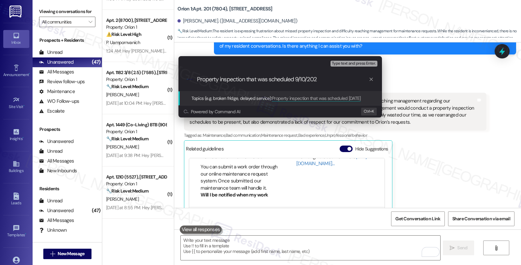
type input "Property inspection that was scheduled [DATE]"
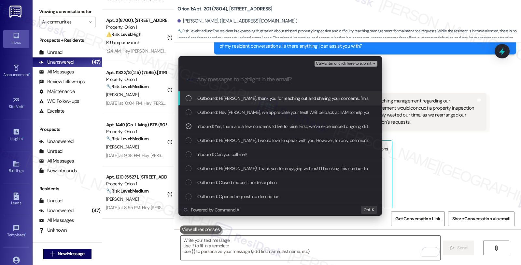
click at [340, 63] on span "Ctrl+Enter or click here to submit" at bounding box center [344, 63] width 56 height 5
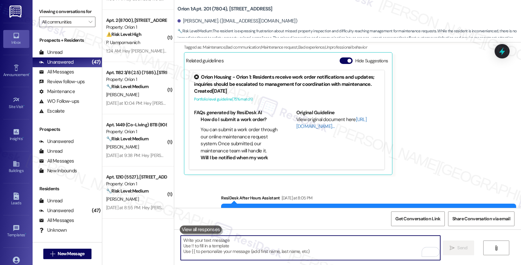
scroll to position [270, 0]
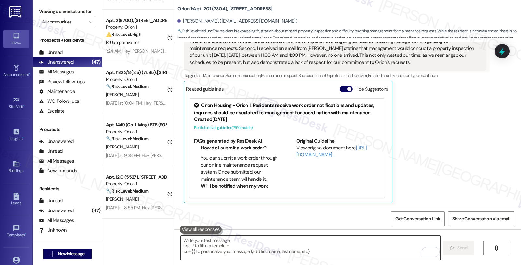
click at [348, 254] on textarea "To enrich screen reader interactions, please activate Accessibility in Grammarl…" at bounding box center [310, 247] width 259 height 24
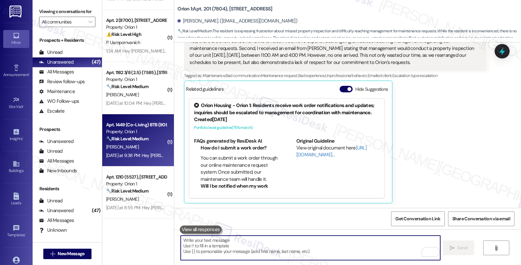
scroll to position [2284, 0]
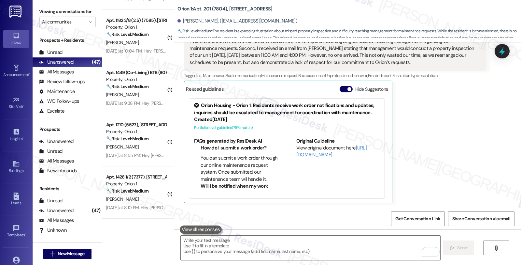
click at [460, 81] on div "[PERSON_NAME] [DATE] at 8:05 PM Yes, there are a few concerns I’d like to raise…" at bounding box center [335, 113] width 302 height 179
